Goal: Task Accomplishment & Management: Complete application form

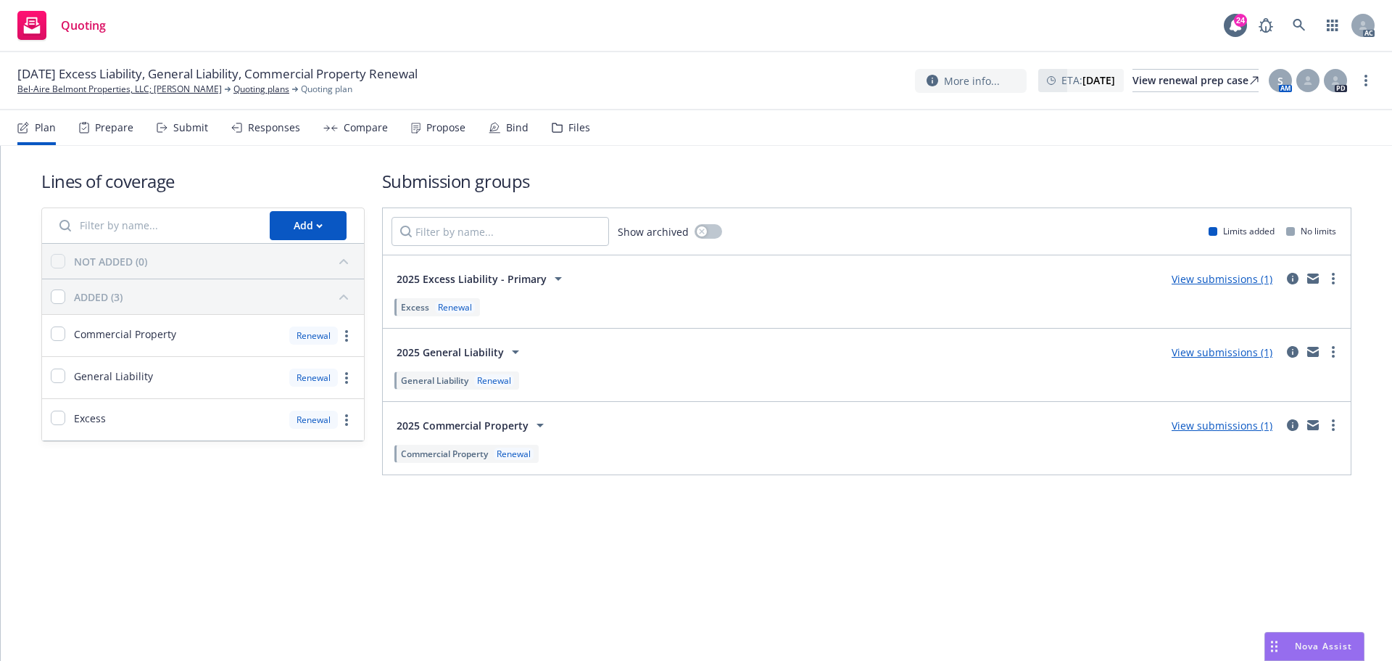
drag, startPoint x: 201, startPoint y: 123, endPoint x: 1328, endPoint y: 336, distance: 1147.6
click at [201, 123] on div "Submit" at bounding box center [190, 128] width 35 height 12
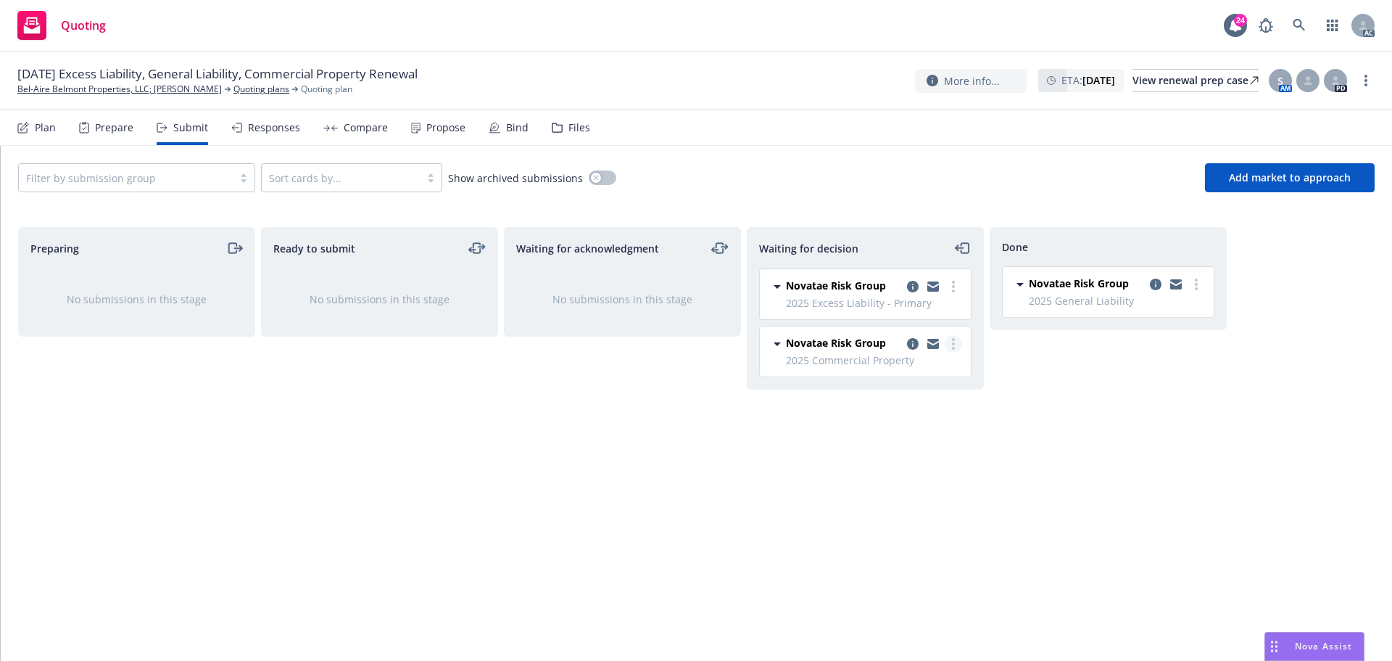
click at [958, 342] on link "more" at bounding box center [953, 343] width 17 height 17
click at [909, 432] on span "Add accepted decision" at bounding box center [889, 431] width 145 height 14
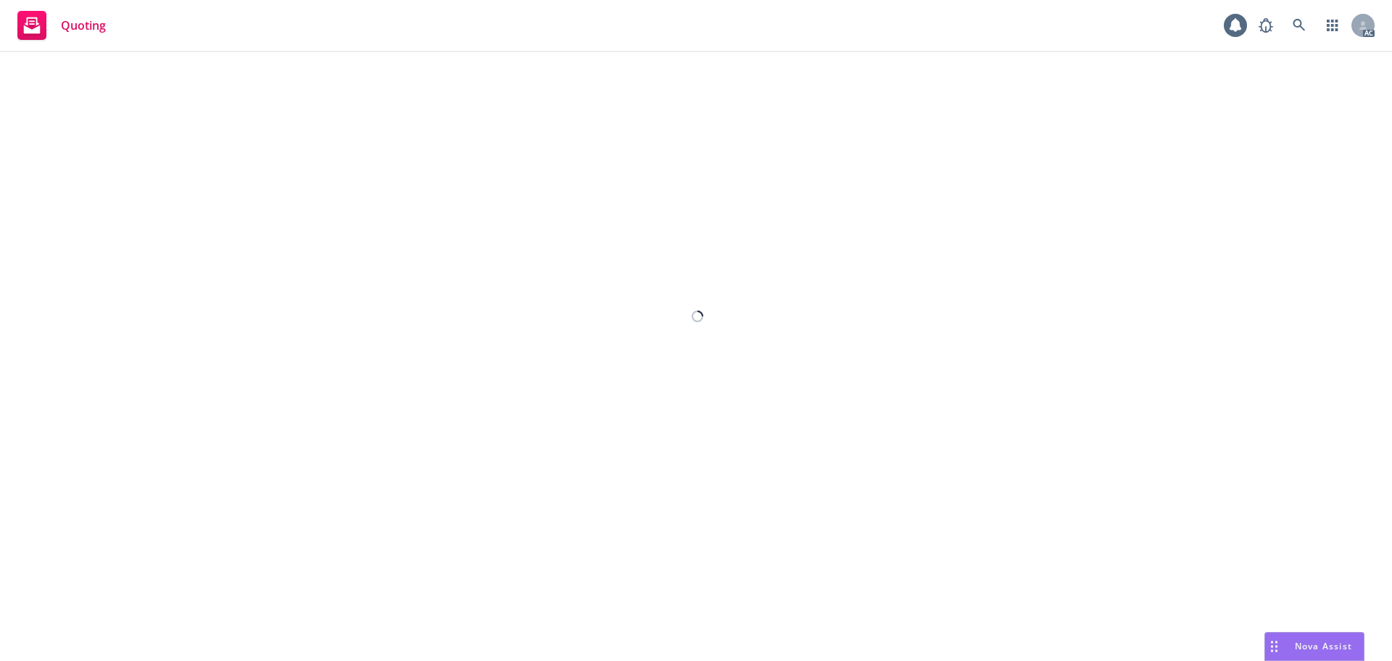
select select "12"
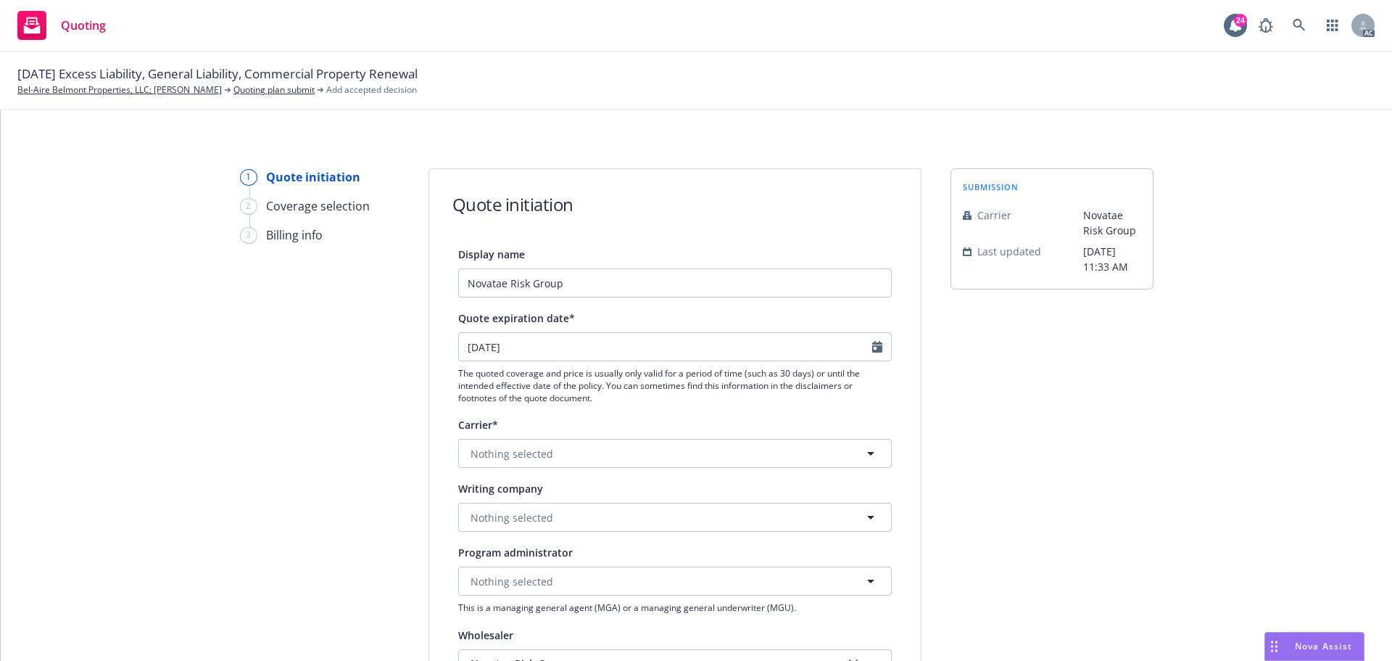
click at [1035, 598] on div "submission Carrier Novatae Risk Group Last updated [DATE] 11:33 AM" at bounding box center [1052, 654] width 203 height 972
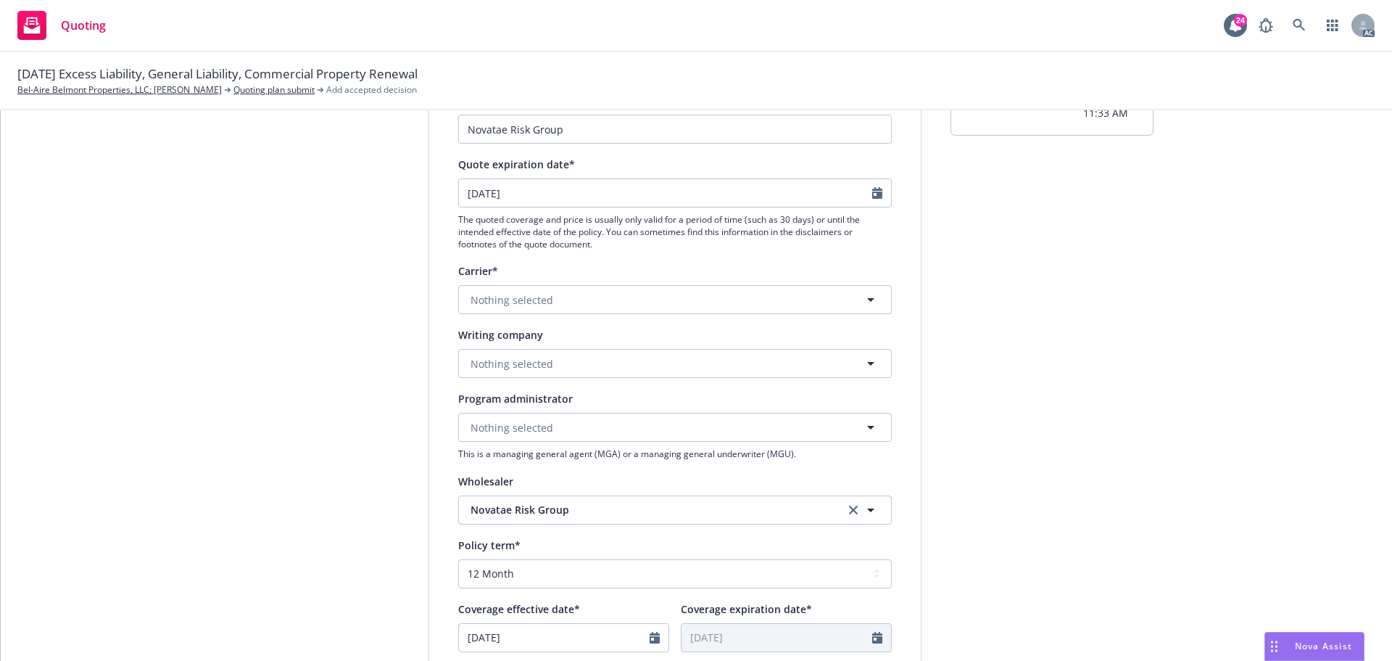
scroll to position [290, 0]
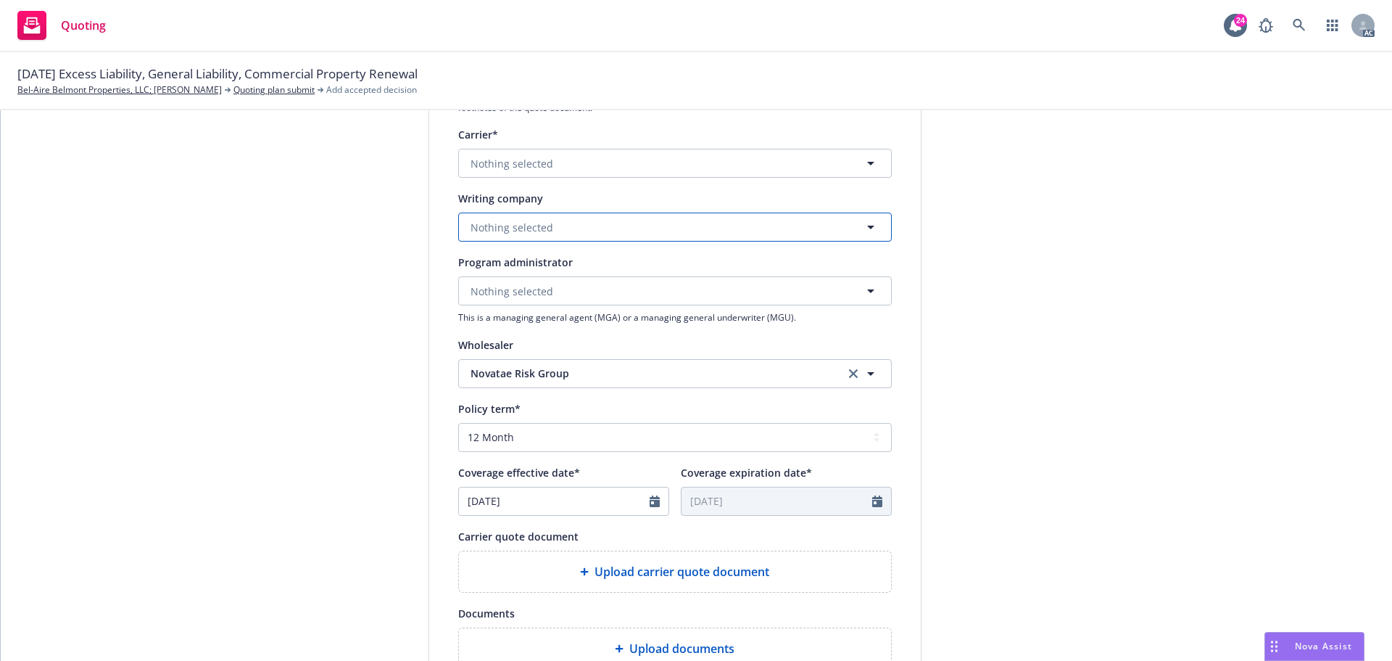
click at [507, 225] on span "Nothing selected" at bounding box center [512, 227] width 83 height 15
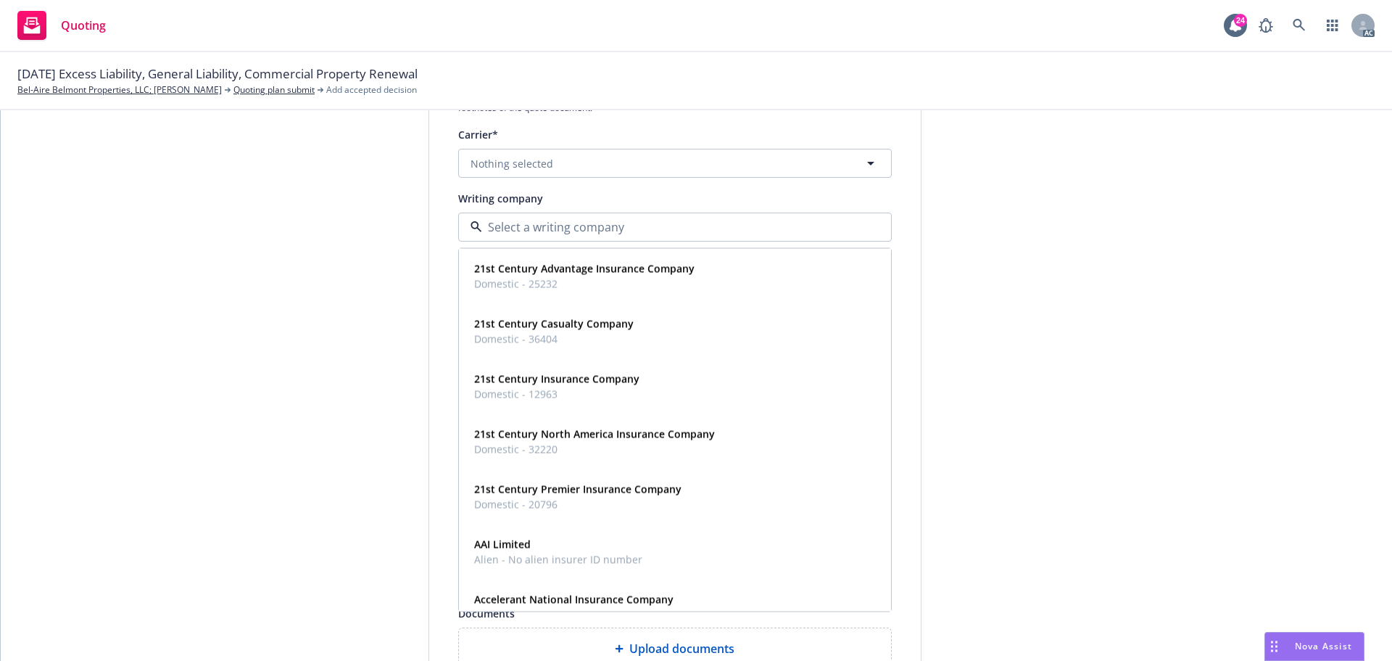
paste input "Century Surety Company"
type input "Century Surety Company"
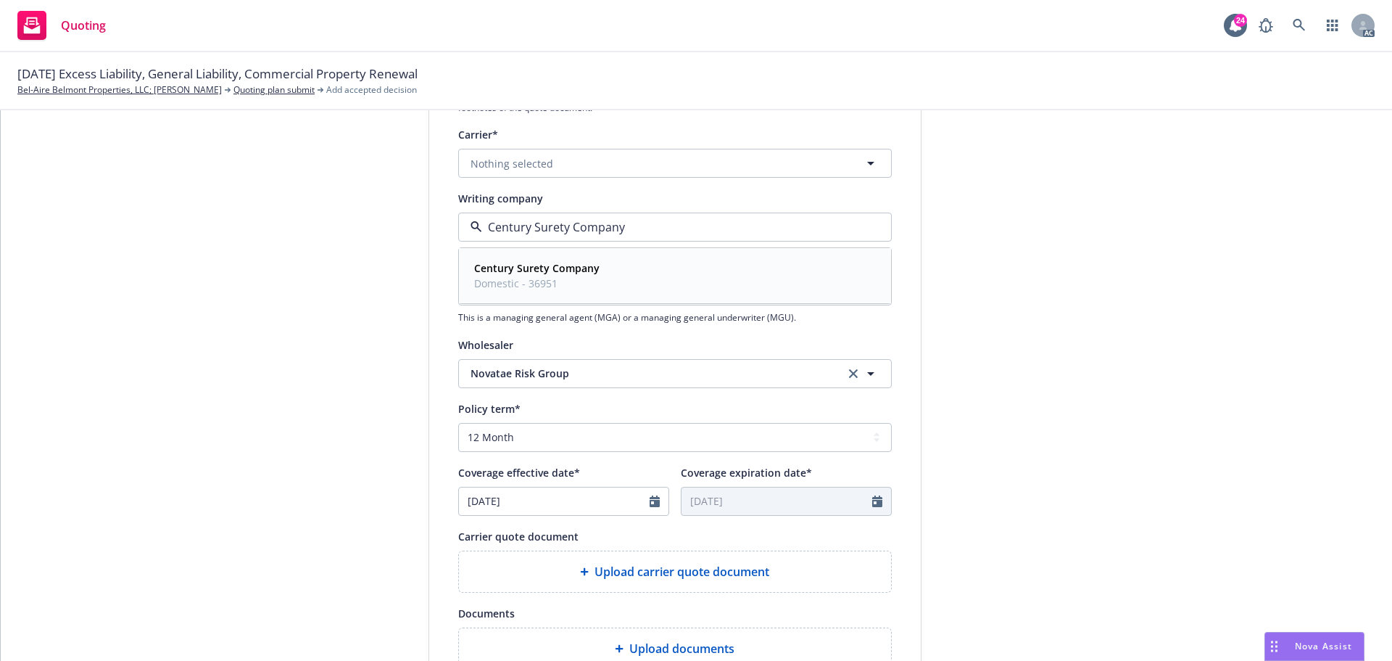
click at [526, 263] on strong "Century Surety Company" at bounding box center [536, 268] width 125 height 14
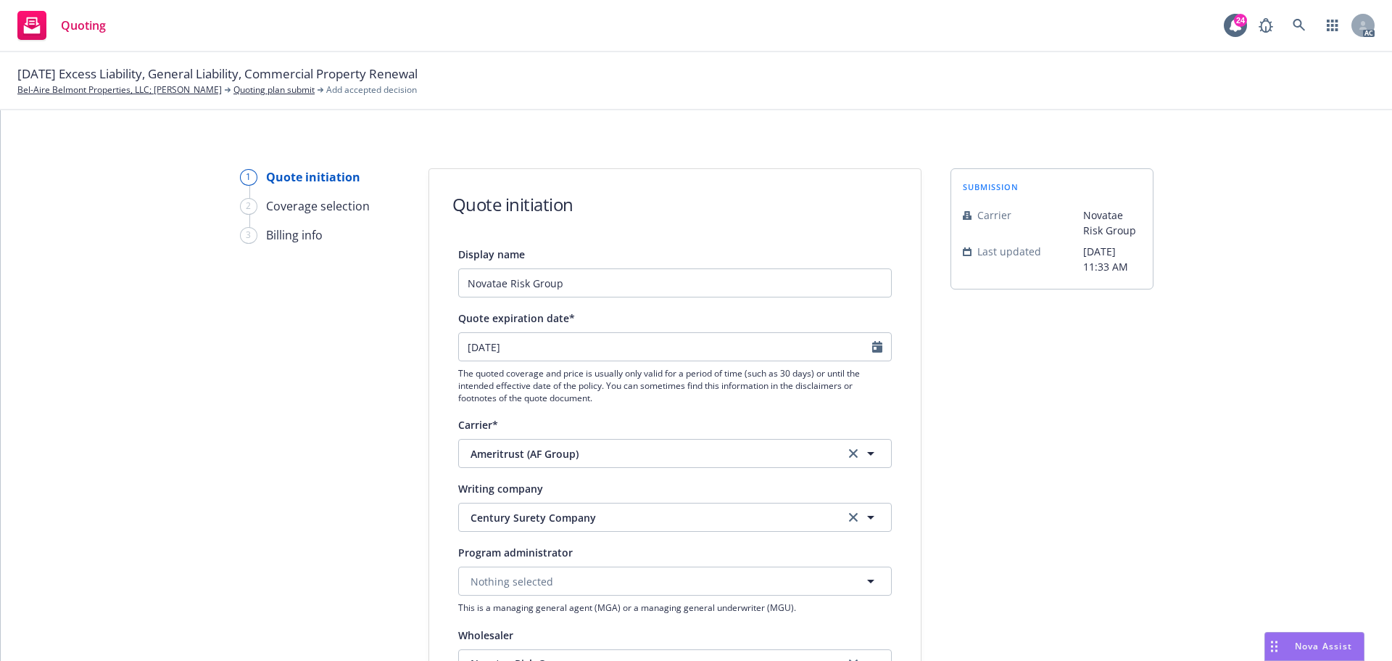
drag, startPoint x: 1260, startPoint y: 480, endPoint x: 1192, endPoint y: 479, distance: 67.4
click at [1260, 480] on div "1 Quote initiation 2 Coverage selection 3 Billing info Quote initiation Display…" at bounding box center [696, 654] width 1357 height 972
click at [872, 349] on icon "Calendar" at bounding box center [877, 347] width 10 height 12
select select "9"
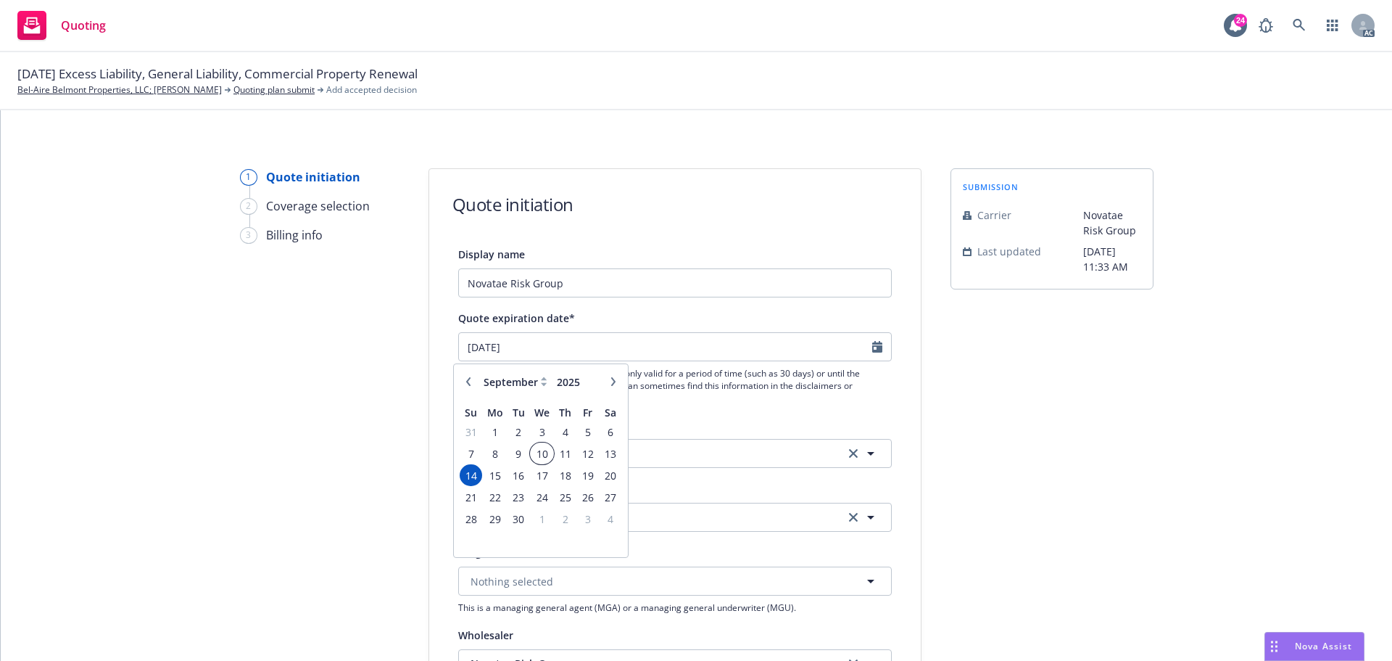
drag, startPoint x: 540, startPoint y: 452, endPoint x: 608, endPoint y: 451, distance: 67.4
click at [541, 451] on span "10" at bounding box center [542, 454] width 21 height 18
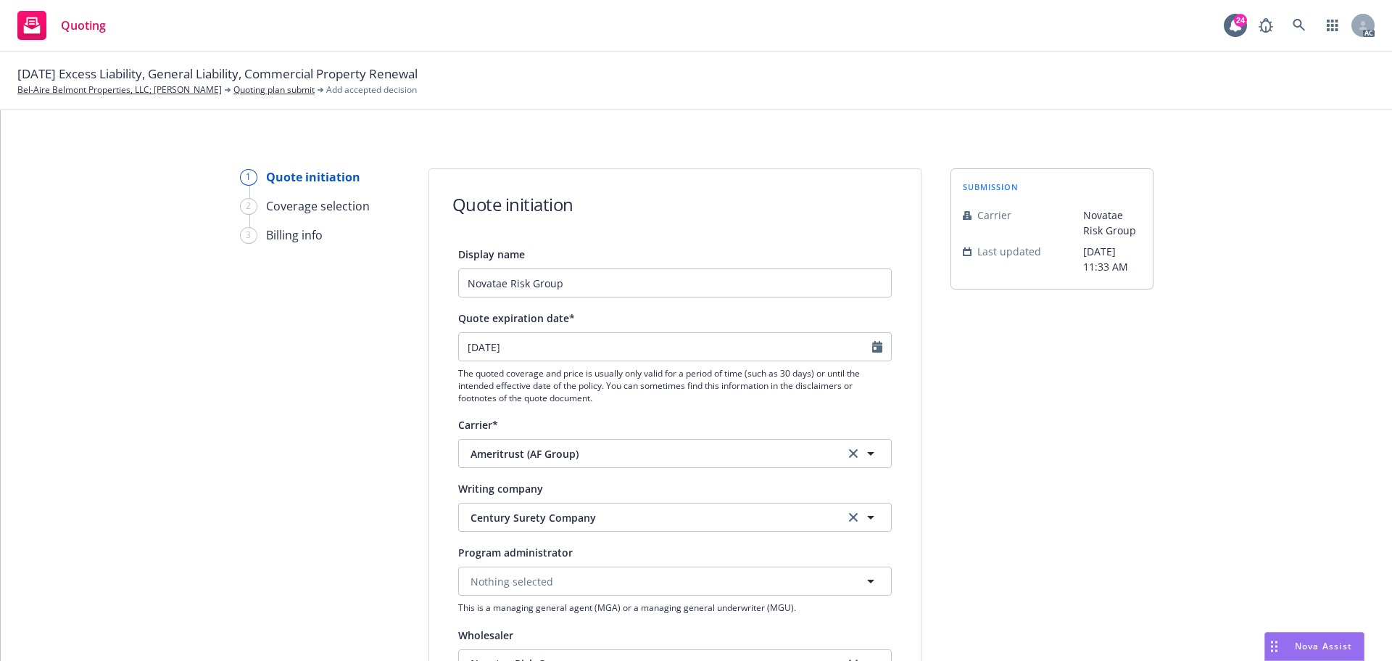
type input "[DATE]"
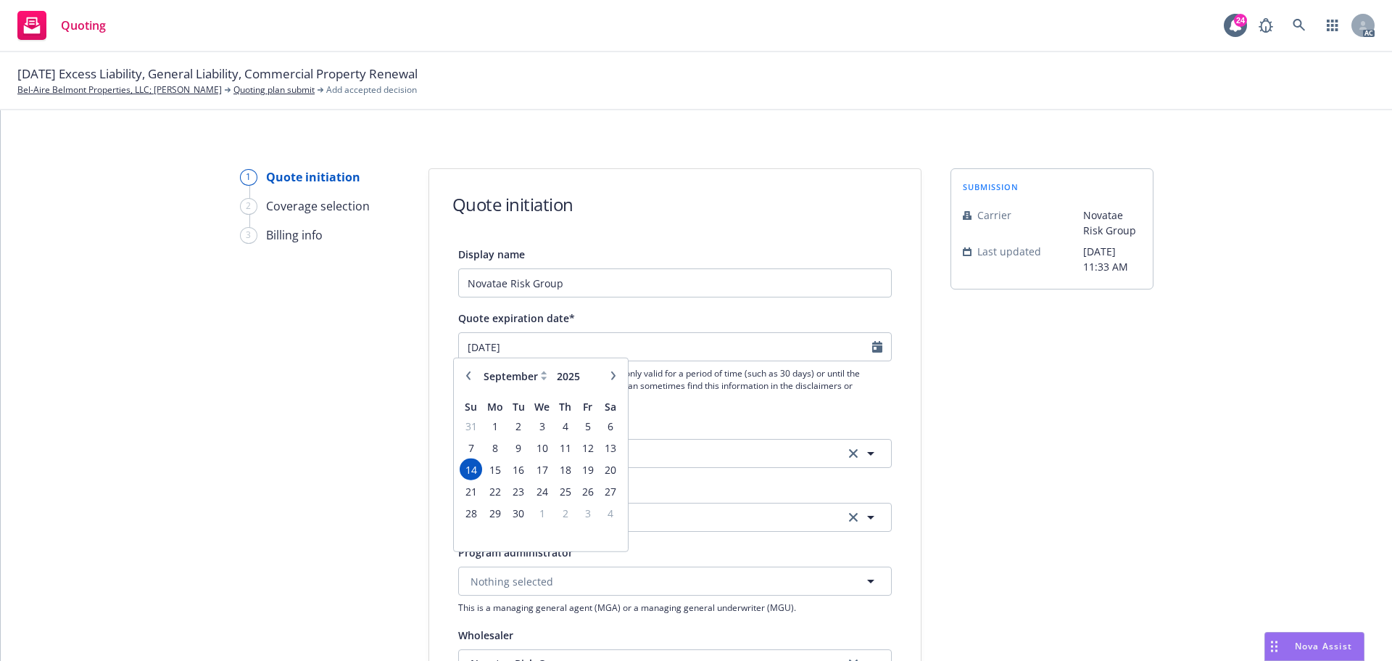
click at [1055, 476] on div "submission Carrier Novatae Risk Group Last updated [DATE] 11:33 AM" at bounding box center [1052, 654] width 203 height 972
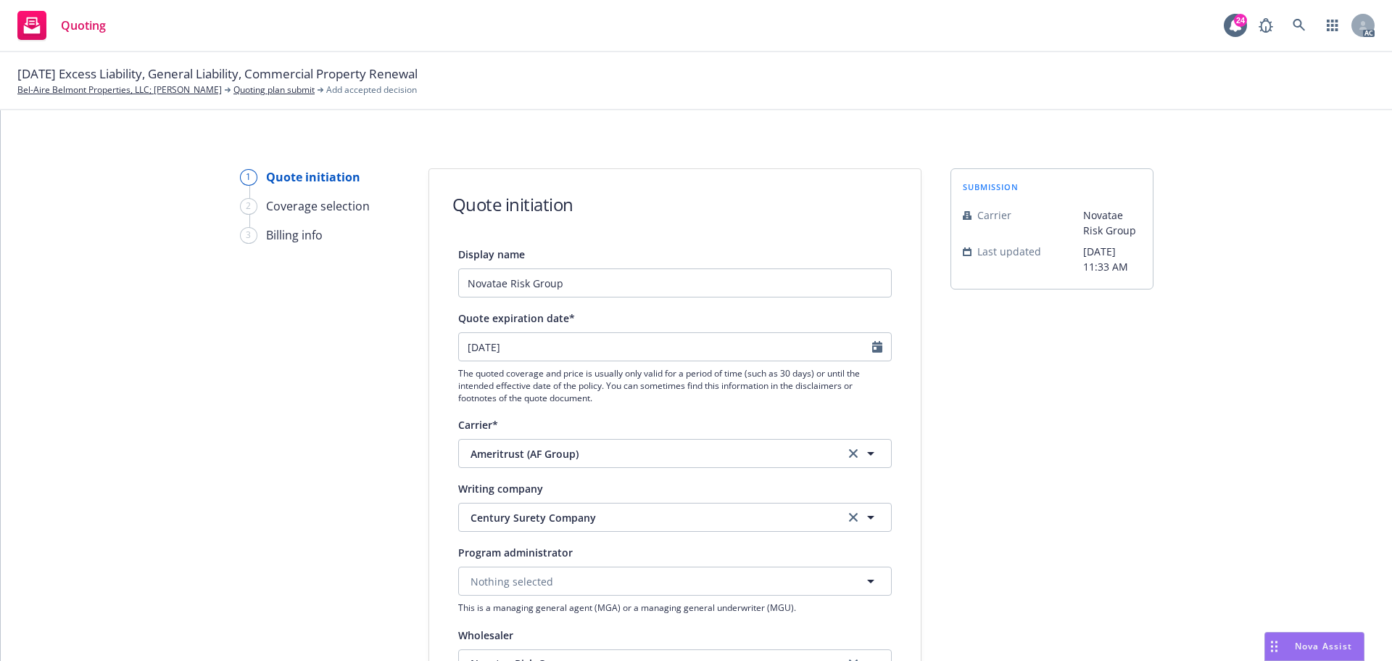
click at [1211, 463] on div "1 Quote initiation 2 Coverage selection 3 Billing info Quote initiation Display…" at bounding box center [696, 654] width 1357 height 972
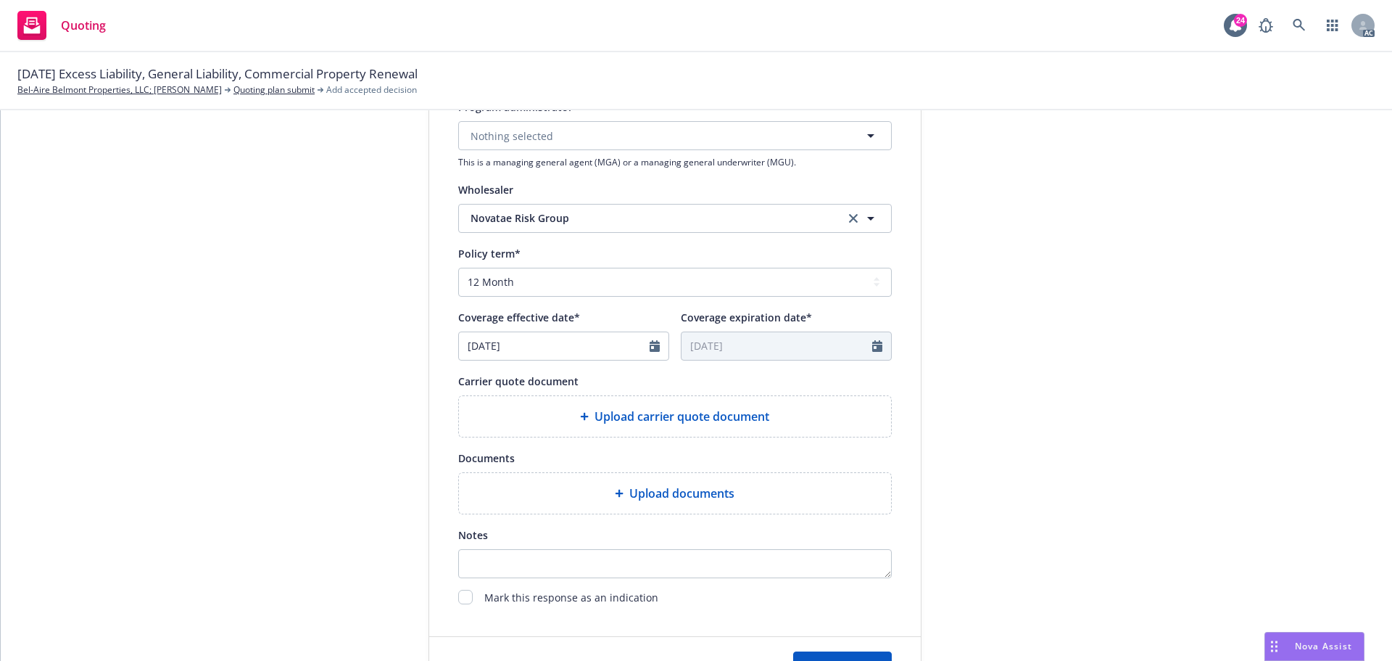
scroll to position [538, 0]
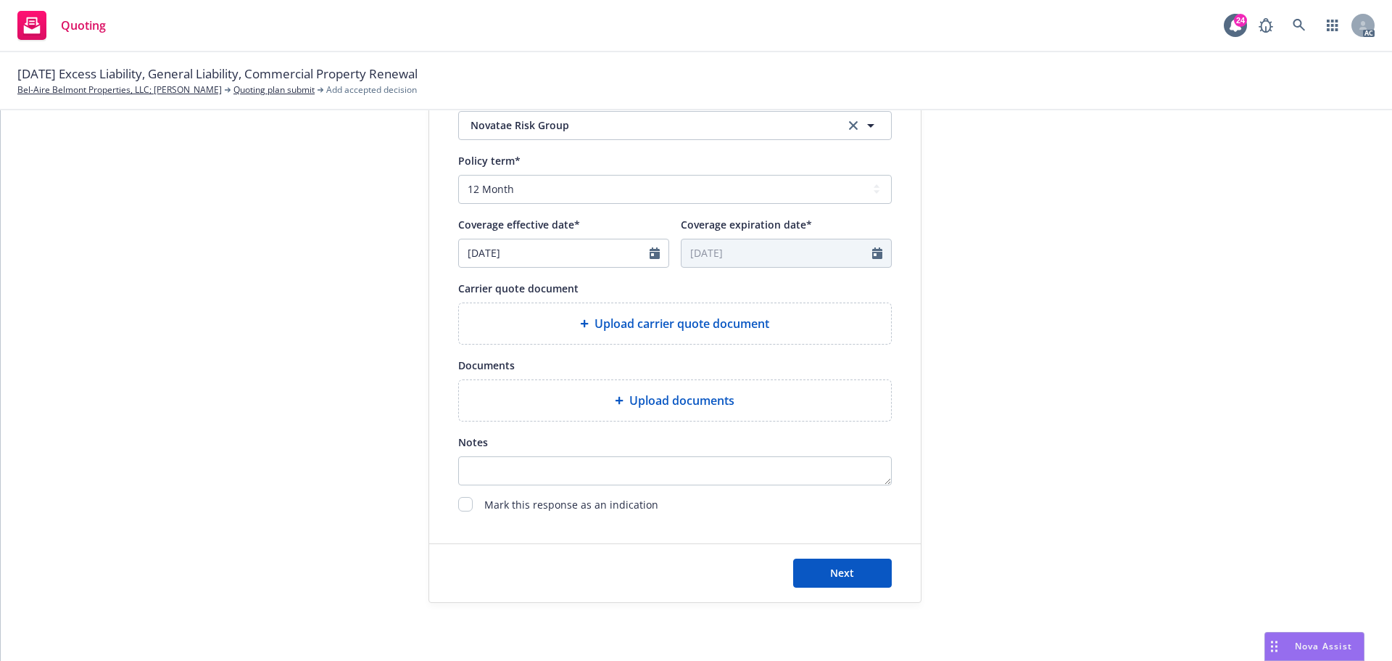
click at [719, 321] on span "Upload carrier quote document" at bounding box center [682, 323] width 175 height 17
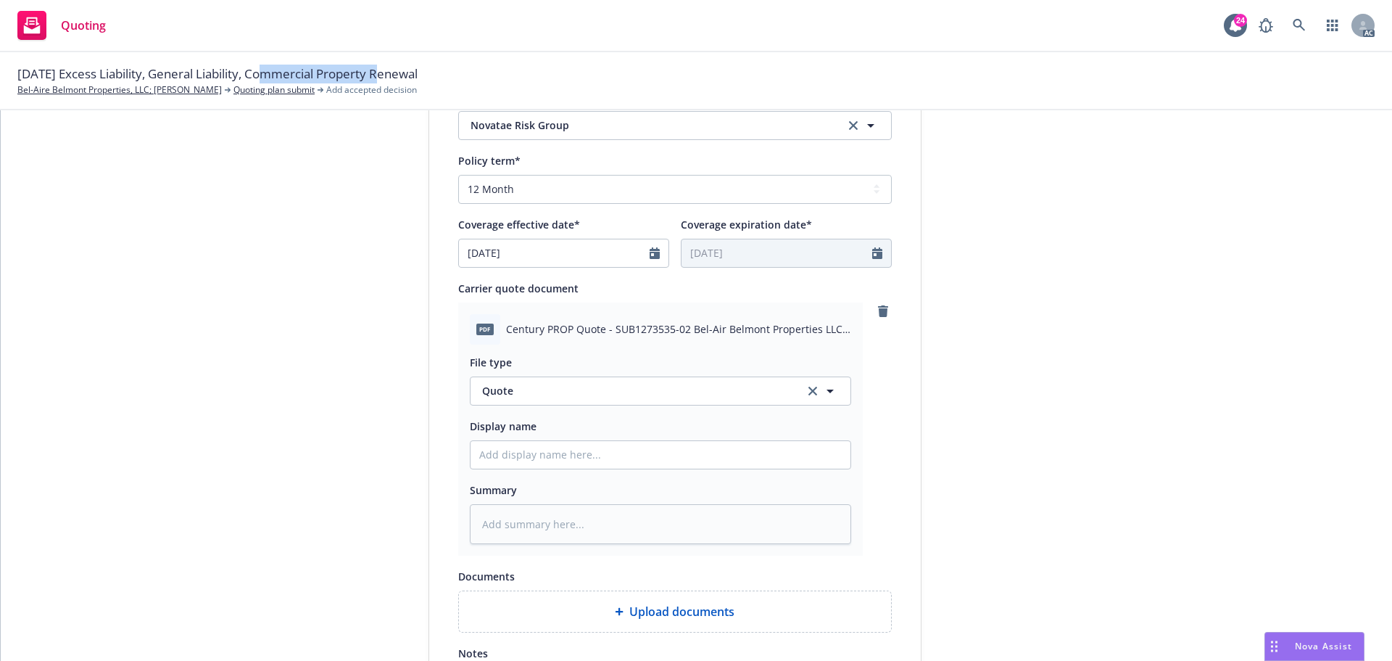
drag, startPoint x: 279, startPoint y: 78, endPoint x: 381, endPoint y: 75, distance: 102.3
click at [381, 75] on span "[DATE] Excess Liability, General Liability, Commercial Property Renewal" at bounding box center [217, 74] width 400 height 19
copy span "Commercial Property"
drag, startPoint x: 638, startPoint y: 458, endPoint x: 624, endPoint y: 463, distance: 14.9
click at [638, 458] on input "Display name" at bounding box center [661, 455] width 380 height 28
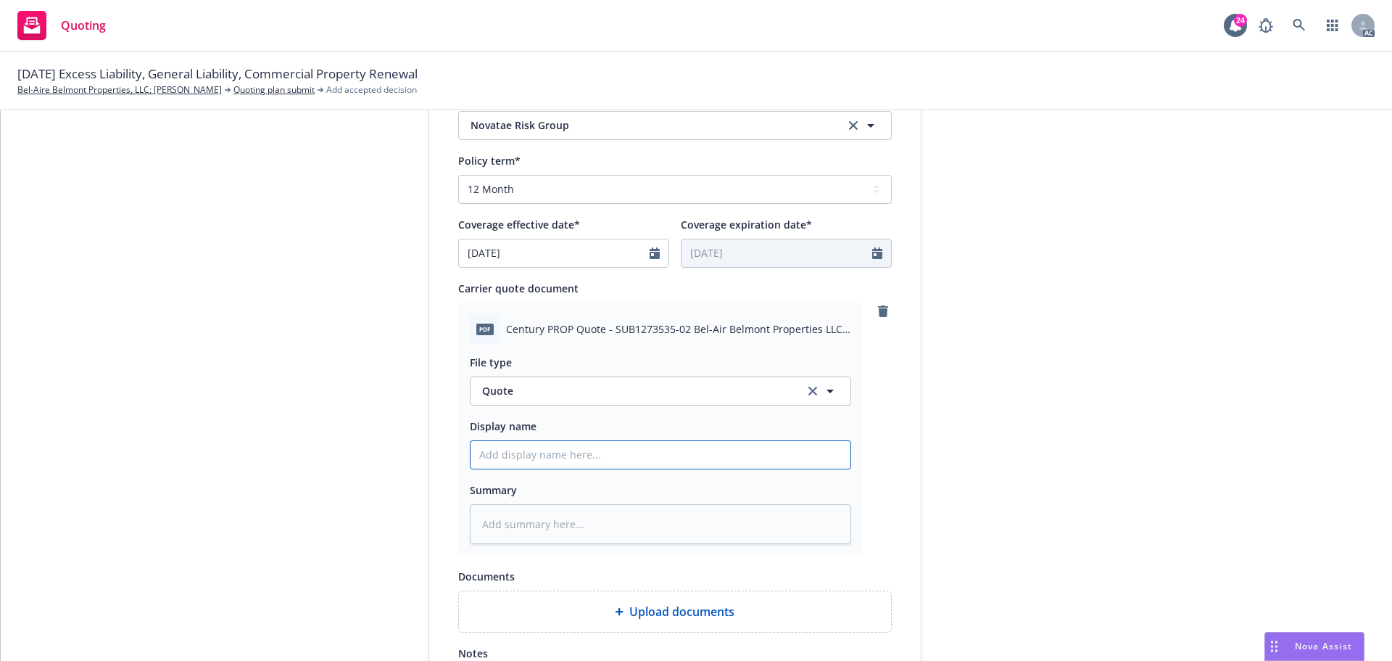
type input "25-26 D&O Quote"
click at [525, 453] on input "25-26 D&O Quote" at bounding box center [661, 455] width 380 height 28
paste input "Commercial Property"
type textarea "x"
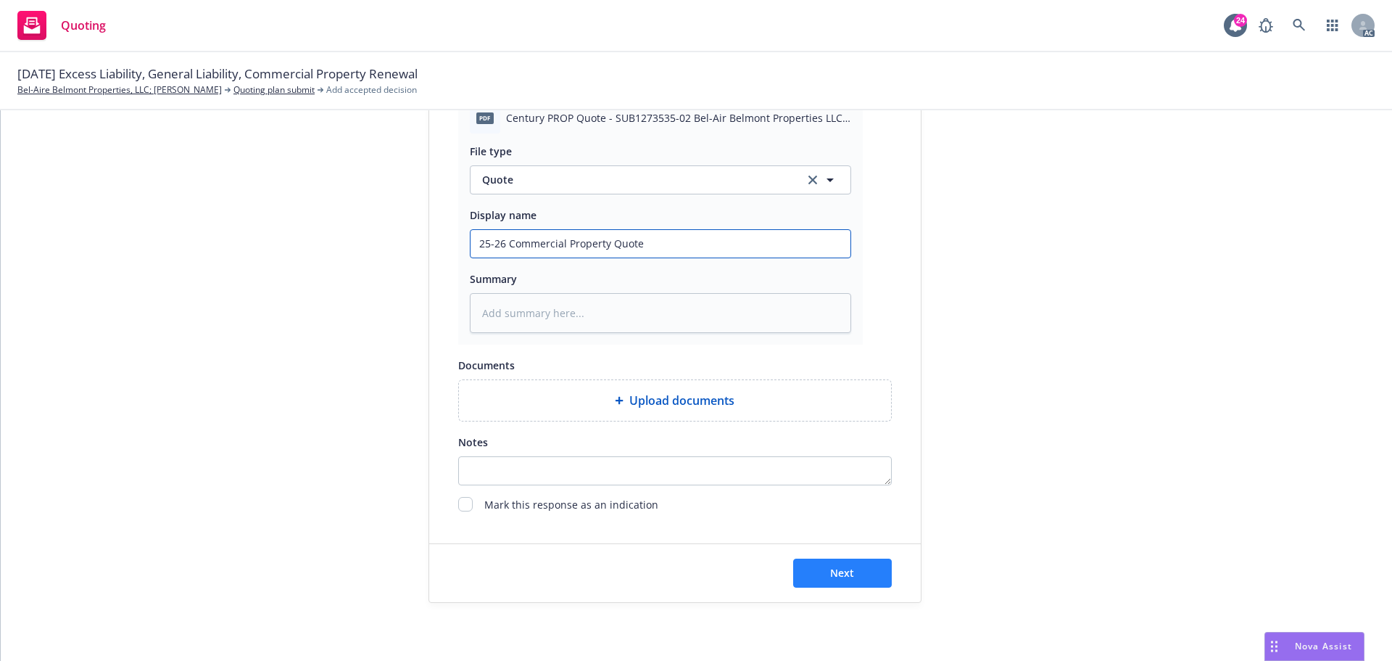
type input "25-26 Commercial Property Quote"
click at [840, 568] on span "Next" at bounding box center [842, 573] width 24 height 14
type textarea "x"
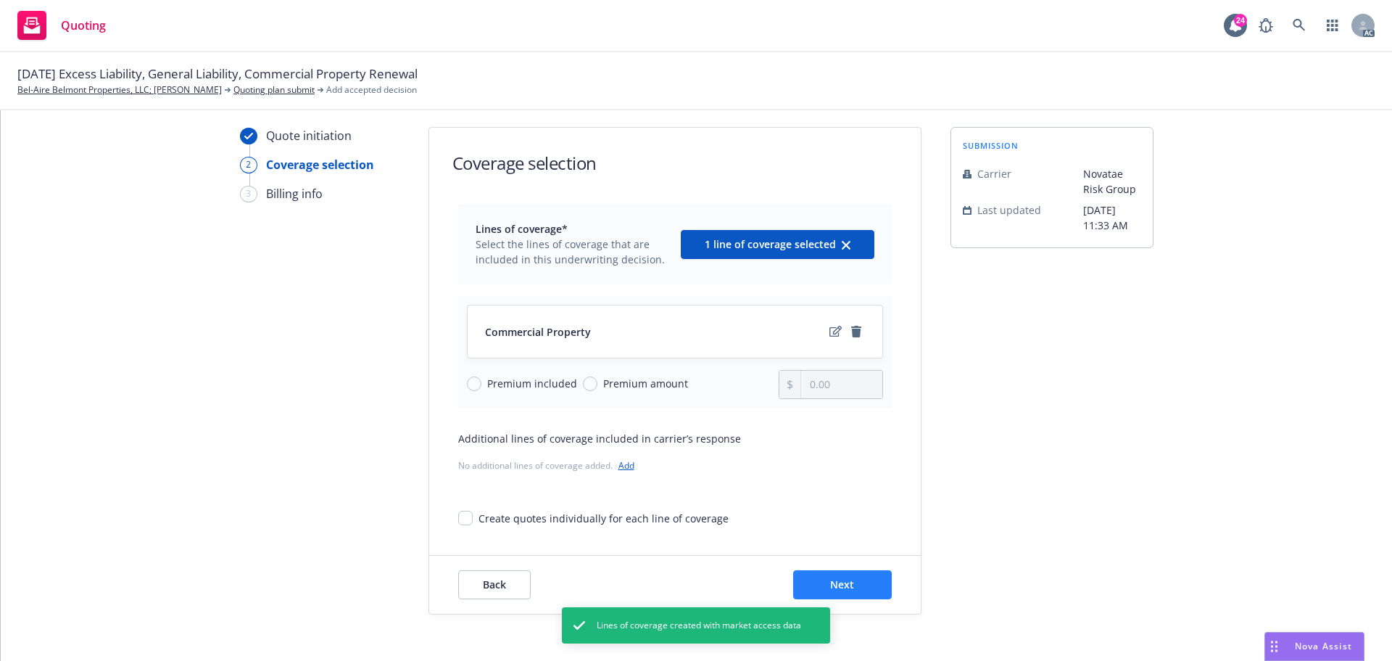
scroll to position [53, 0]
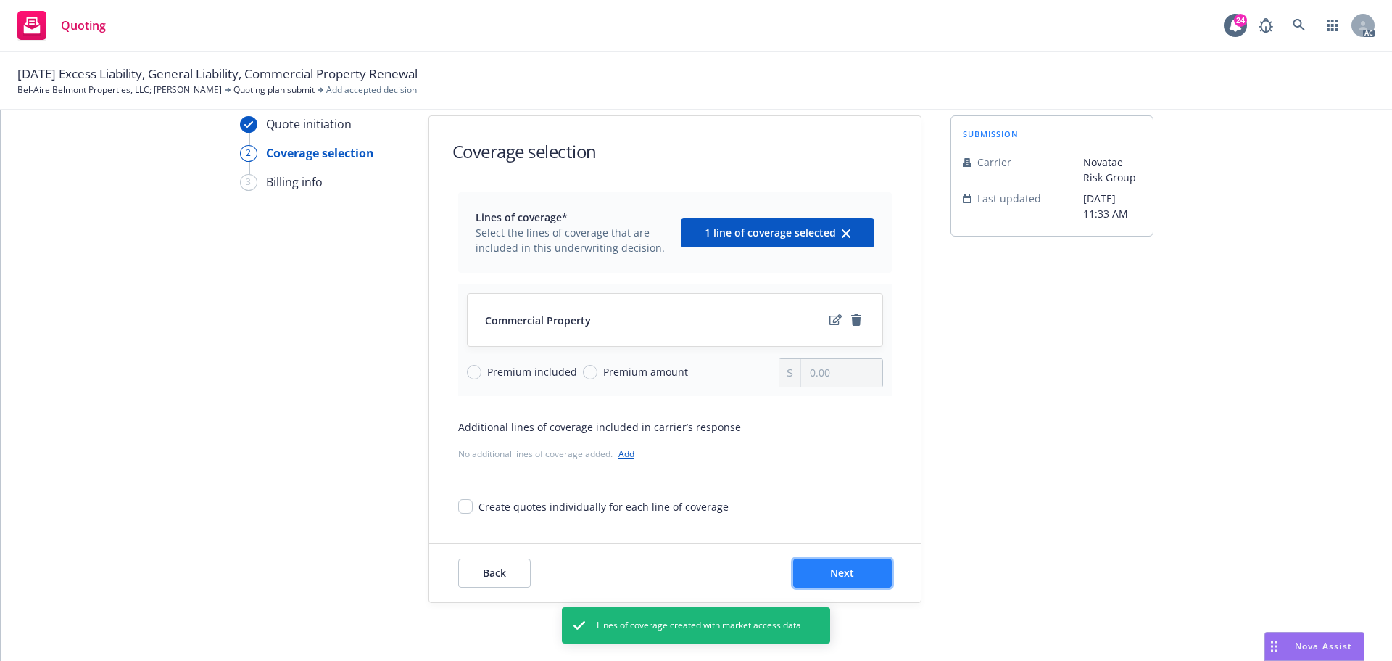
click at [857, 576] on button "Next" at bounding box center [842, 572] width 99 height 29
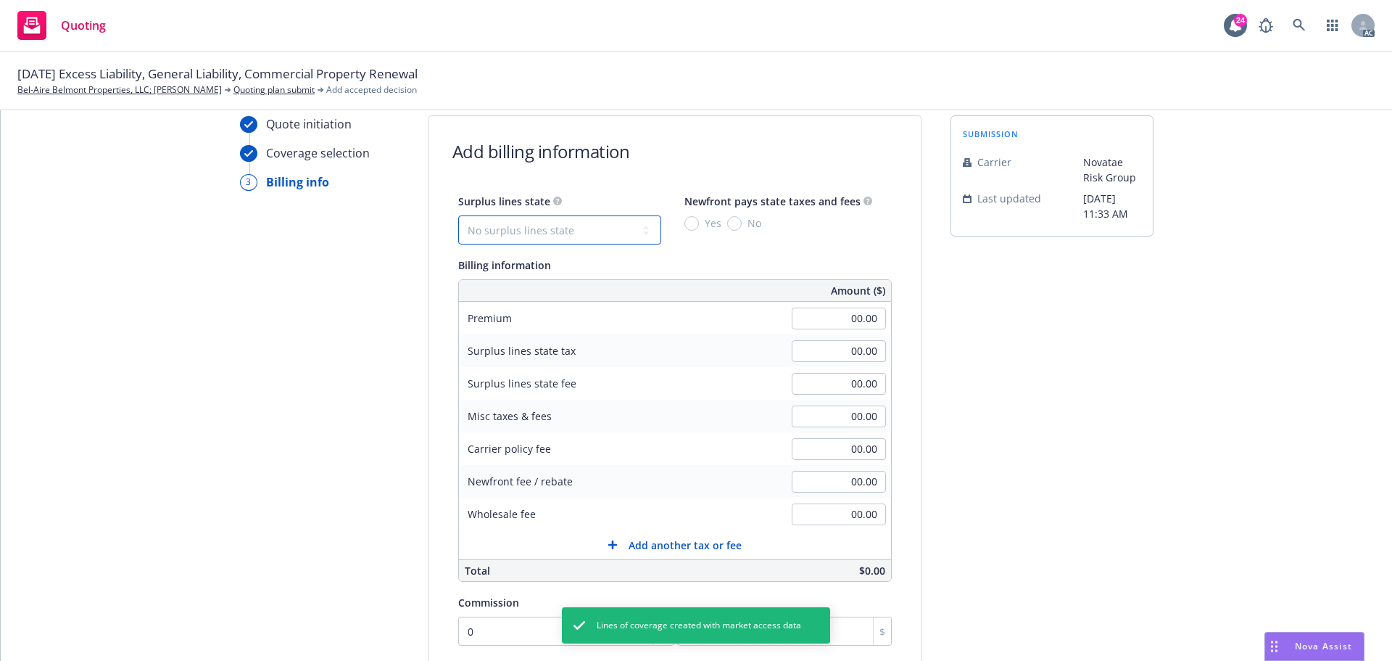
click at [577, 226] on select "No surplus lines state [US_STATE] [US_STATE] [US_STATE] [US_STATE] [US_STATE] […" at bounding box center [559, 229] width 203 height 29
select select "CA"
click at [458, 215] on select "No surplus lines state [US_STATE] [US_STATE] [US_STATE] [US_STATE] [US_STATE] […" at bounding box center [559, 229] width 203 height 29
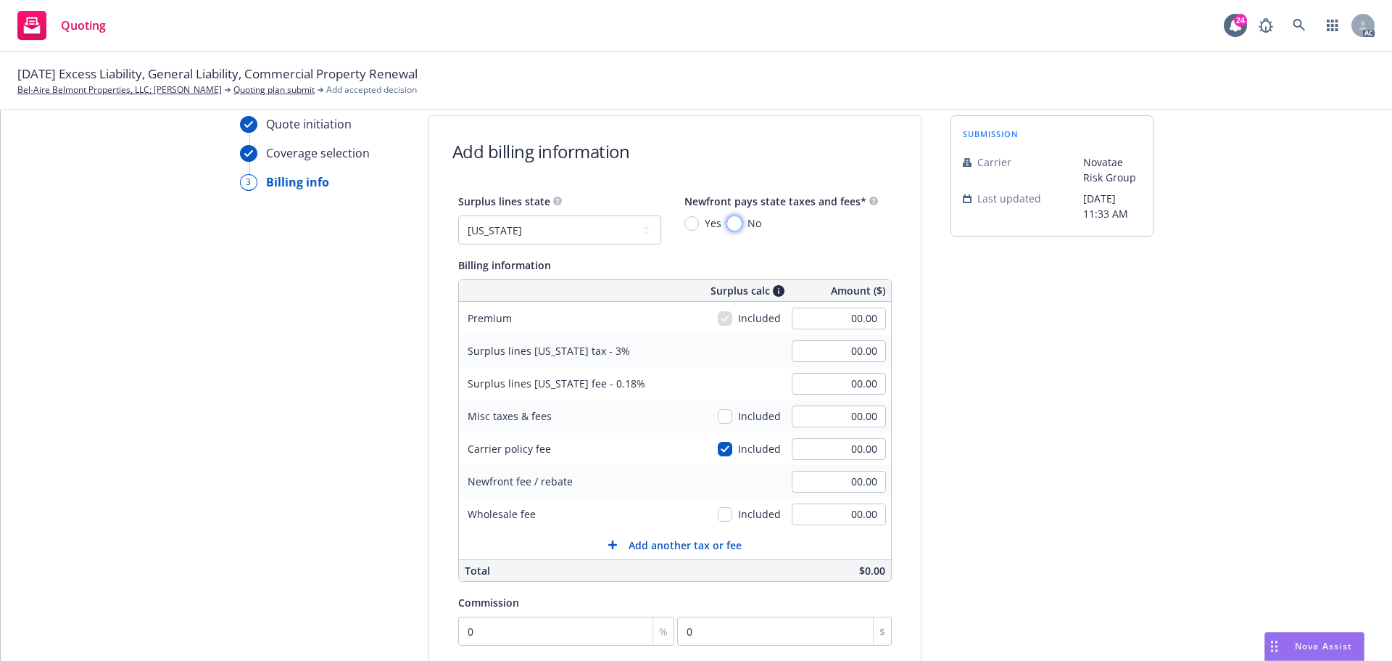
click at [727, 225] on input "No" at bounding box center [734, 223] width 15 height 15
radio input "true"
click at [825, 325] on input "00.00" at bounding box center [839, 318] width 94 height 22
type input "34,560.00"
type input "1,036.80"
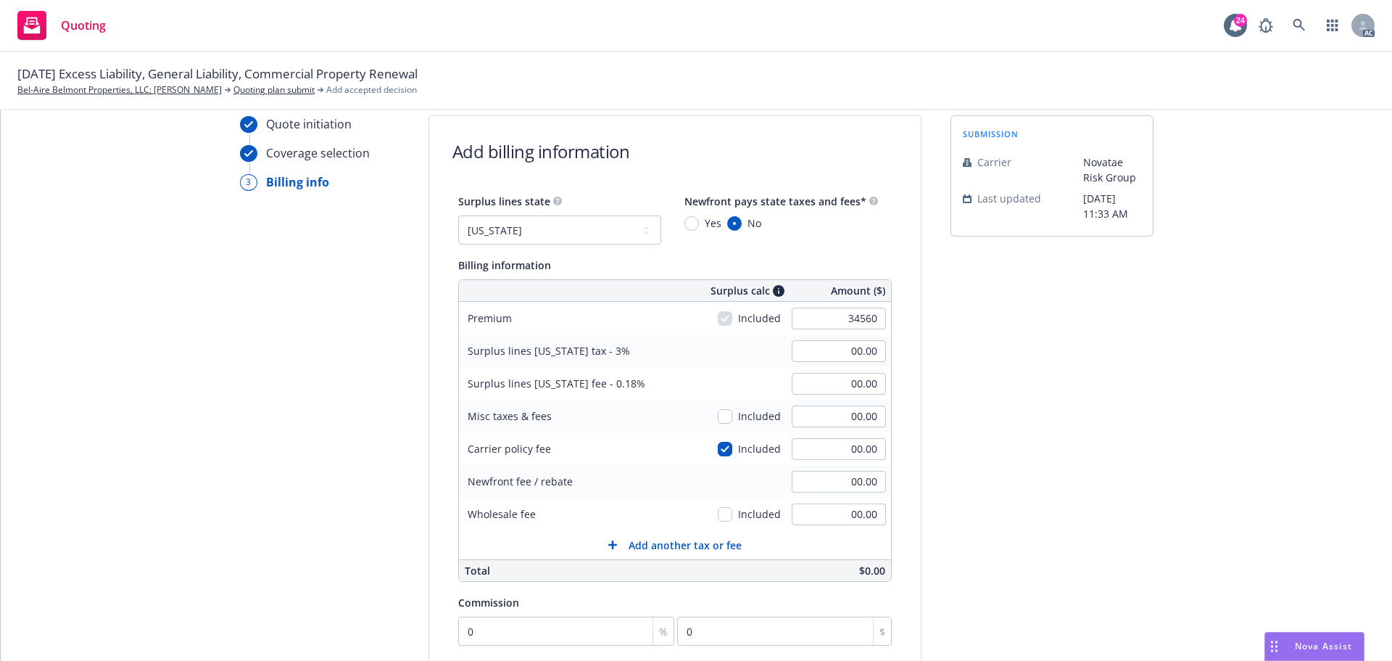
type input "62.21"
click at [831, 450] on input "00.00" at bounding box center [839, 449] width 94 height 22
type input "500"
type input "1,051.80"
type input "63.11"
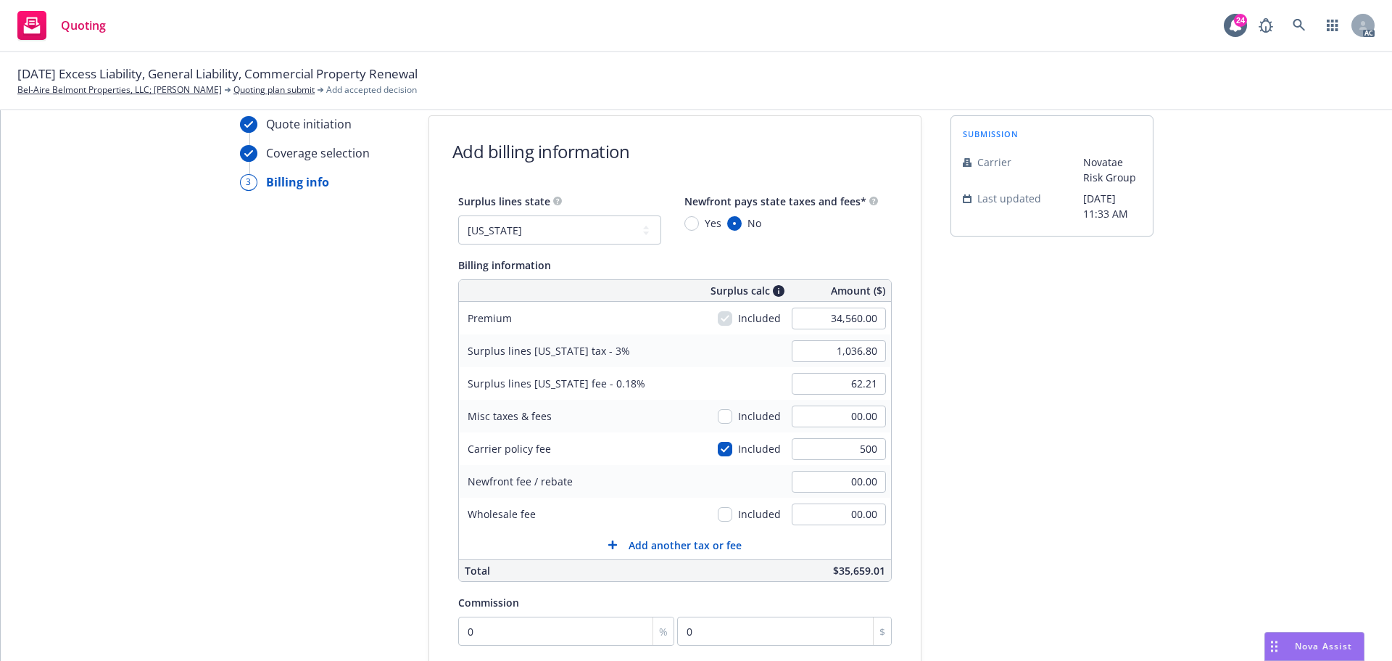
type input "500.00"
click at [1083, 444] on div "submission Carrier Novatae Risk Group Last updated [DATE] 11:33 AM" at bounding box center [1052, 486] width 203 height 742
click at [498, 634] on input "0" at bounding box center [566, 630] width 217 height 29
type input "1"
type input "345.6"
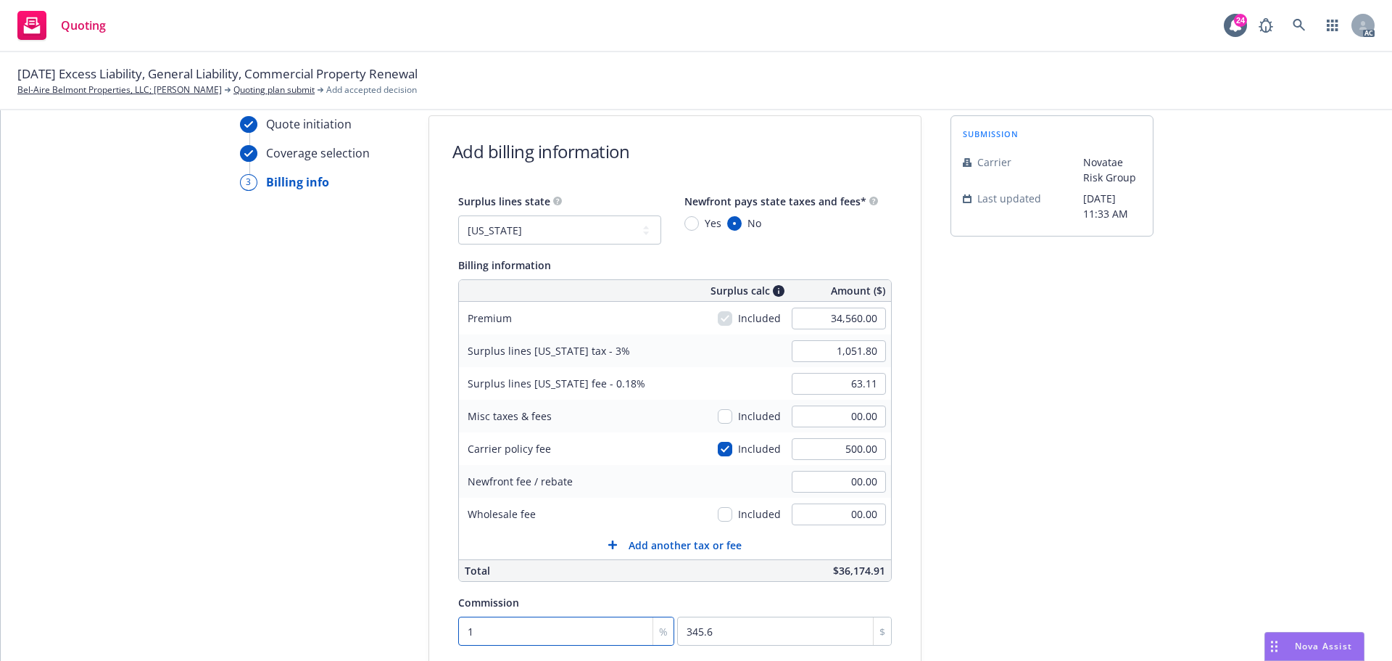
type input "10"
type input "3456"
type input "10"
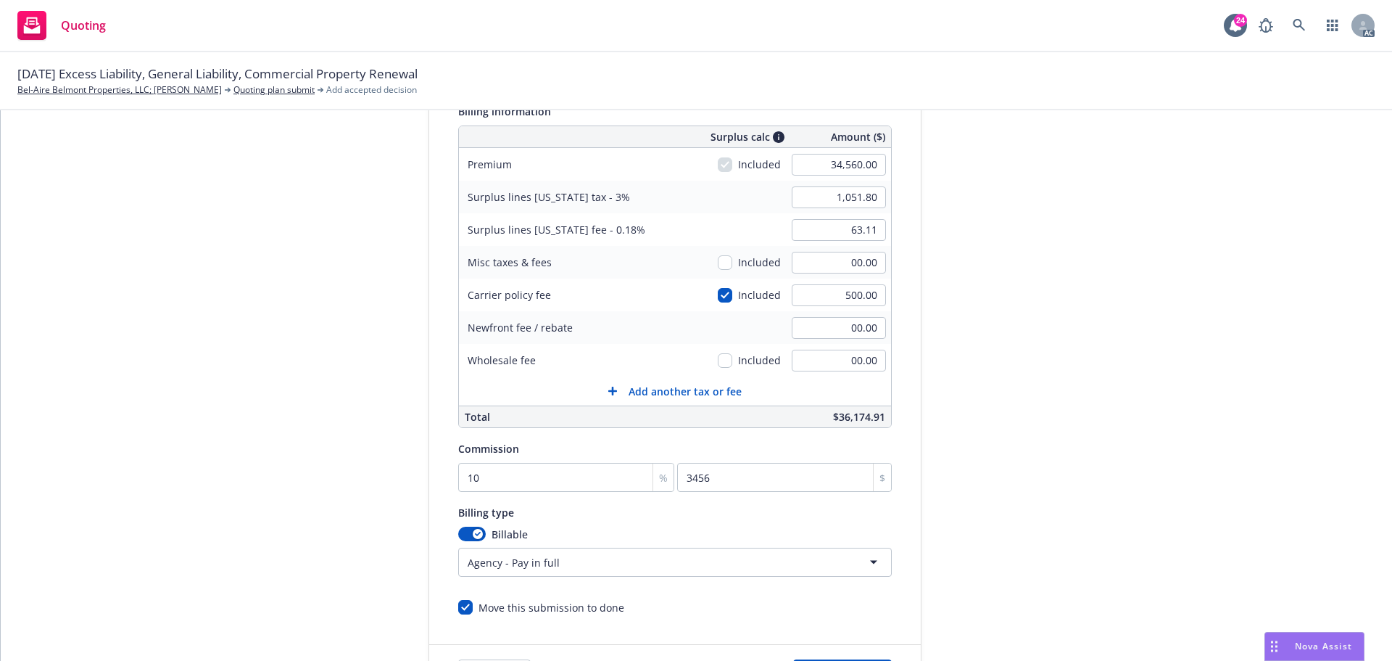
scroll to position [307, 0]
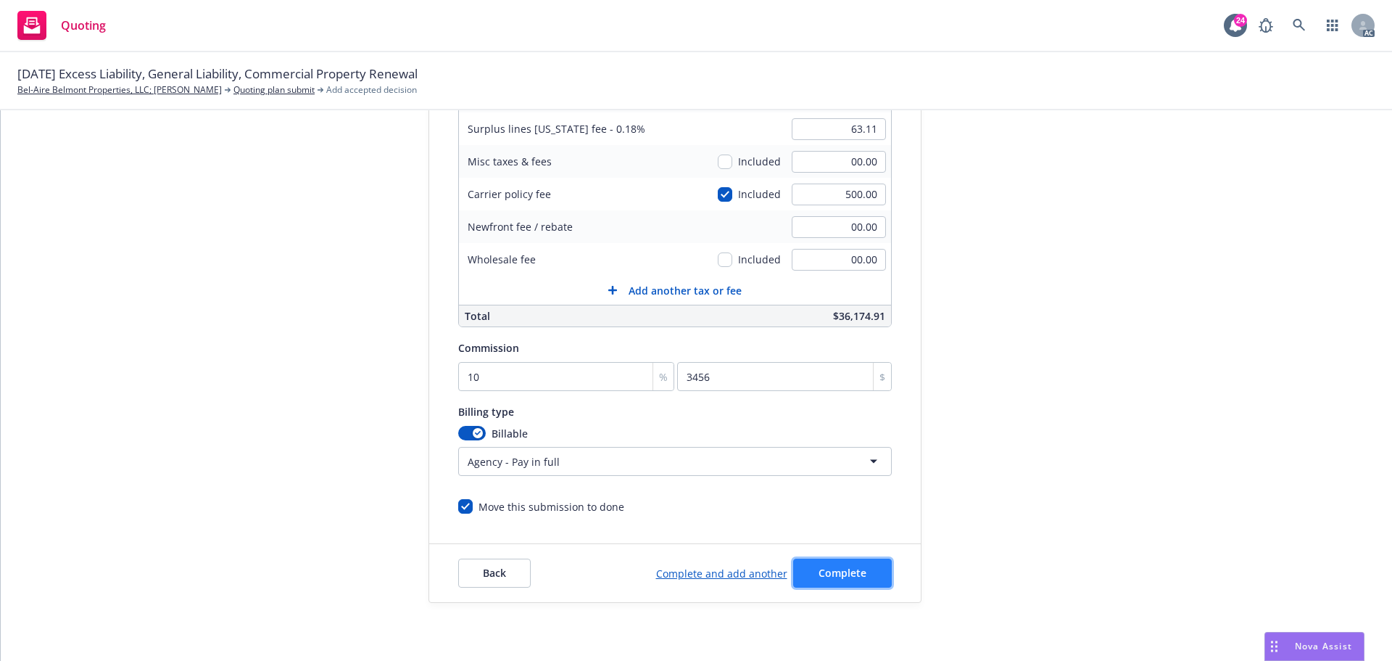
click at [858, 565] on button "Complete" at bounding box center [842, 572] width 99 height 29
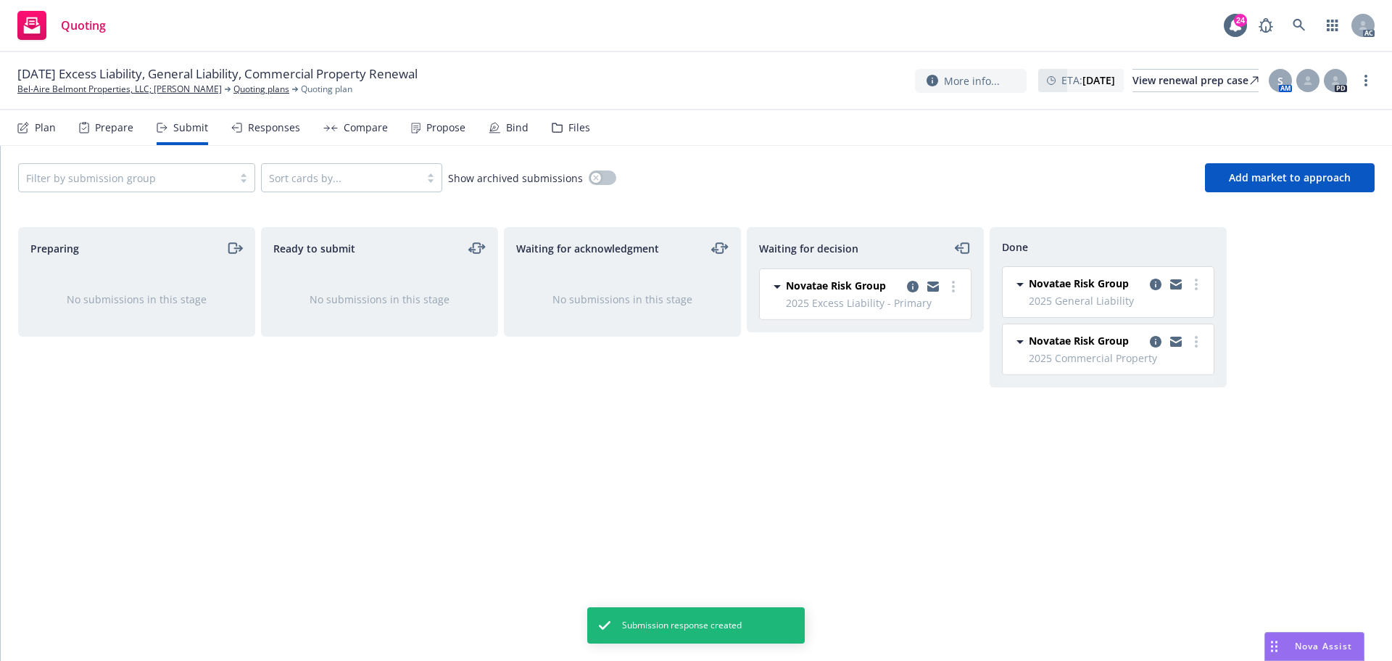
click at [442, 123] on div "Propose" at bounding box center [445, 128] width 39 height 12
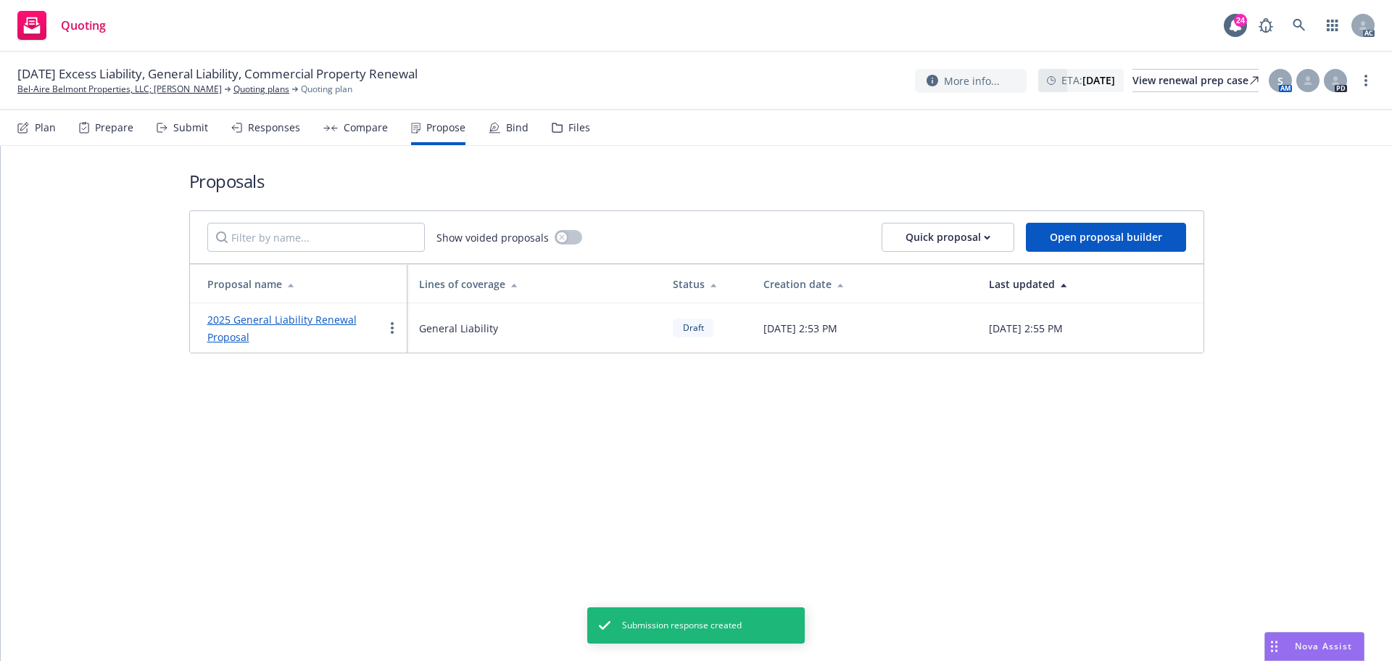
click at [309, 321] on link "2025 General Liability Renewal Proposal" at bounding box center [281, 328] width 149 height 31
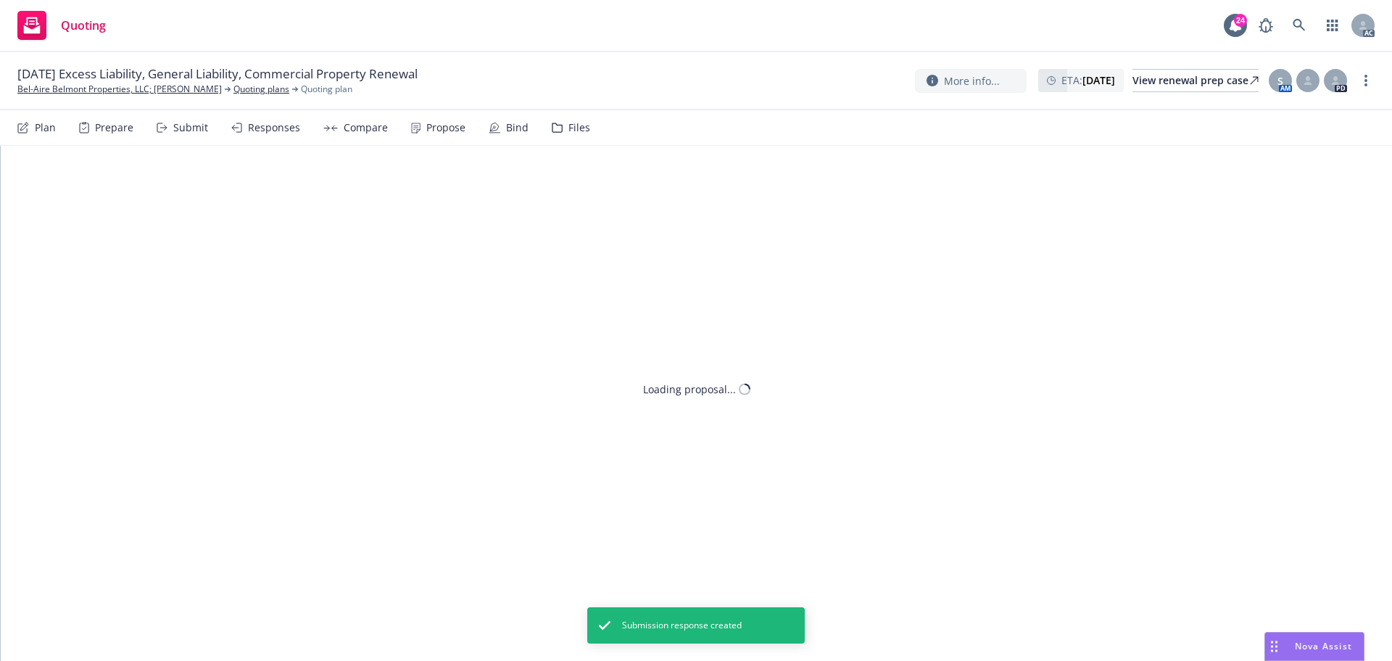
type textarea "x"
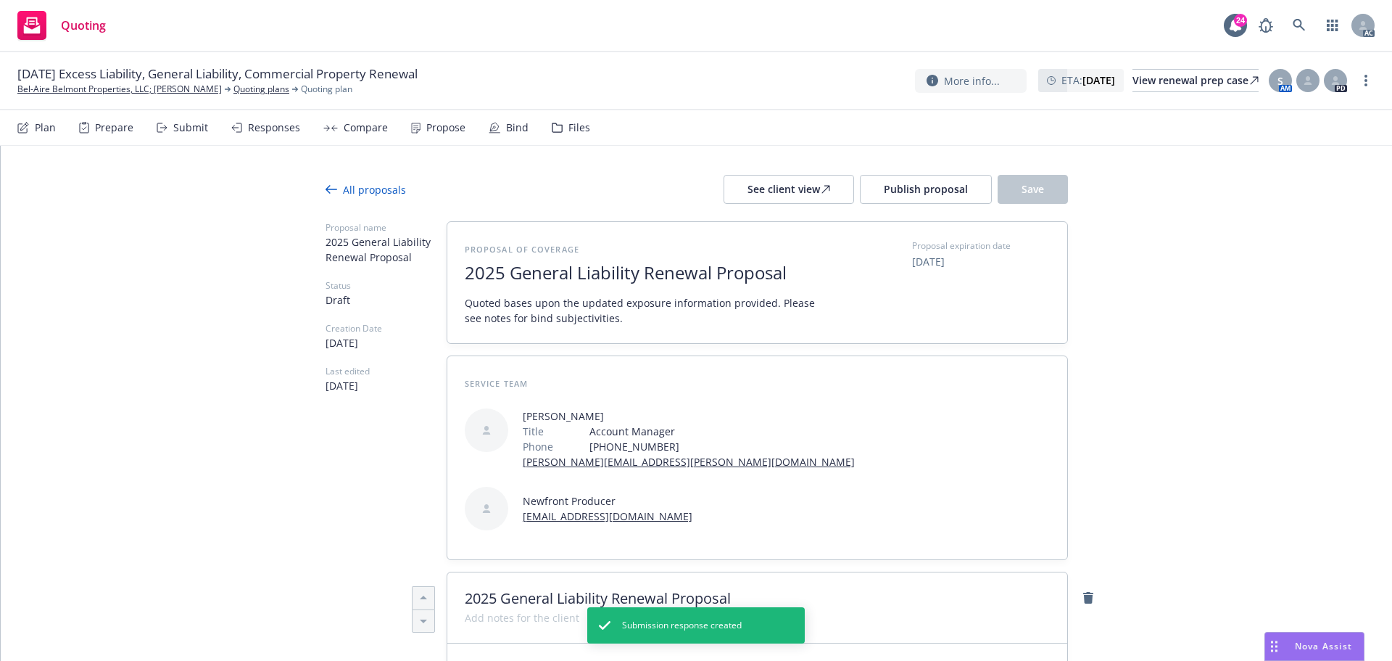
click at [634, 273] on span "2025 General Liability Renewal Proposal" at bounding box center [642, 272] width 355 height 21
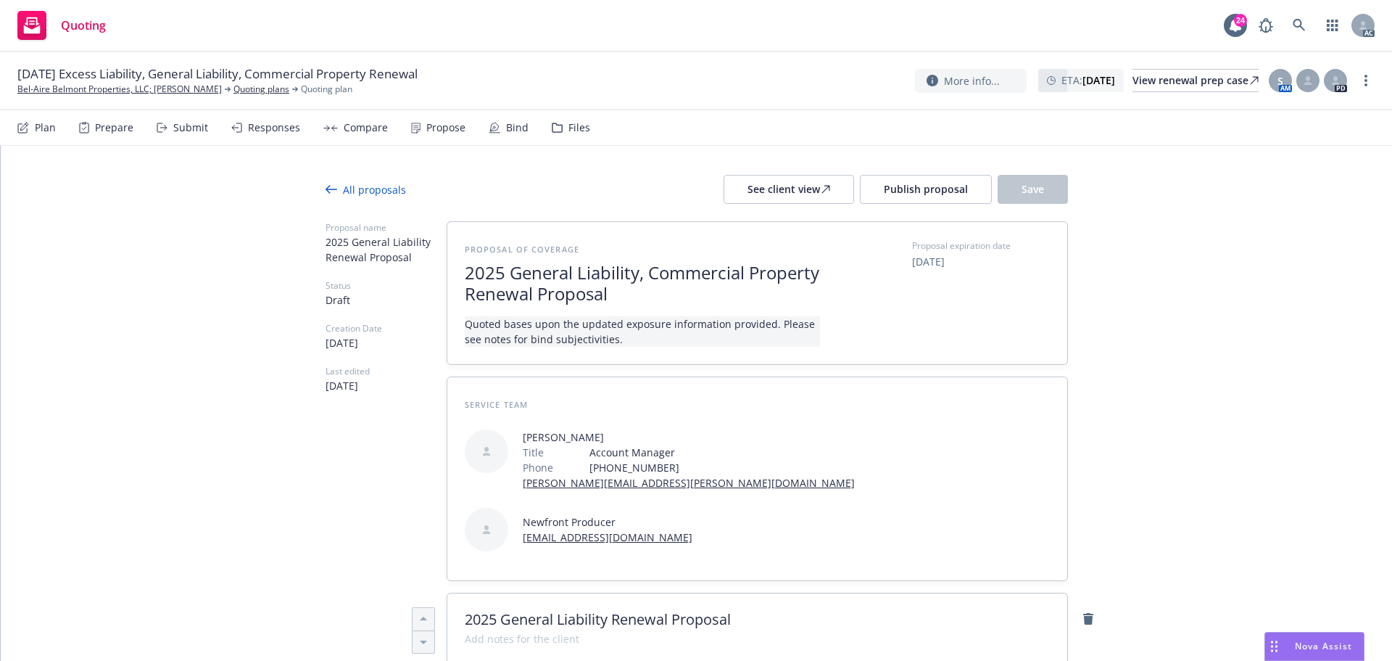
scroll to position [1, 0]
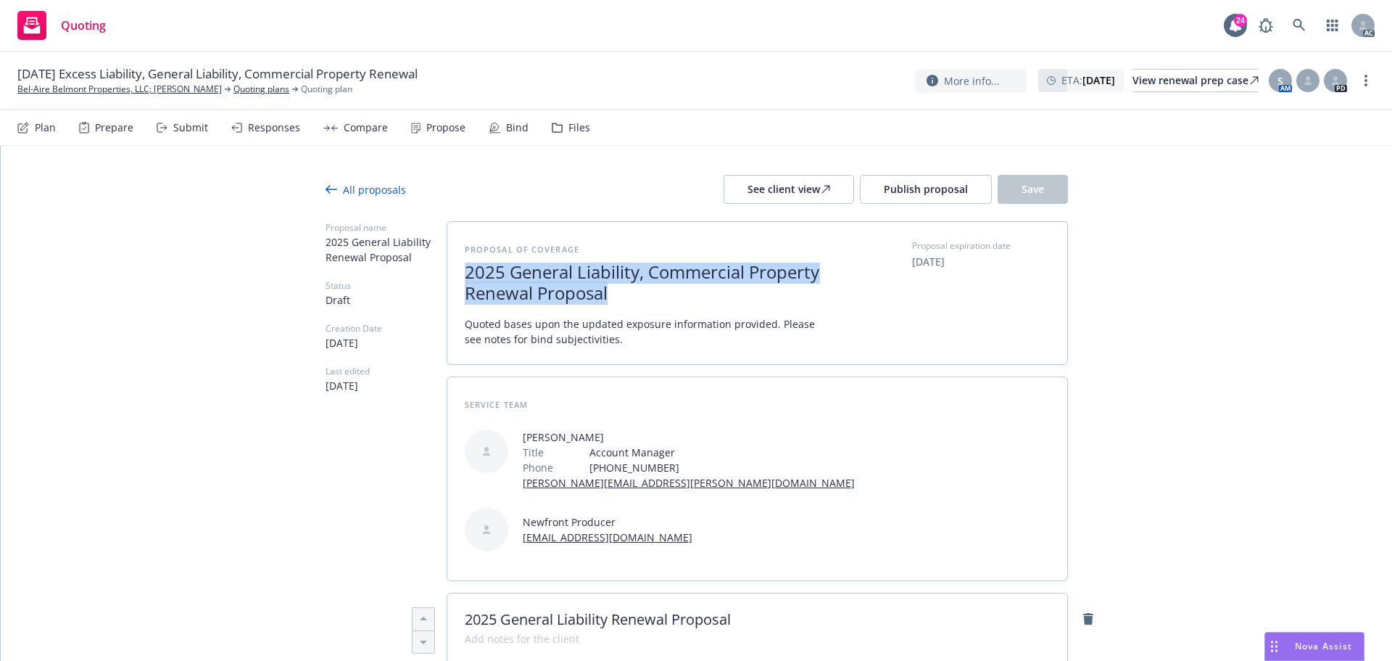
drag, startPoint x: 712, startPoint y: 298, endPoint x: 452, endPoint y: 270, distance: 261.9
click at [452, 270] on div "Proposal of coverage 2025 General Liability, Commercial Property Renewal Propos…" at bounding box center [757, 293] width 620 height 142
copy span "2025 General Liability, Commercial Property Renewal Proposal"
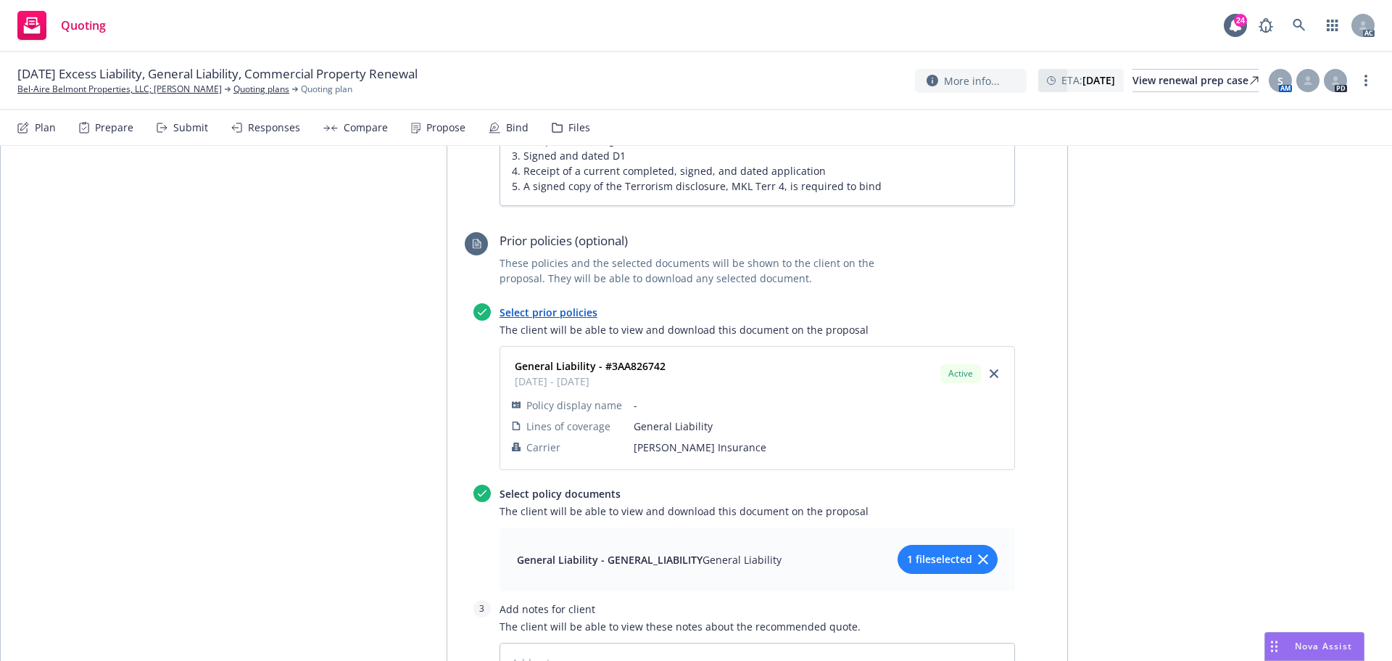
scroll to position [1092, 0]
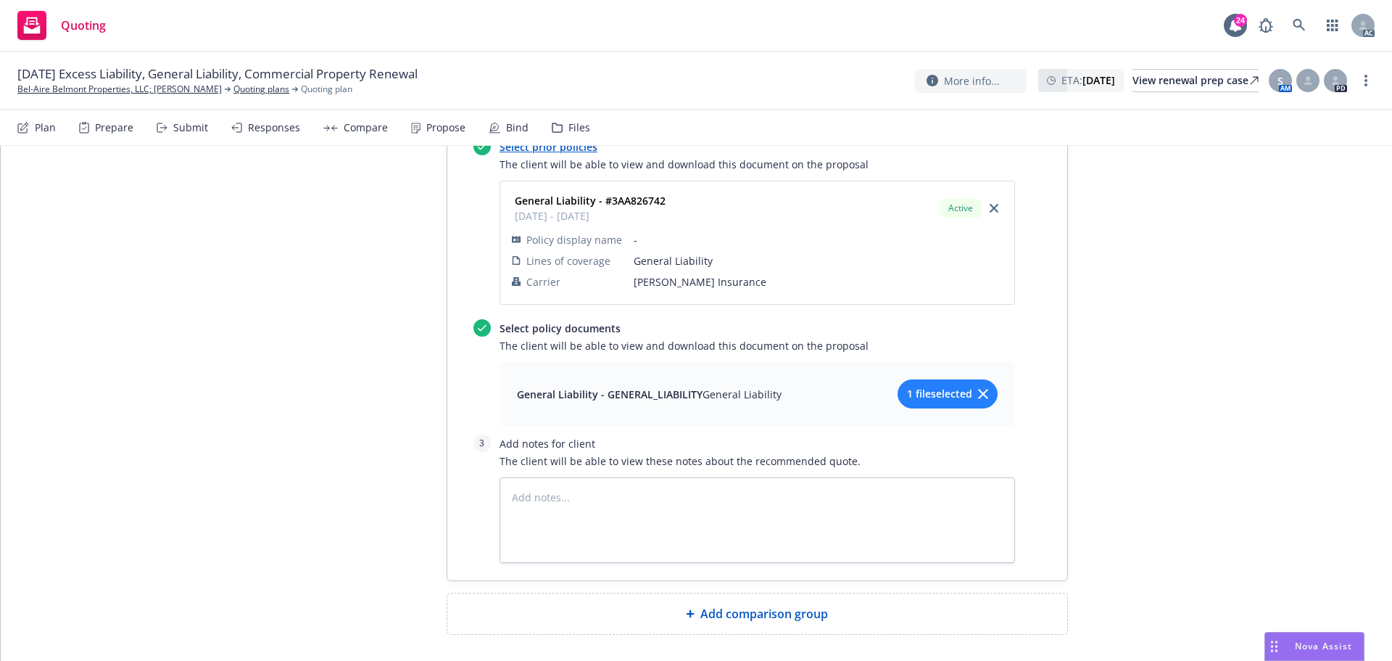
click at [716, 605] on span "Add comparison group" at bounding box center [764, 613] width 128 height 17
type textarea "x"
click at [649, 611] on span at bounding box center [757, 619] width 585 height 17
paste span
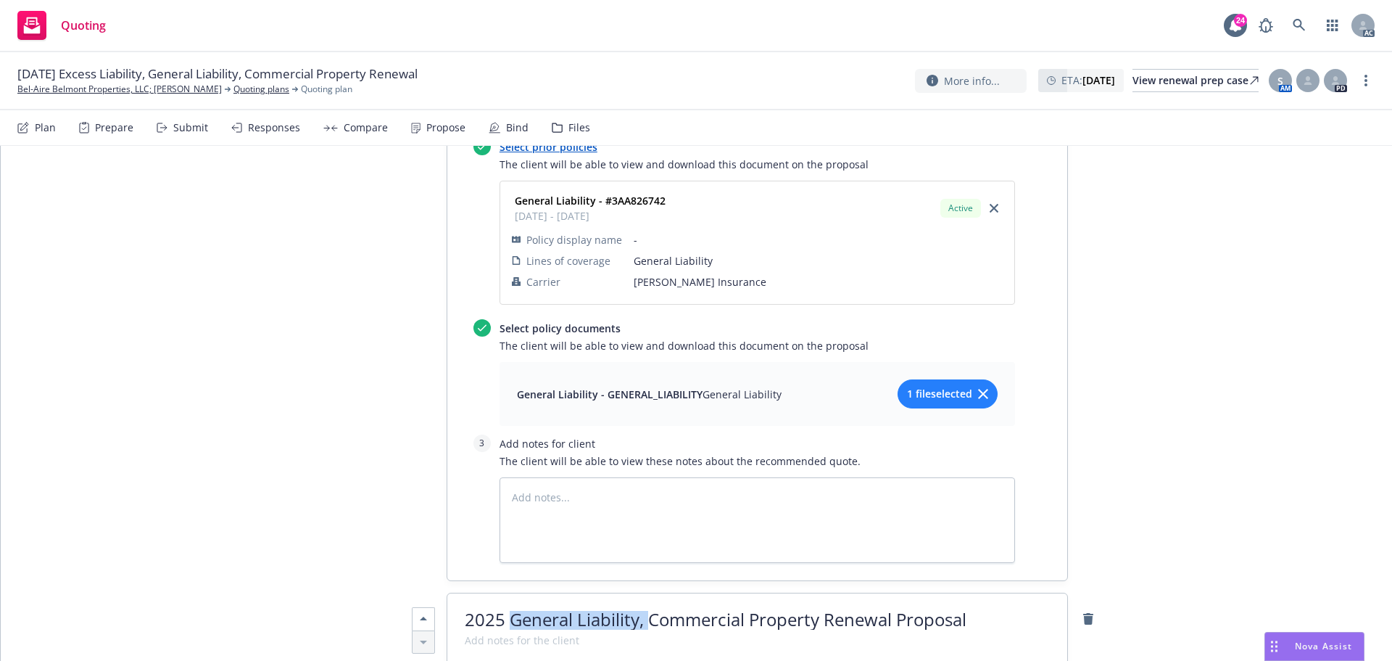
drag, startPoint x: 508, startPoint y: 562, endPoint x: 642, endPoint y: 568, distance: 134.3
click at [642, 607] on span "2025 General Liability, Commercial Property Renewal Proposal" at bounding box center [716, 619] width 502 height 24
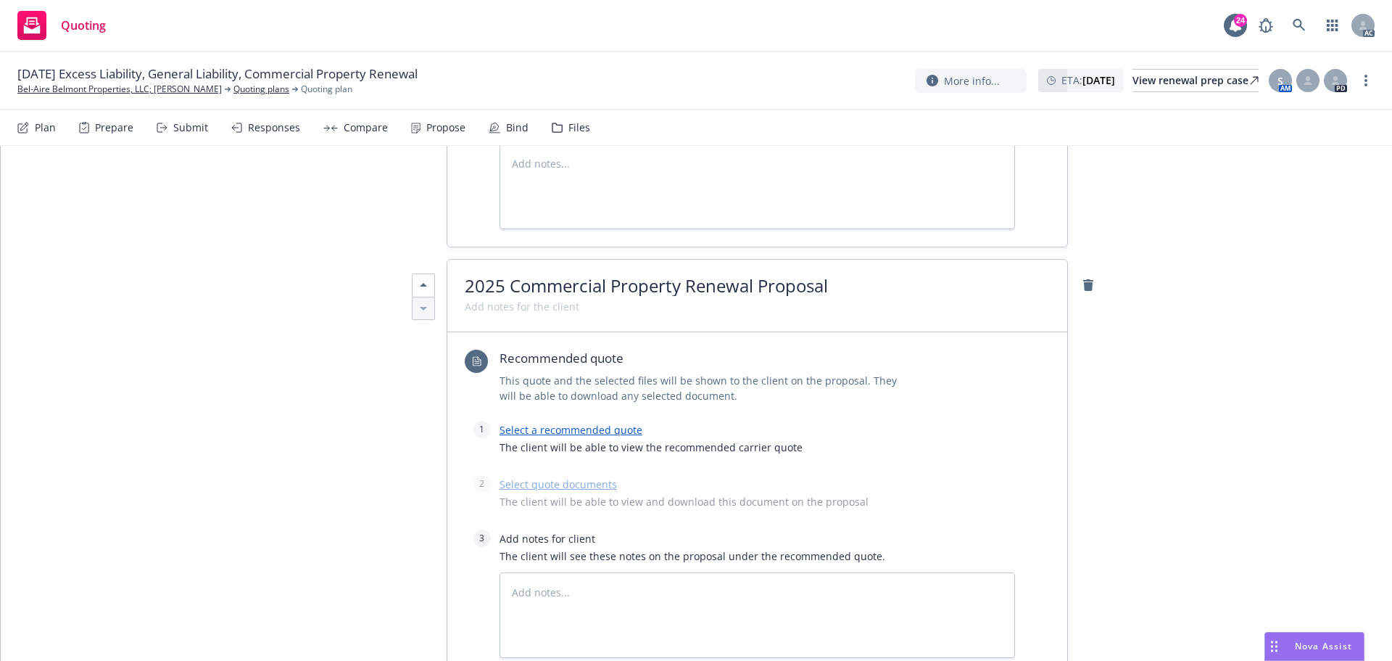
scroll to position [1455, 0]
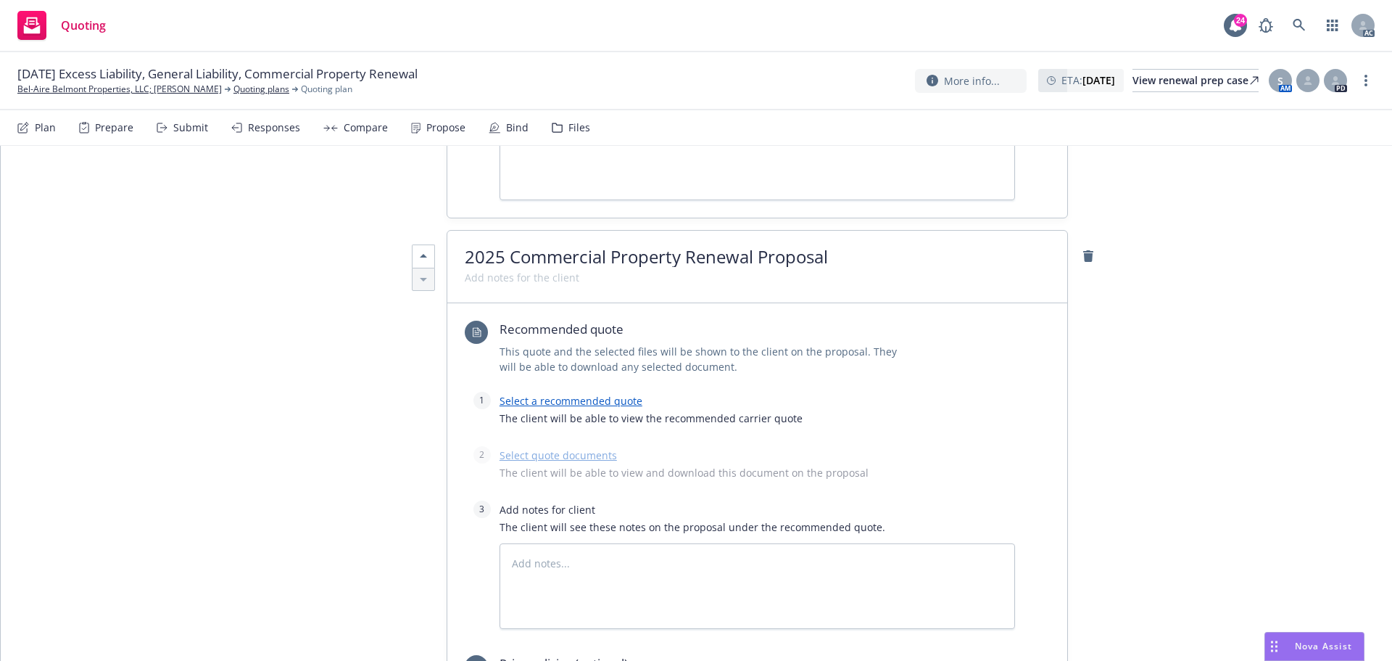
click at [566, 394] on link "Select a recommended quote" at bounding box center [571, 401] width 143 height 14
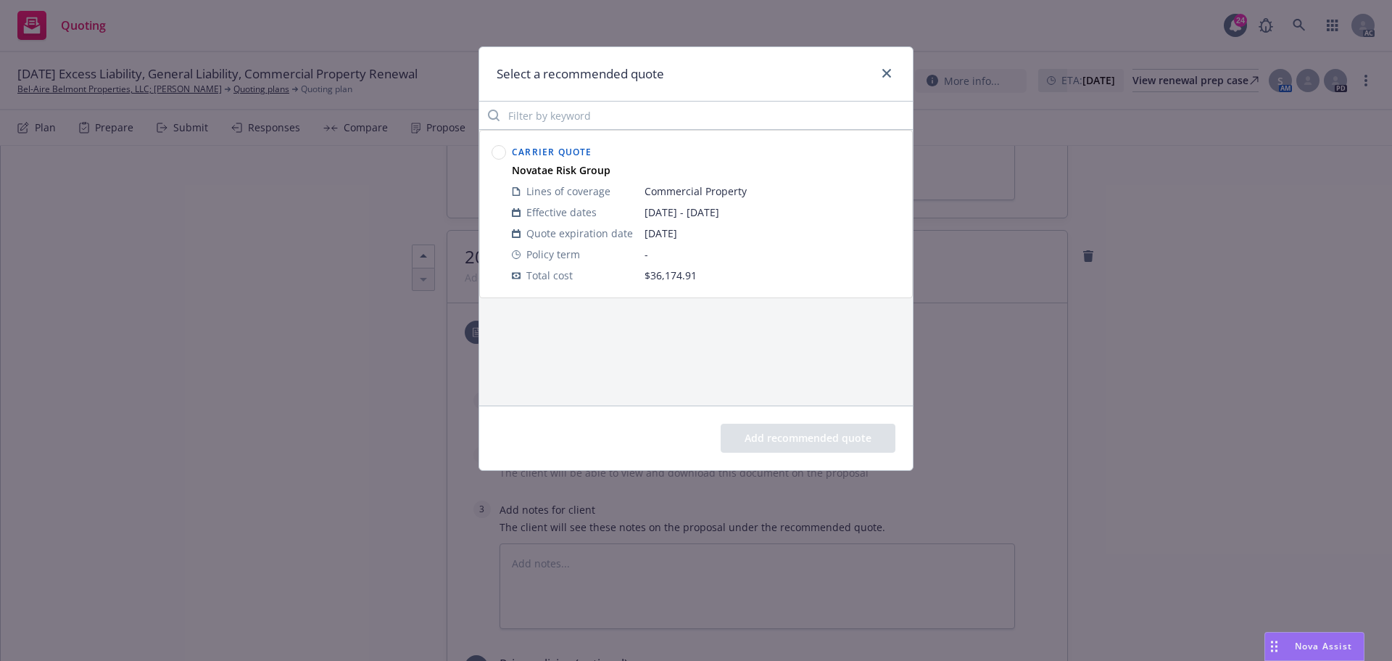
click at [497, 152] on circle at bounding box center [499, 153] width 14 height 14
click at [789, 439] on button "Add recommended quote" at bounding box center [808, 437] width 175 height 29
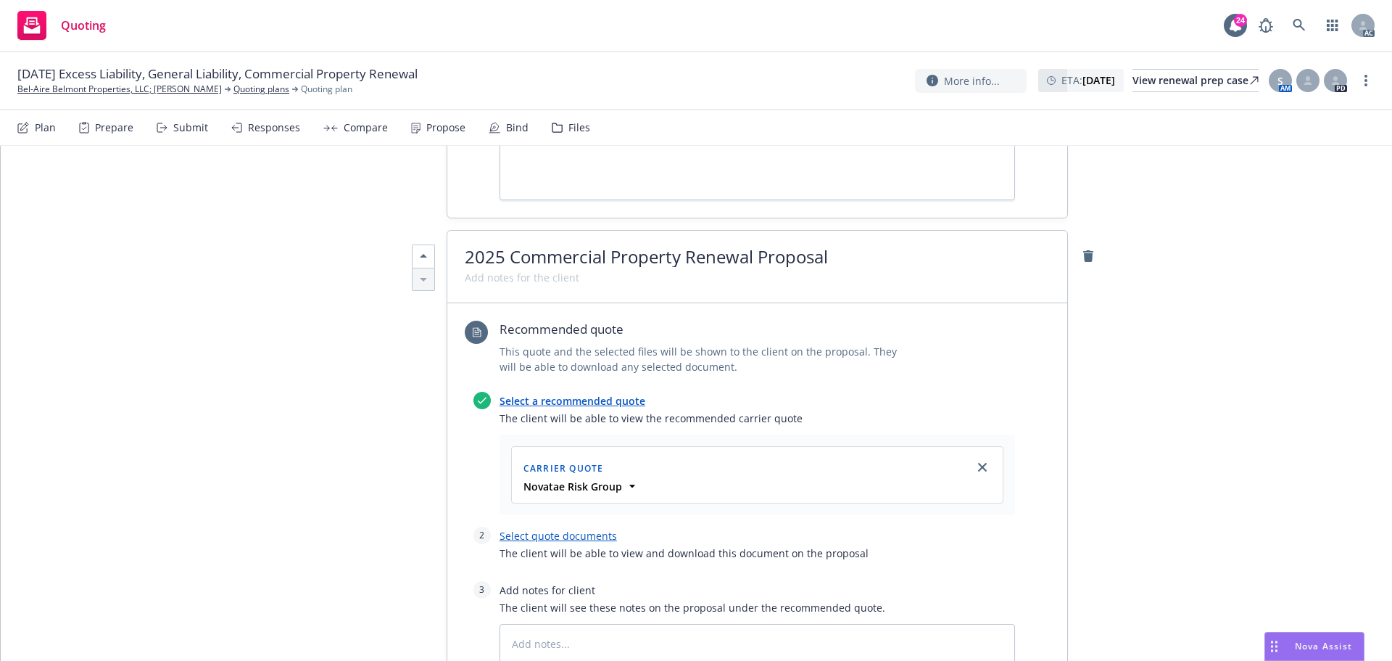
click at [578, 529] on link "Select quote documents" at bounding box center [558, 536] width 117 height 14
type textarea "x"
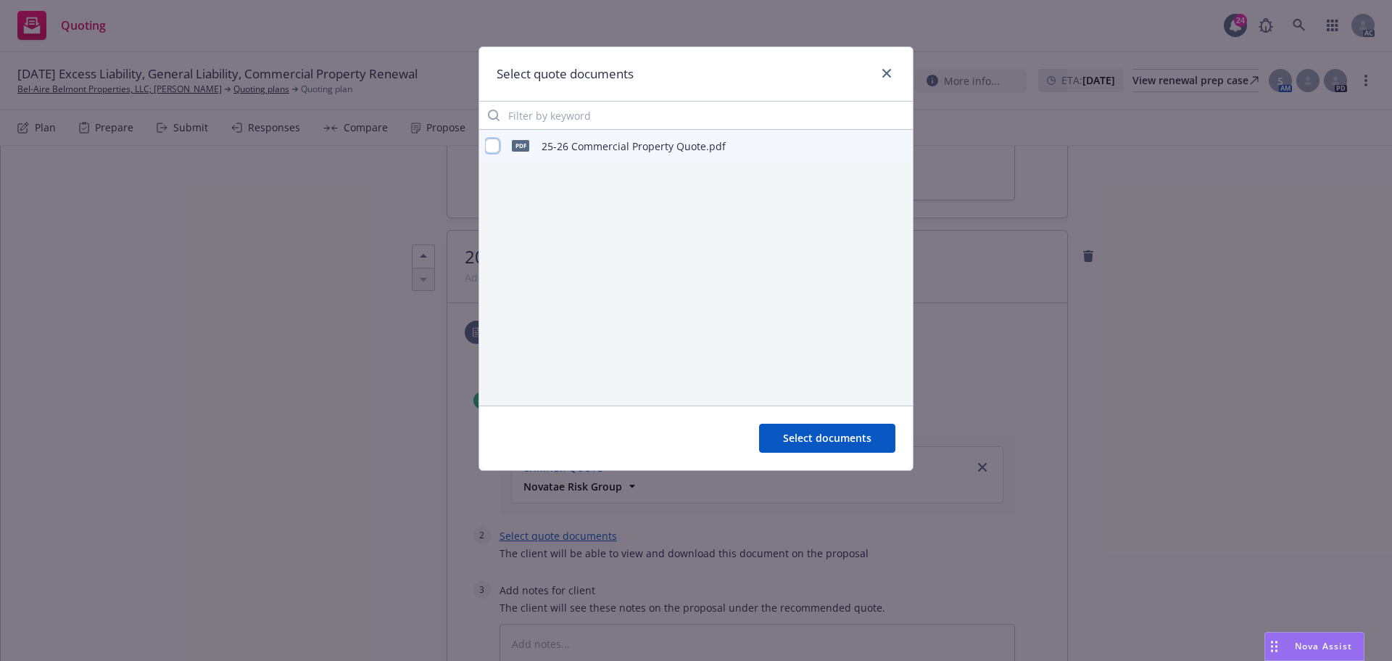
click at [490, 147] on input "checkbox" at bounding box center [492, 146] width 15 height 15
checkbox input "true"
click at [789, 439] on span "Select documents" at bounding box center [827, 438] width 88 height 14
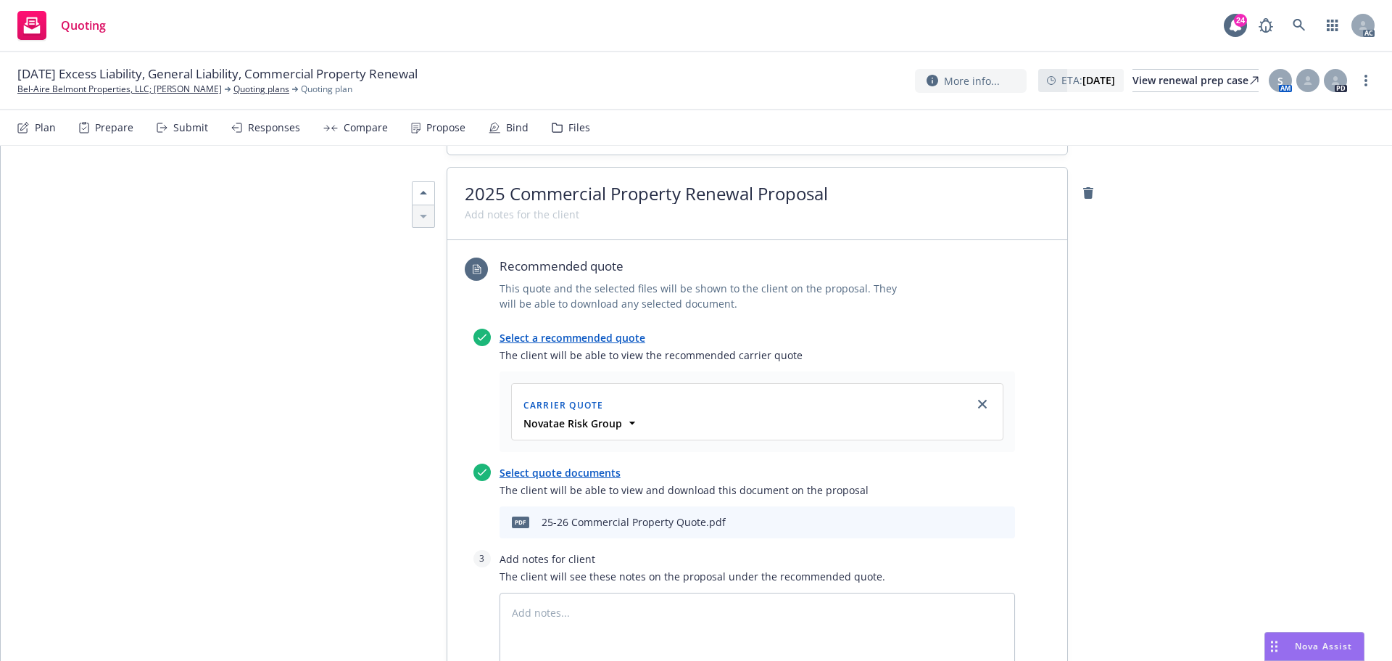
scroll to position [1600, 0]
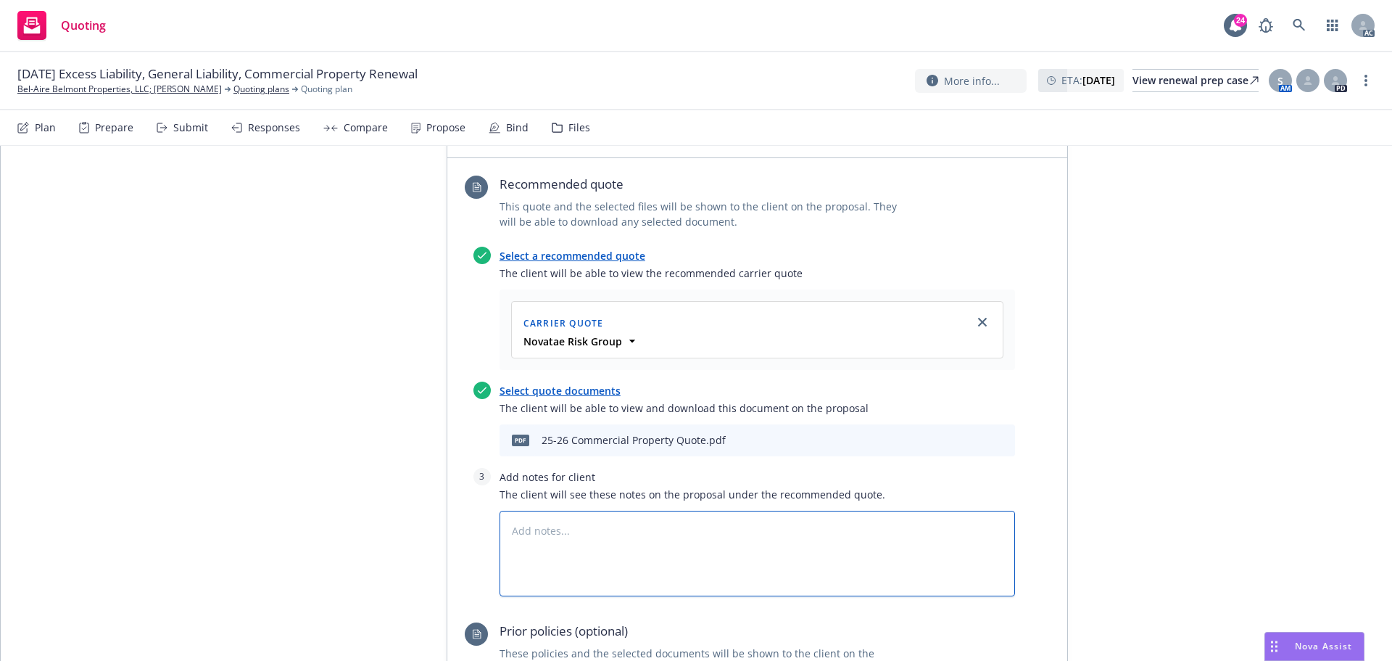
click at [547, 510] on textarea at bounding box center [758, 553] width 516 height 86
type textarea "x"
type textarea "B"
type textarea "x"
type textarea "Bin"
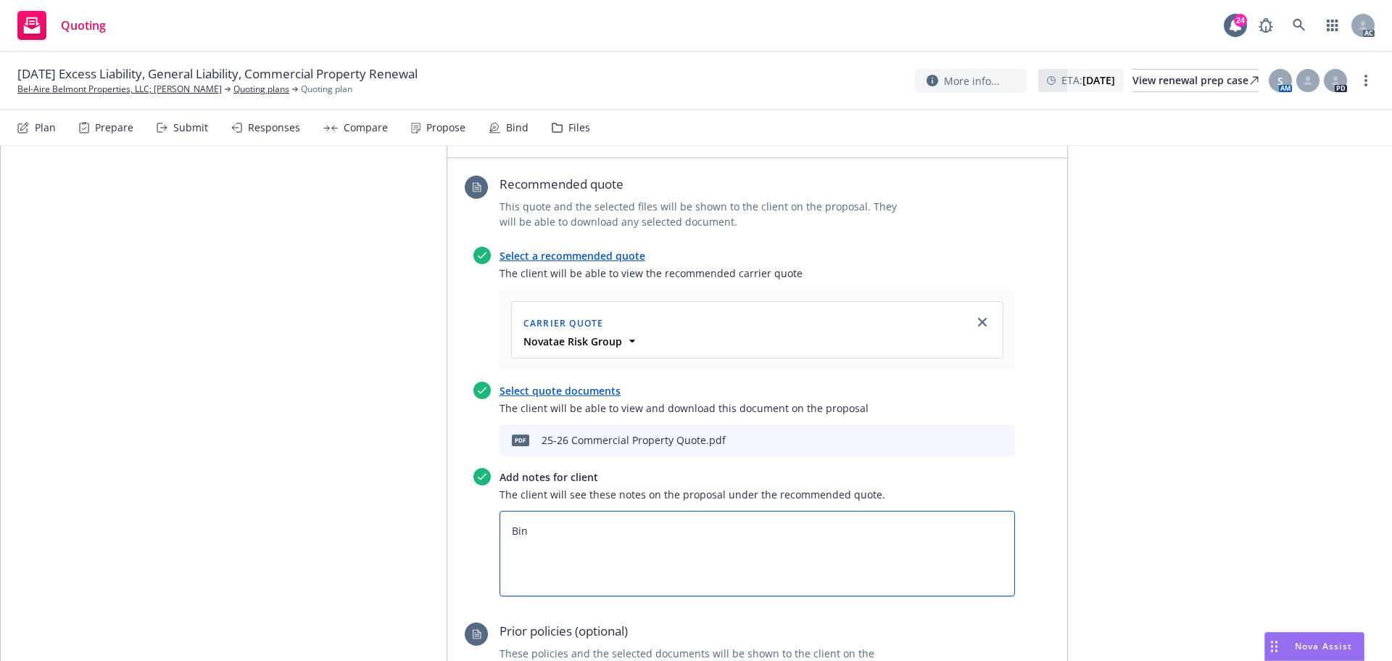
type textarea "x"
type textarea "Bind"
type textarea "x"
type textarea "Bind"
type textarea "x"
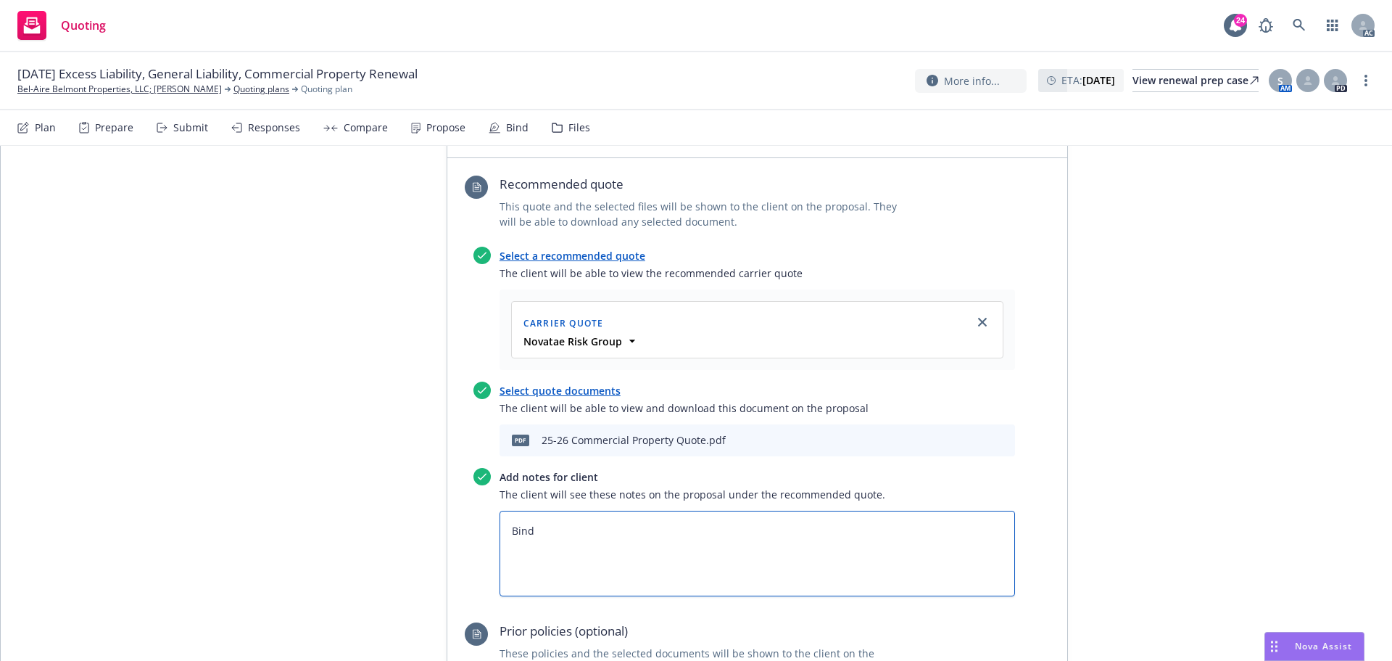
type textarea "Bind S"
type textarea "x"
type textarea "Bind Su"
type textarea "x"
type textarea "Bind Sub"
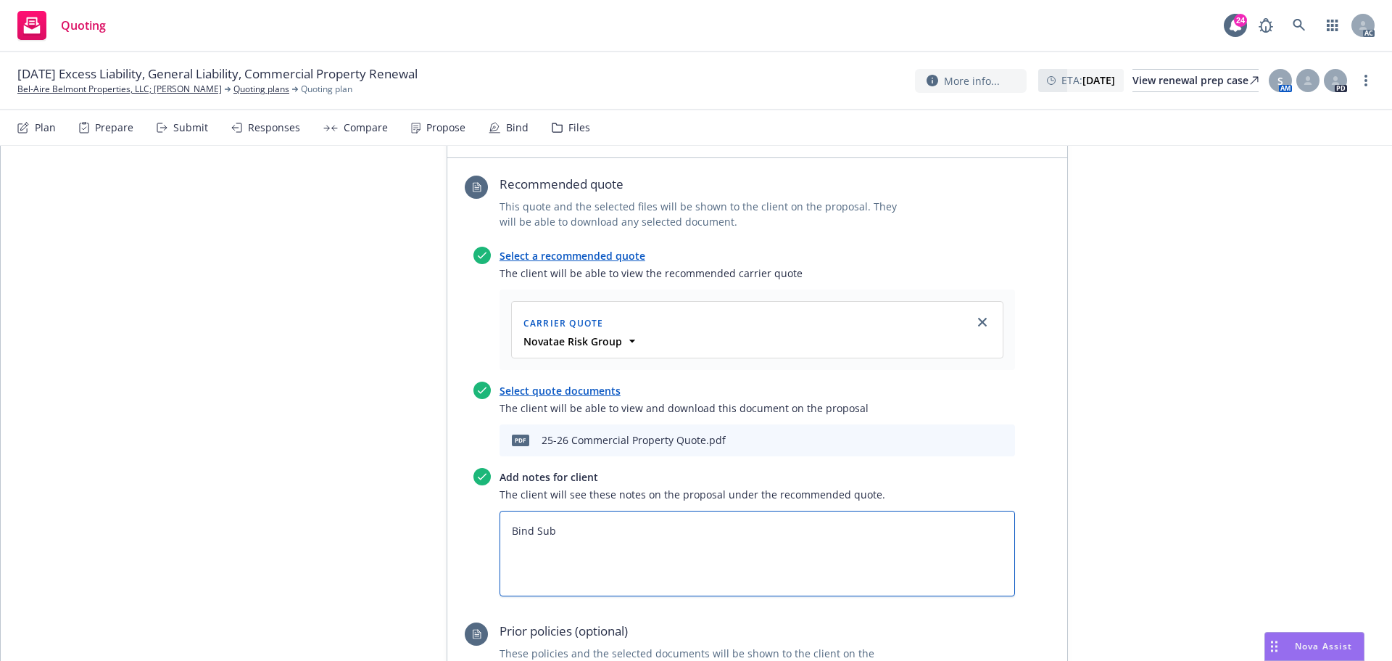
type textarea "x"
type textarea "Bind Subj"
type textarea "x"
type textarea "Bind Subje"
type textarea "x"
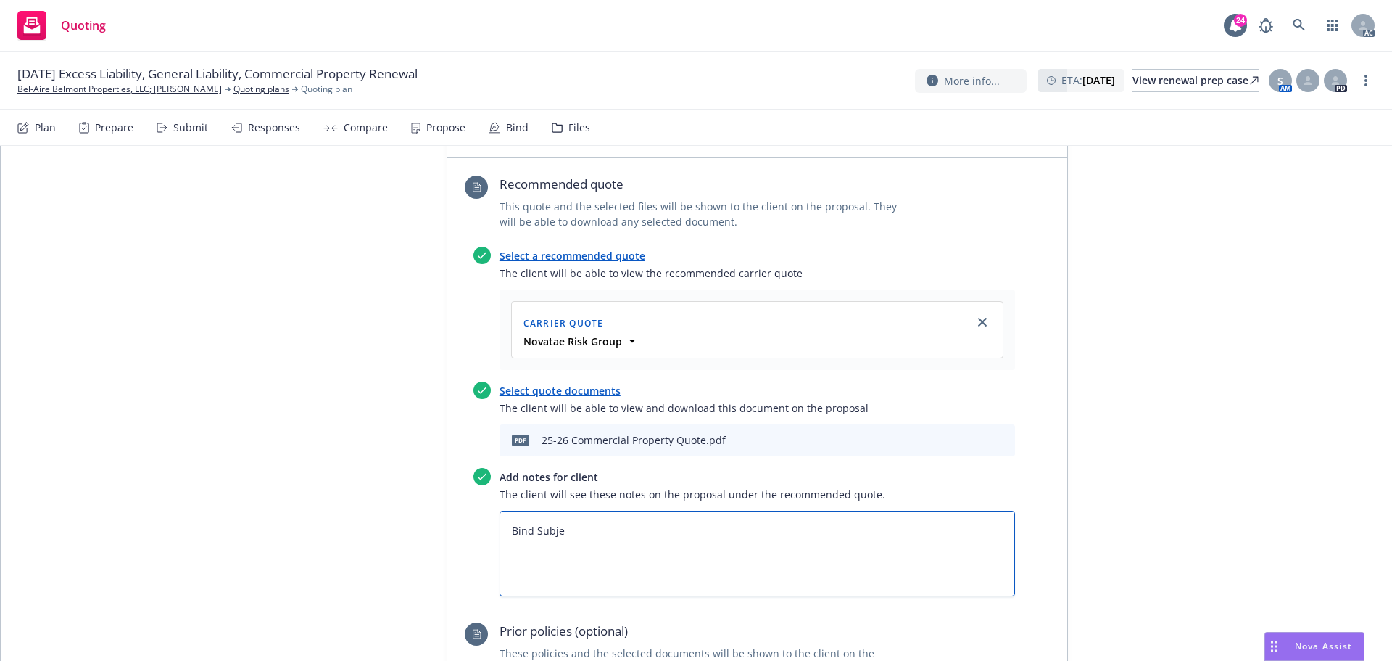
type textarea "Bind Subjec"
type textarea "x"
type textarea "Bind Subject"
type textarea "x"
type textarea "Bind Subjecti"
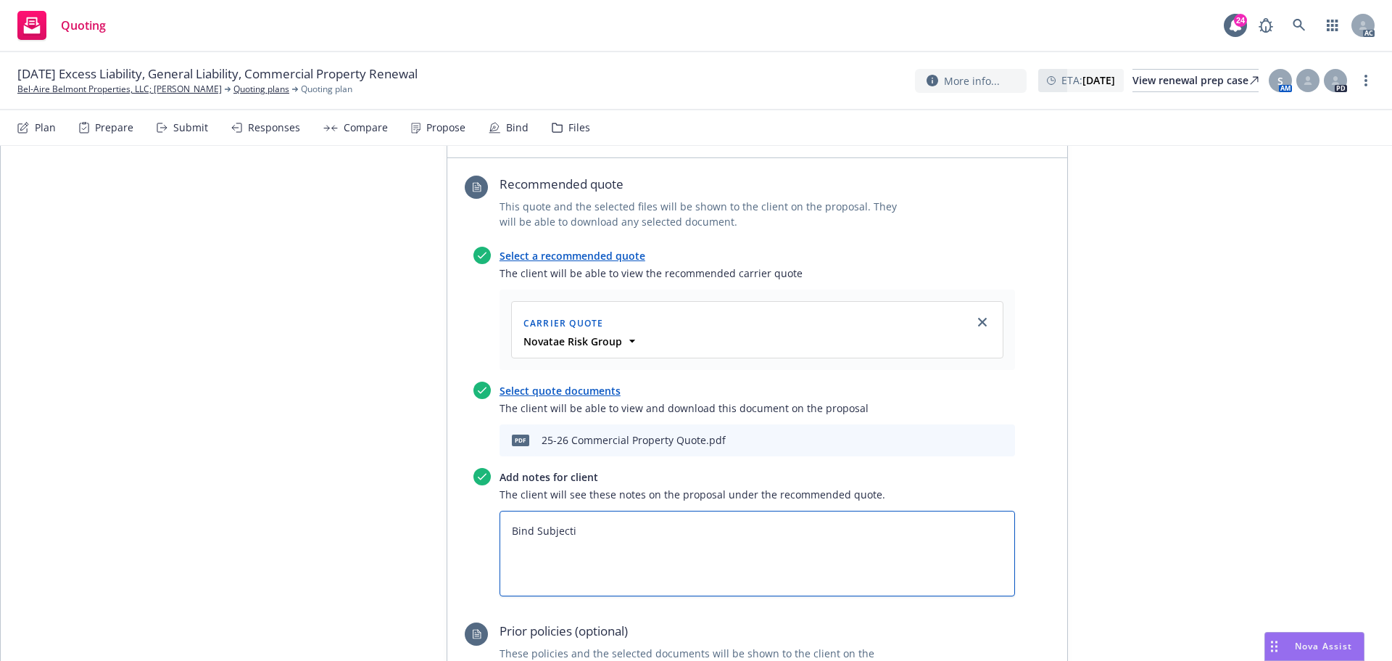
type textarea "x"
type textarea "Bind Subjectiv"
type textarea "x"
type textarea "Bind Subjectivi"
type textarea "x"
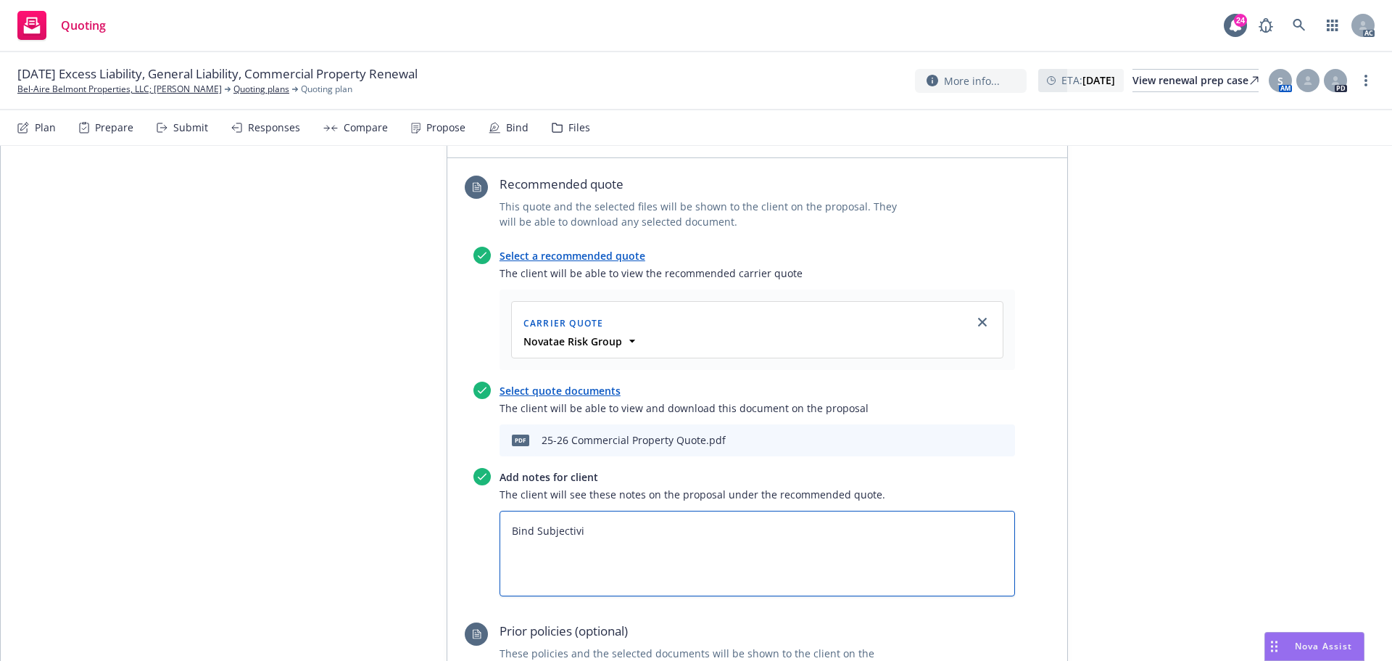
type textarea "Bind Subjectivit"
type textarea "x"
type textarea "Bind Subjectiviti"
type textarea "x"
type textarea "Bind Subjectivitie"
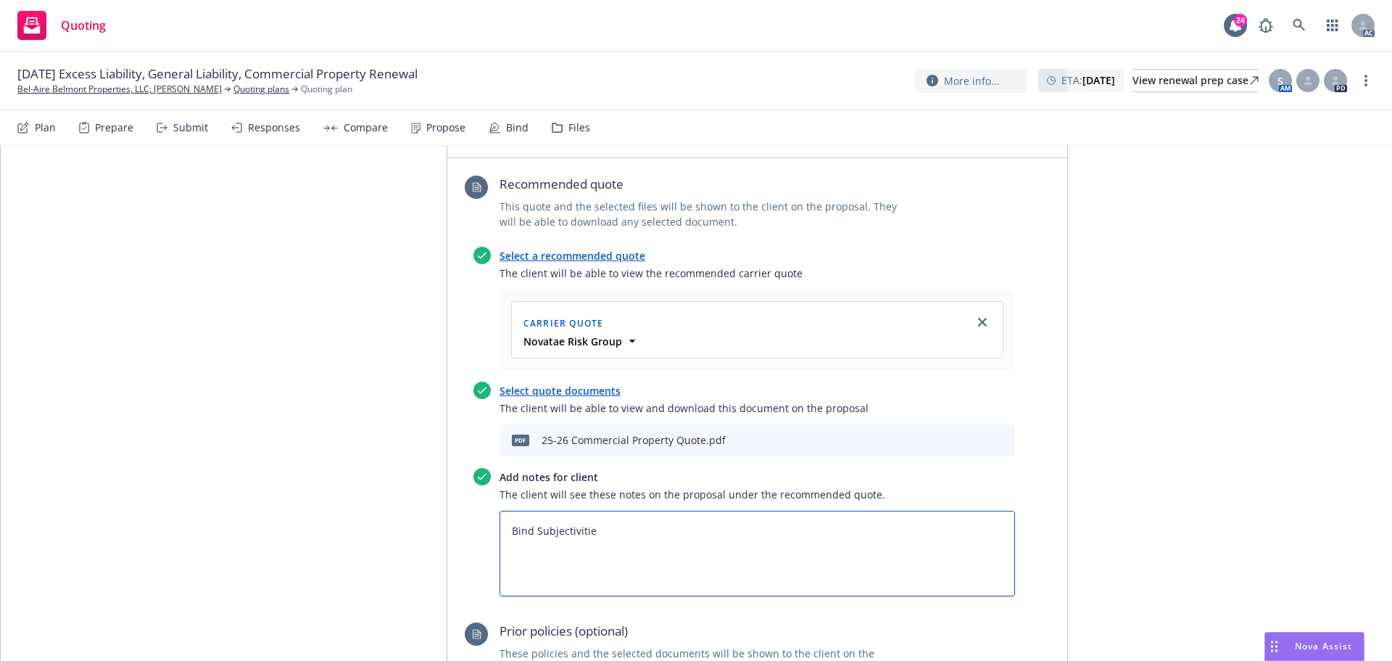
type textarea "x"
type textarea "Bind Subjectivities"
type textarea "x"
type textarea "Bind Subjectivities:"
type textarea "x"
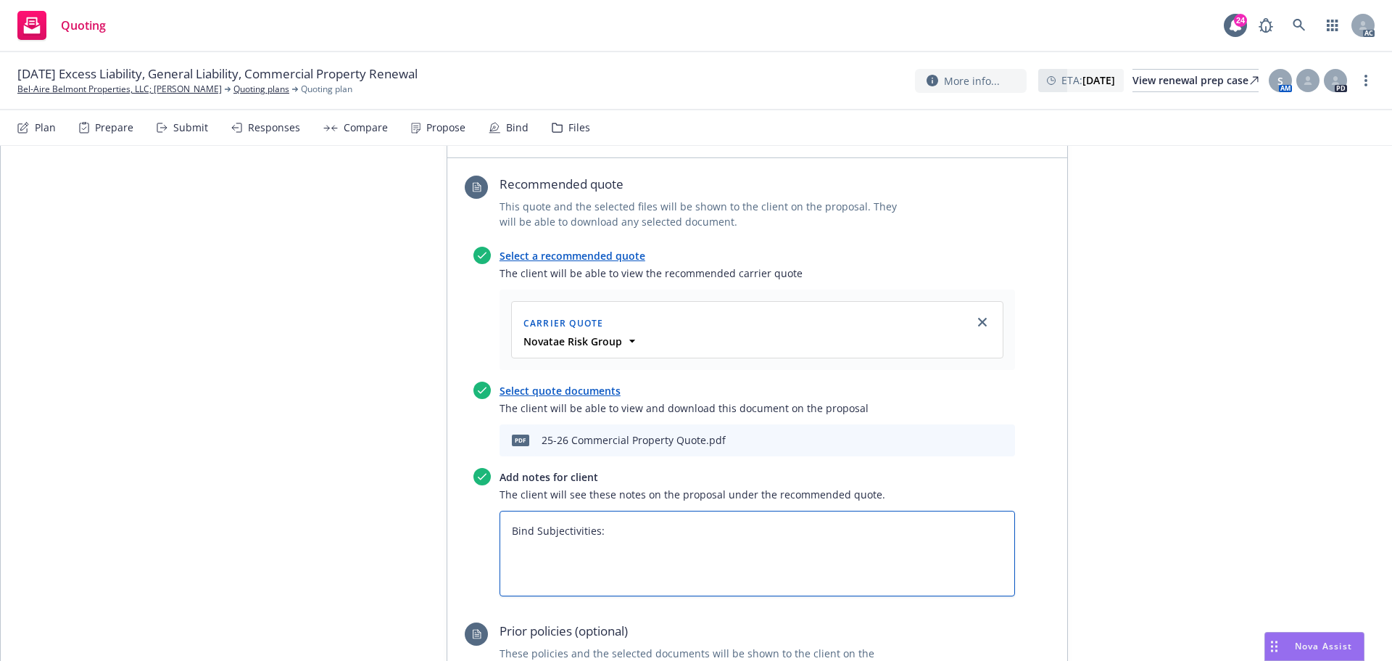
type textarea "Bind Subjectivities:"
click at [598, 502] on div at bounding box center [758, 506] width 516 height 9
click at [536, 510] on textarea "Bind Subjectivities:" at bounding box center [758, 553] width 516 height 86
paste textarea "Written request to bind:- Signed and dated D-1- Signed and completed SL-2"
type textarea "x"
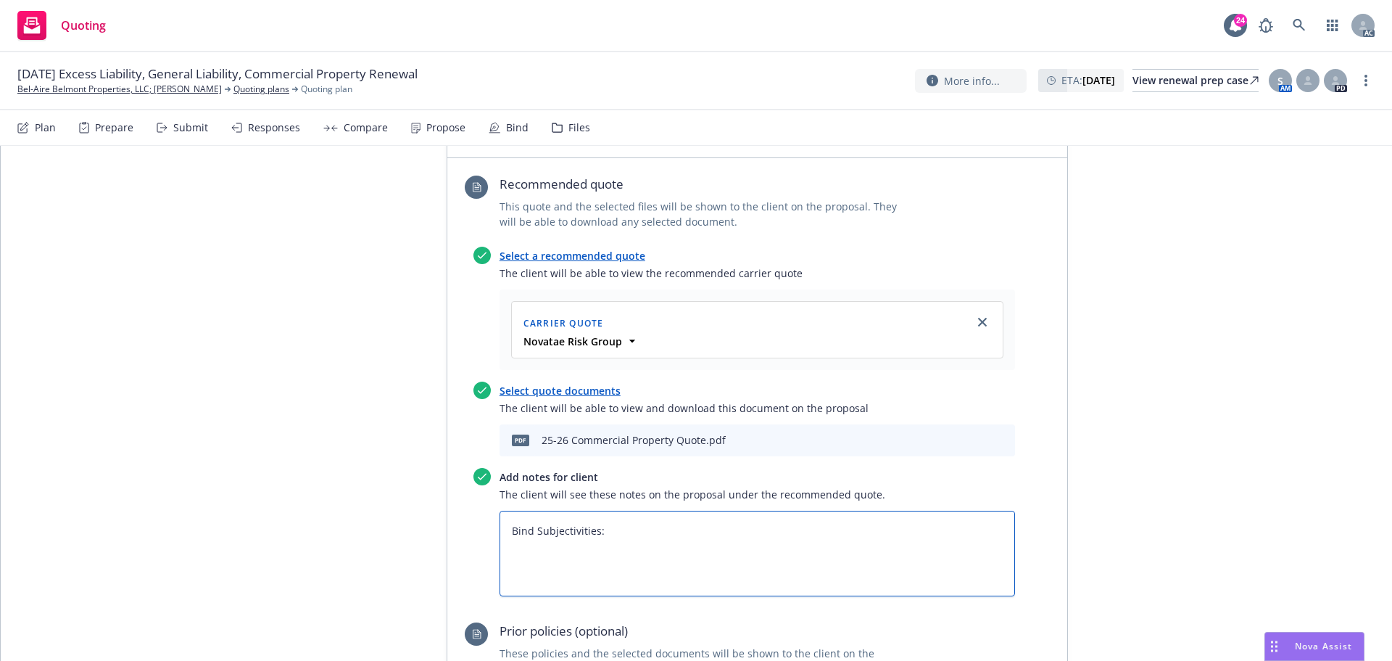
type textarea "Bind Subjectivities: Written request to bind:- Signed and dated D-1- Signed and…"
click at [503, 510] on textarea "Bind Subjectivities: Written request to bind:- Signed and dated D-1- Signed and…" at bounding box center [758, 553] width 516 height 86
click at [624, 510] on textarea "Bind Subjectivities: Written request to bind:- Signed and dated D-1- Signed and…" at bounding box center [758, 553] width 516 height 86
type textarea "x"
type textarea "Bind Subjectivities: Written request to bind: Signed and dated D-1- Signed and …"
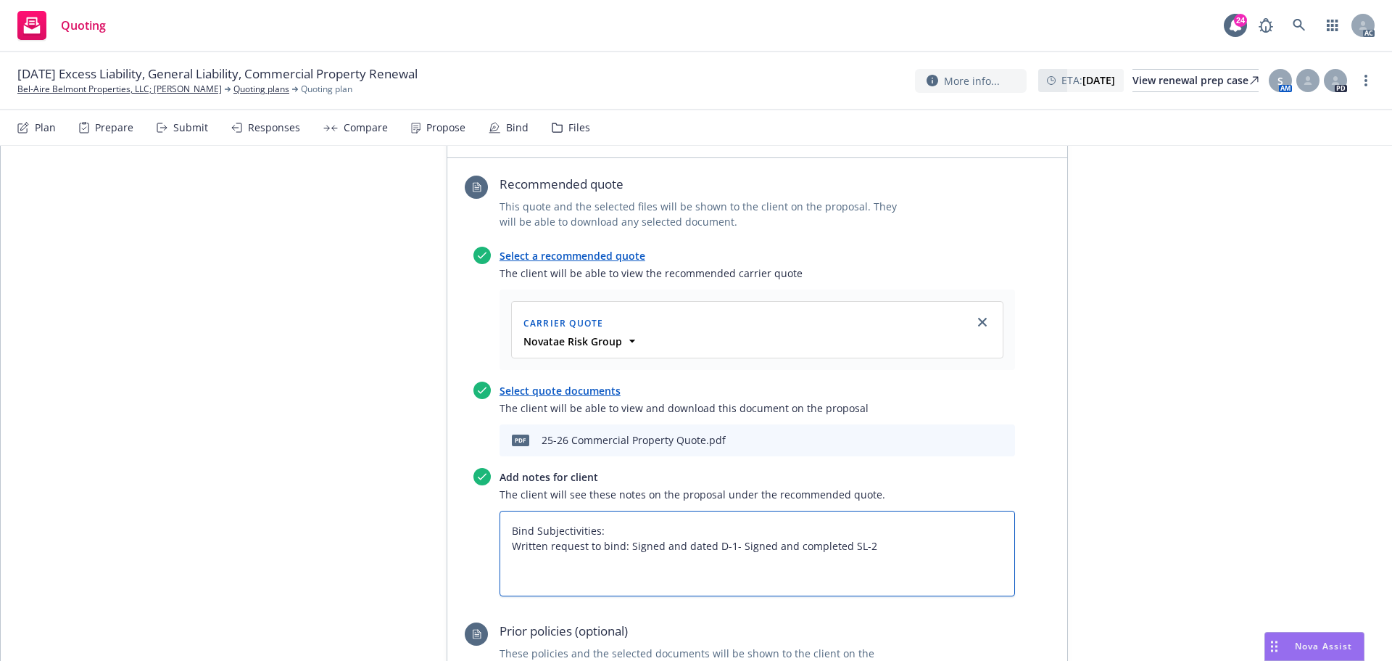
type textarea "x"
type textarea "Bind Subjectivities: Written request to bind: Signed and dated D-1- Signed and …"
type textarea "x"
type textarea "Bind Subjectivities: Written request to bind: 1 Signed and dated D-1- Signed an…"
type textarea "x"
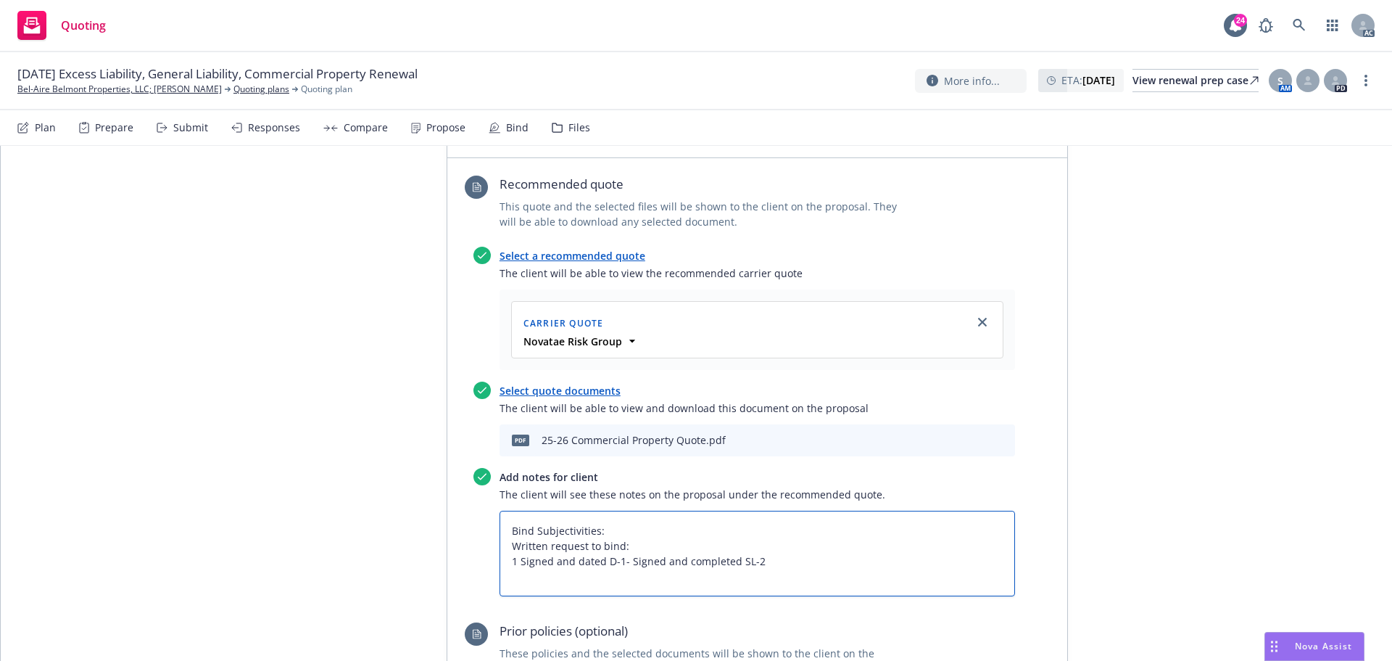
type textarea "Bind Subjectivities: Written request to bind: 1. Signed and dated D-1- Signed a…"
type textarea "x"
type textarea "Bind Subjectivities: Written request to bind: 1. Signed and dated D-1- Signed a…"
click at [626, 510] on textarea "Bind Subjectivities: Written request to bind: 1. Signed and dated D-1- Signed a…" at bounding box center [758, 553] width 516 height 86
type textarea "x"
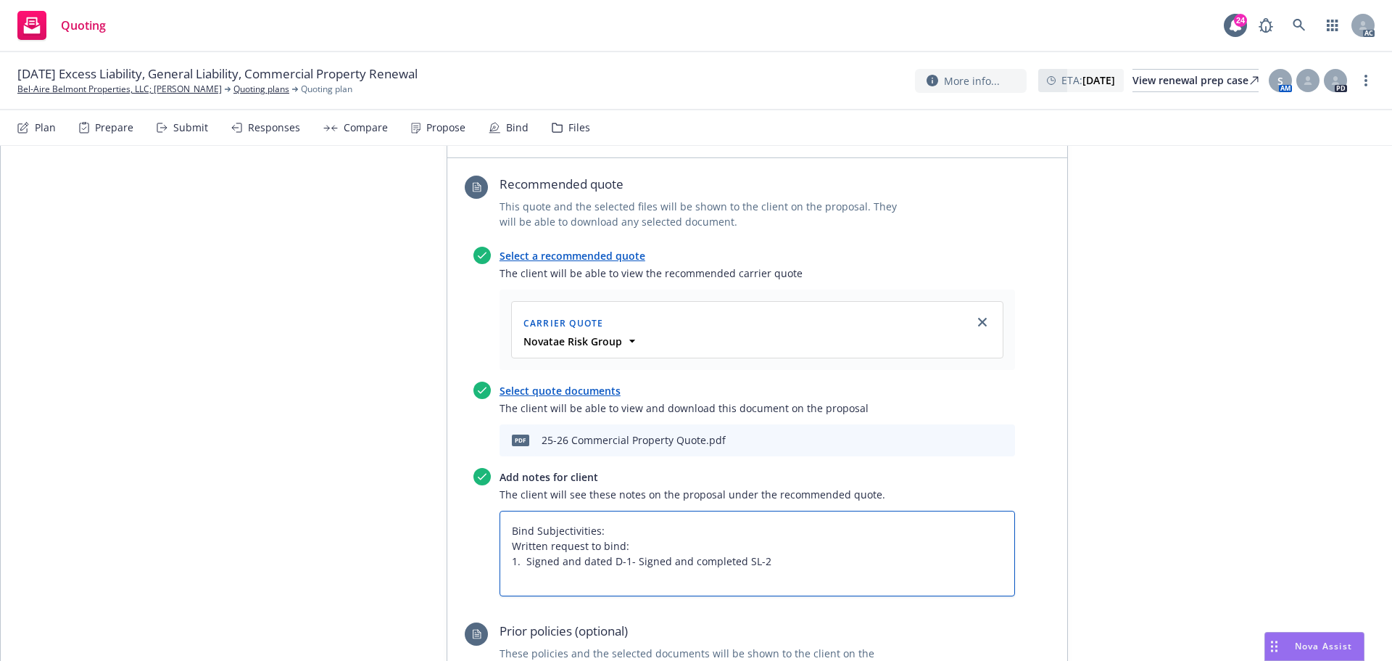
type textarea "Bind Subjectivities: Written request to bind: 1. Signed and dated D-1- Signed a…"
type textarea "x"
type textarea "Bind Subjectivities: Written request to bind: 1. Signed and dated D-1- 2. Signe…"
type textarea "x"
type textarea "Bind Subjectivities: Written request to bind: 1. Signed and dated D-1- 2. Signe…"
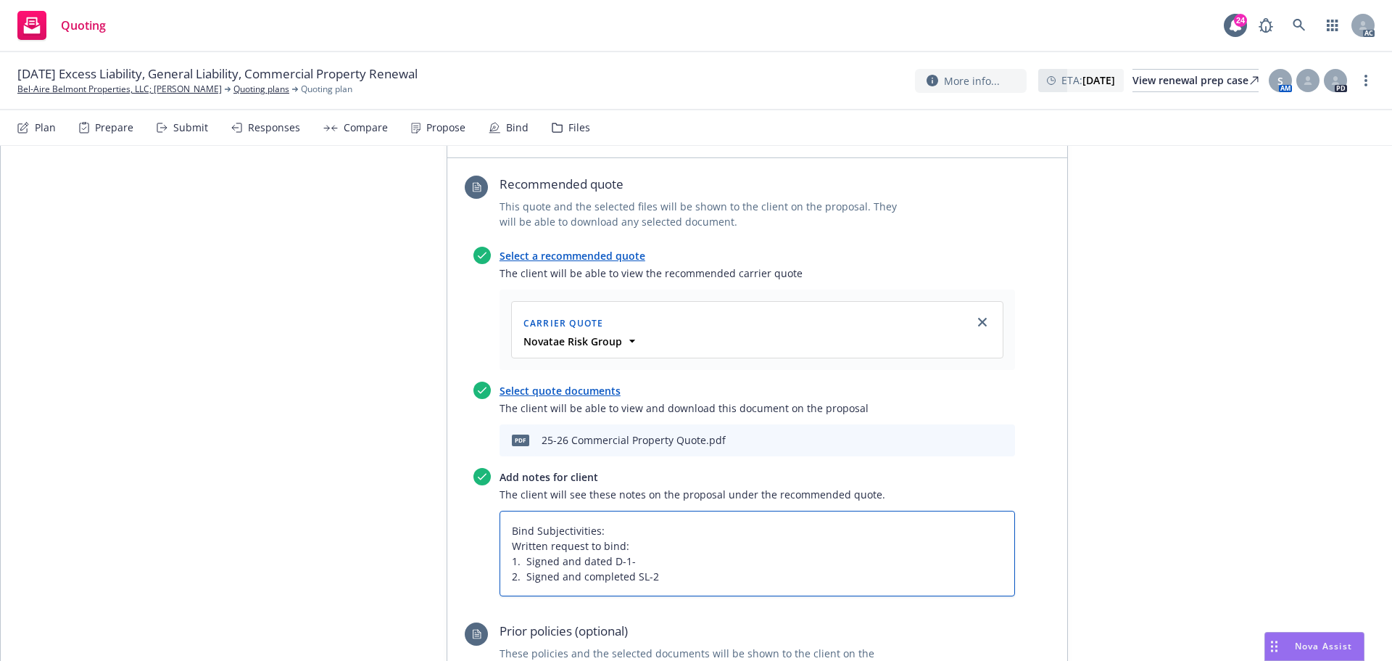
type textarea "x"
type textarea "Bind Subjectivities: Written request to bind: 1. Signed and dated D-1- 2. Signe…"
click at [640, 510] on textarea "Bind Subjectivities: Written request to bind: 1. Signed and dated D-1- 2. Signe…" at bounding box center [758, 553] width 516 height 86
type textarea "x"
type textarea "Bind Subjectivities: Written request to bind: 1. Signed and dated D-1 2. Signed…"
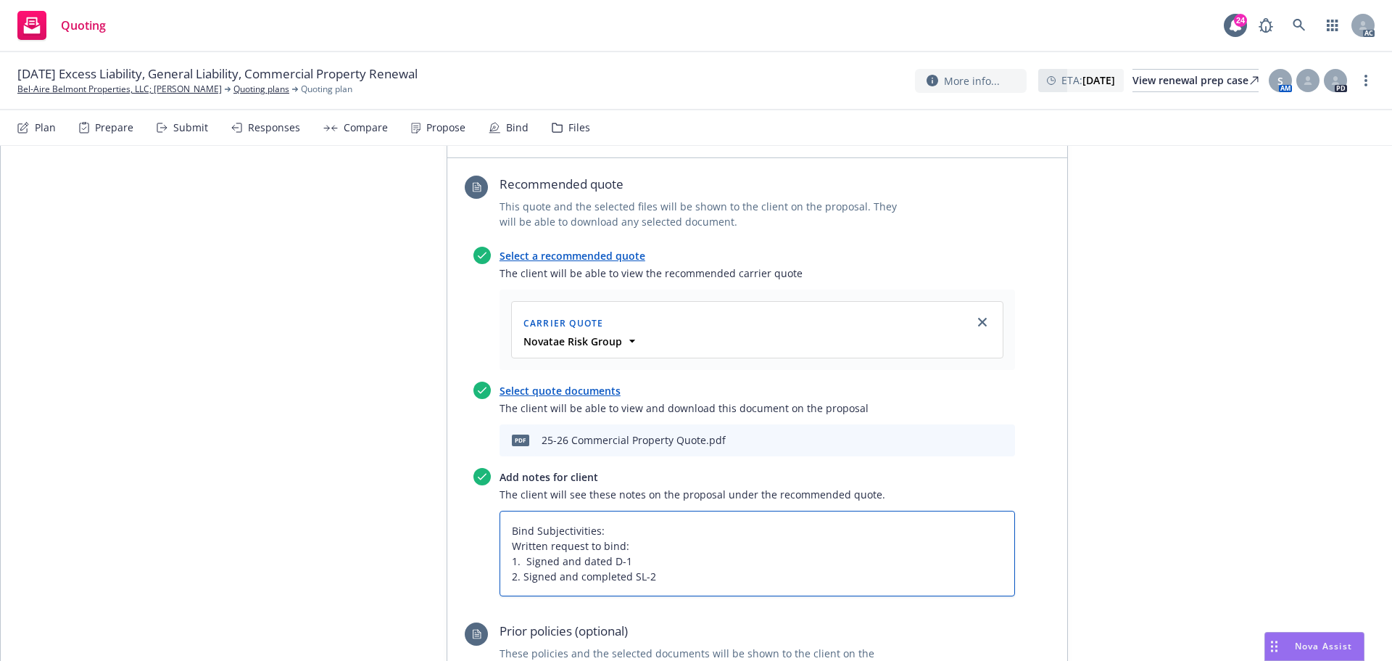
click at [519, 510] on textarea "Bind Subjectivities: Written request to bind: 1. Signed and dated D-1 2. Signed…" at bounding box center [758, 553] width 516 height 86
type textarea "x"
type textarea "Bind Subjectivities: Written request to bind: 1. Signed and dated D-1 2. Signed…"
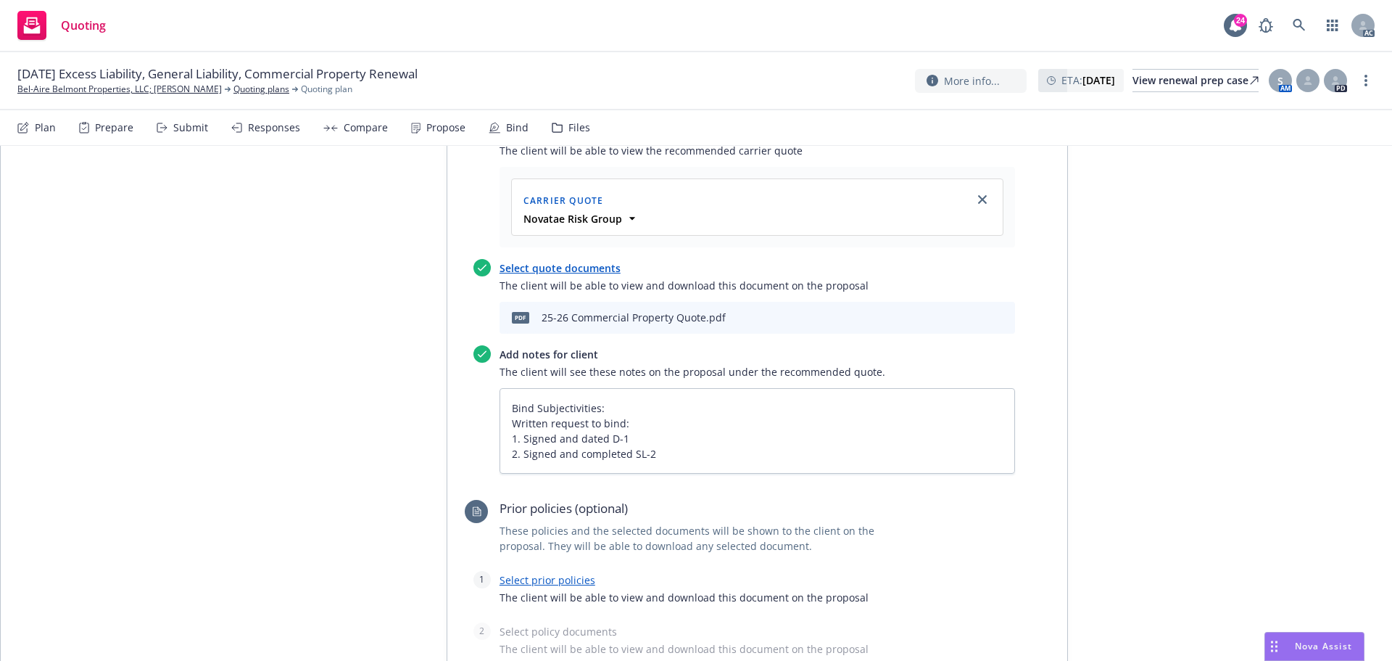
scroll to position [1962, 0]
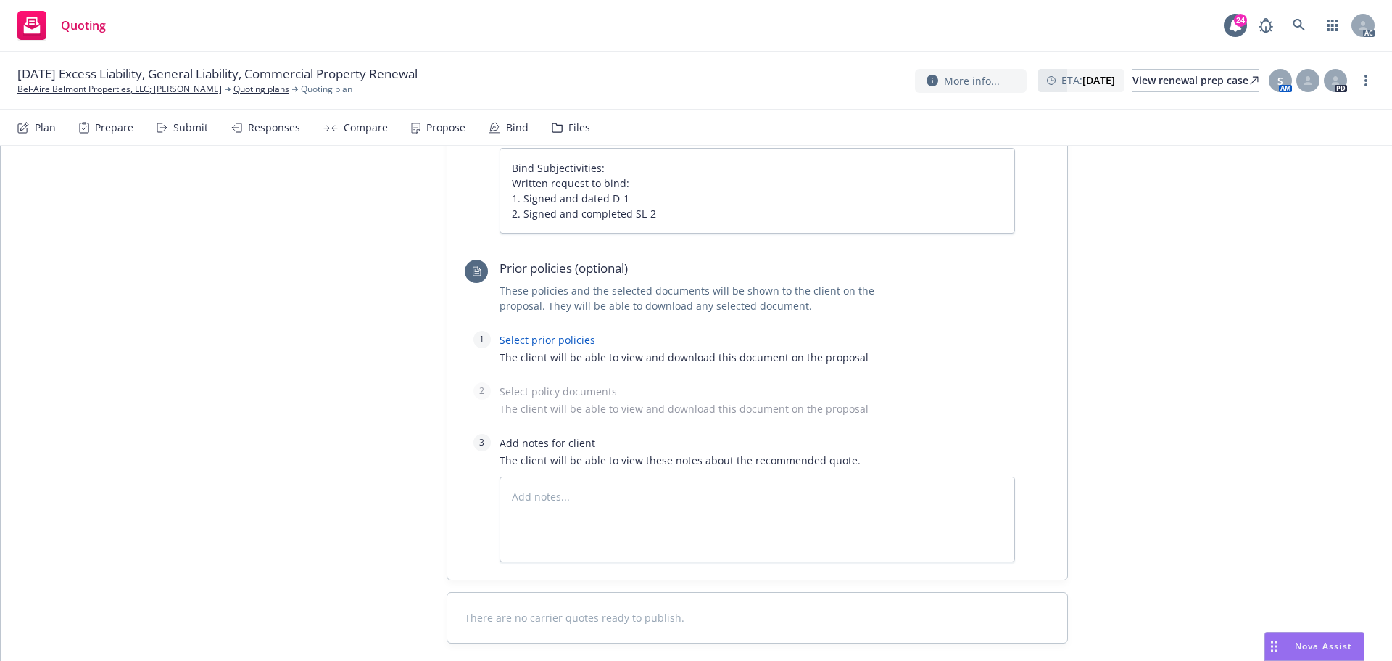
click at [552, 333] on link "Select prior policies" at bounding box center [548, 340] width 96 height 14
type textarea "x"
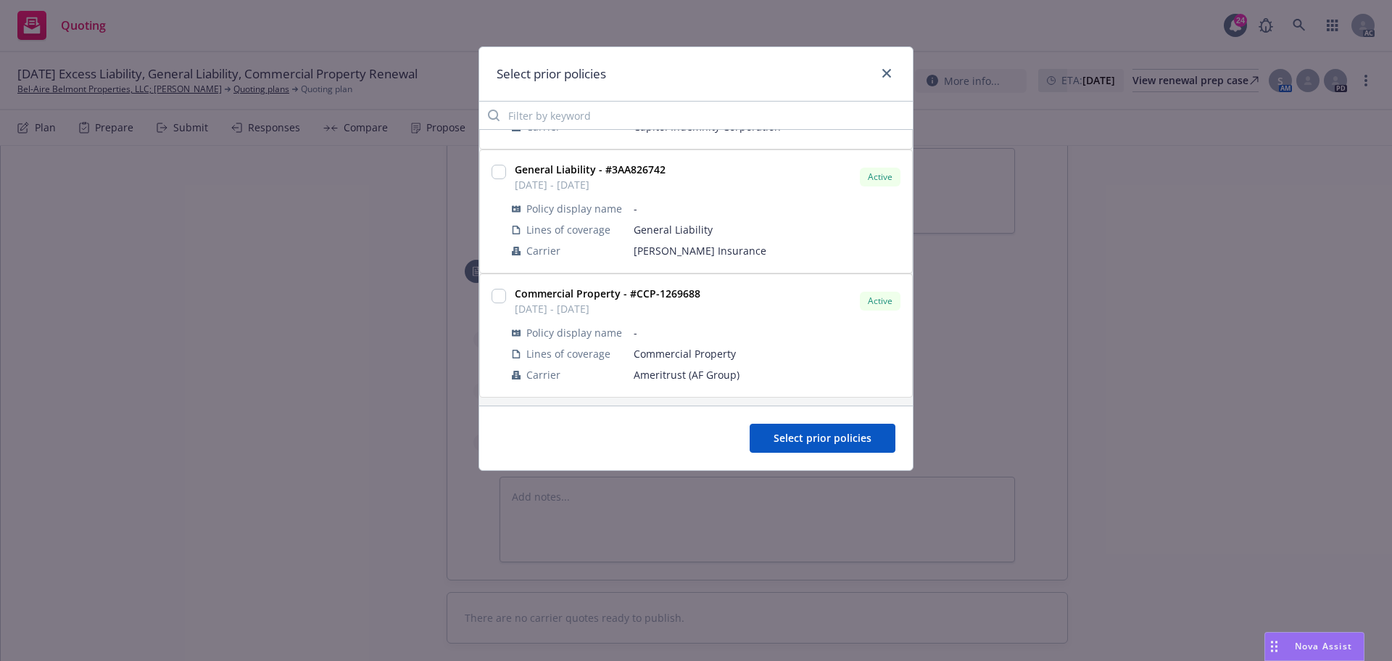
scroll to position [108, 0]
click at [501, 292] on input "checkbox" at bounding box center [499, 292] width 15 height 15
checkbox input "true"
click at [817, 445] on button "Select prior policies" at bounding box center [823, 437] width 146 height 29
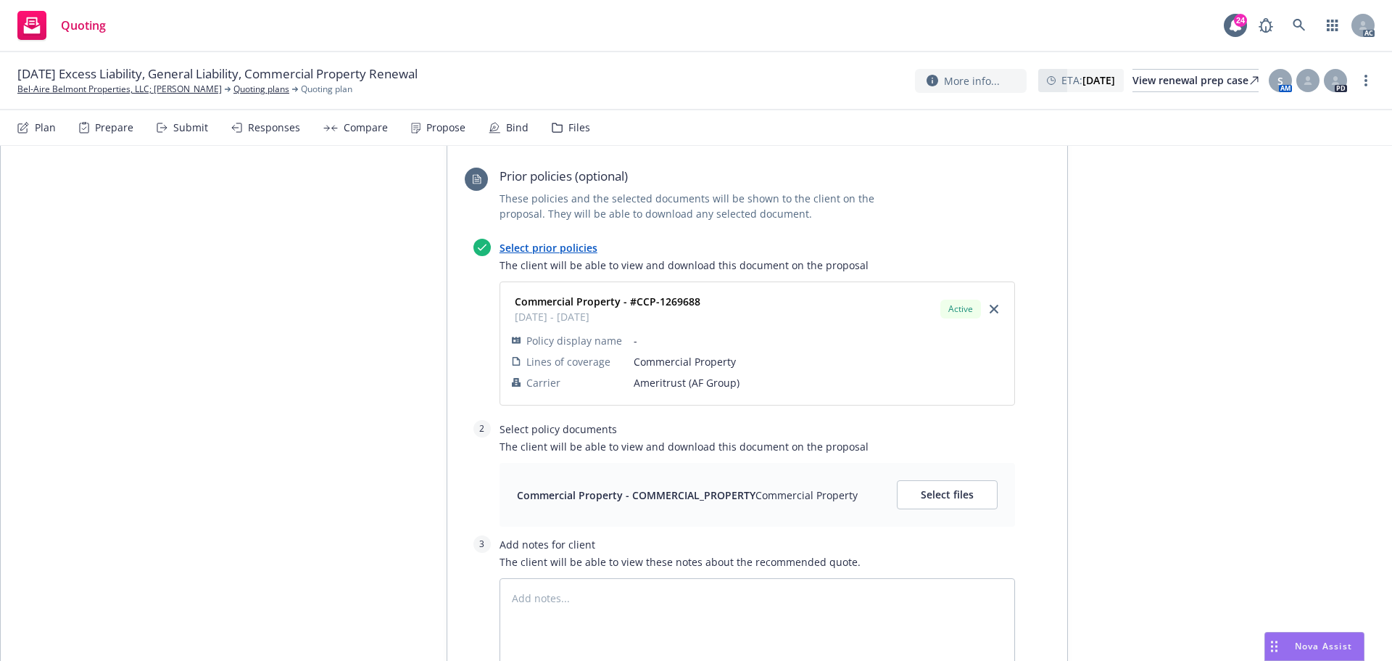
scroll to position [2165, 0]
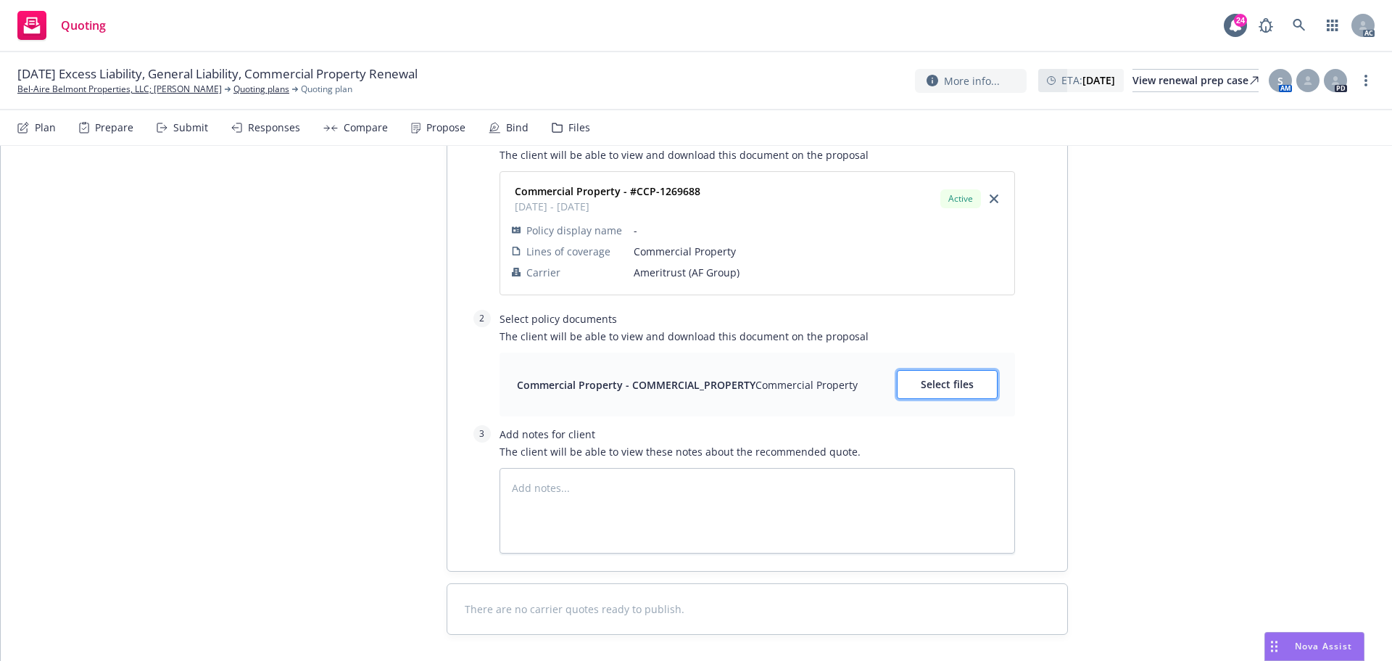
click at [964, 377] on span "Select files" at bounding box center [947, 384] width 53 height 14
type textarea "x"
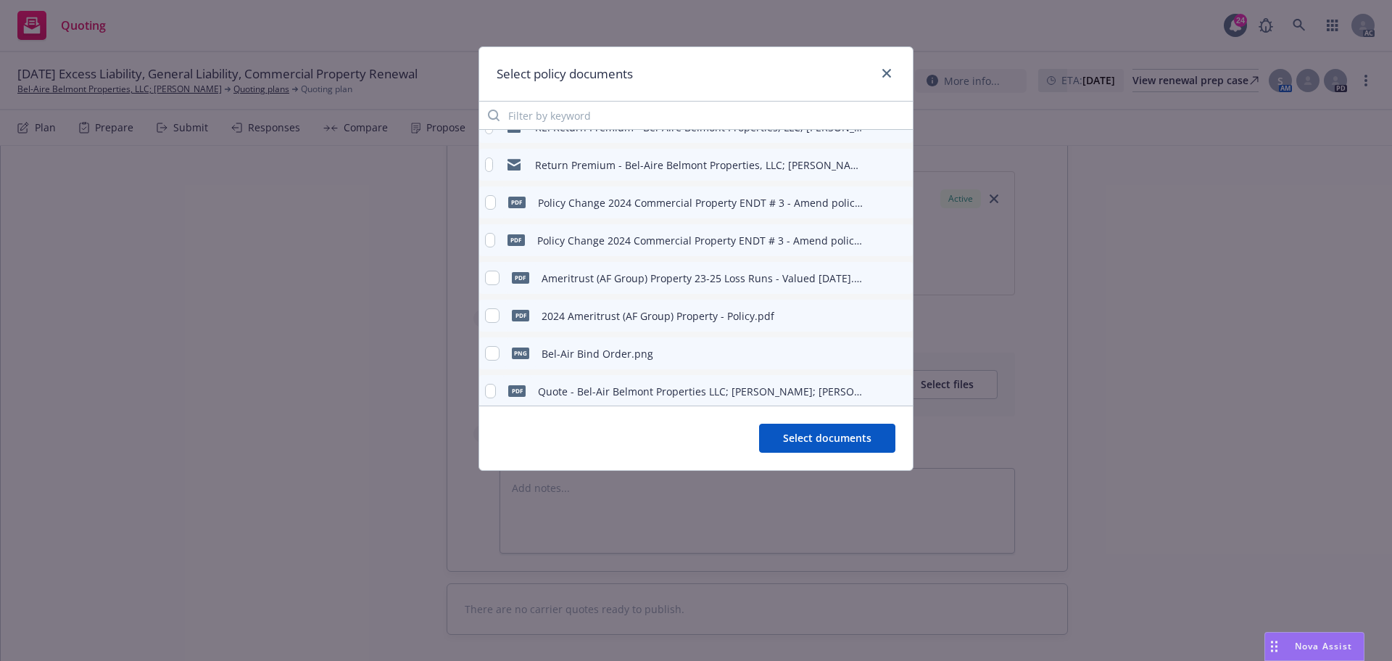
scroll to position [409, 0]
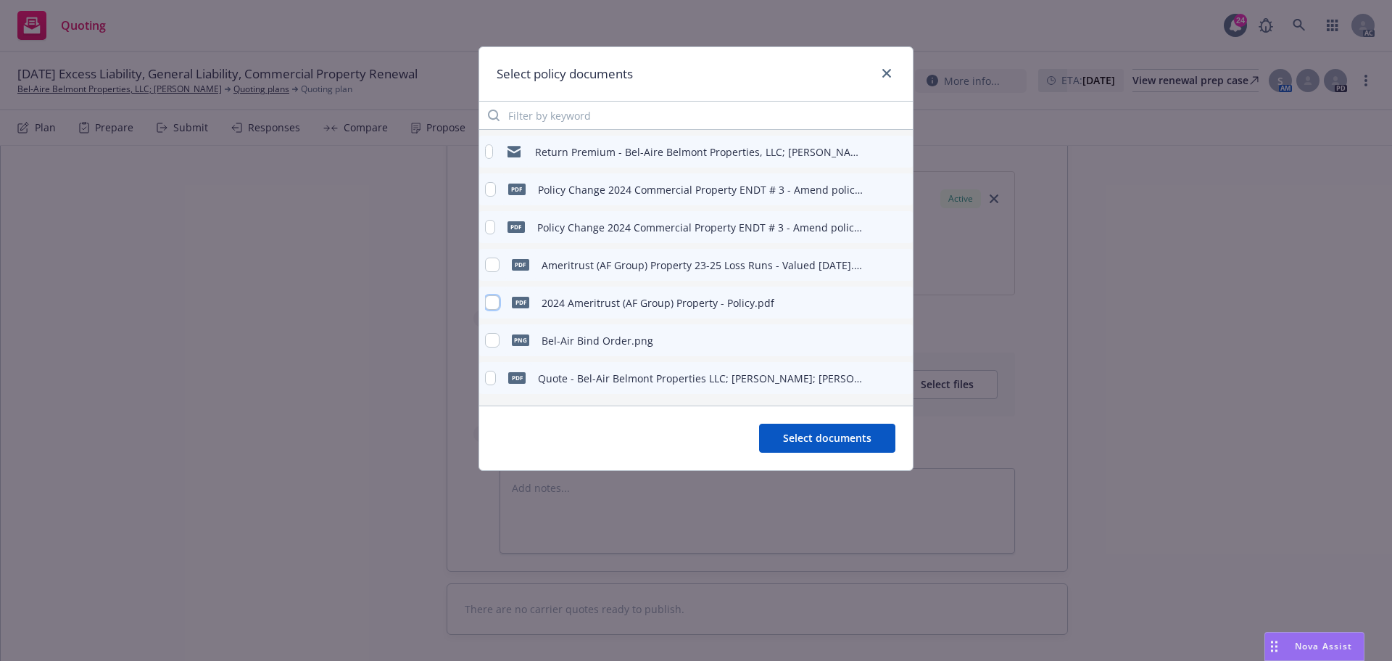
click at [492, 304] on input "checkbox" at bounding box center [492, 302] width 15 height 15
checkbox input "true"
click at [805, 444] on span "Select documents" at bounding box center [827, 438] width 88 height 14
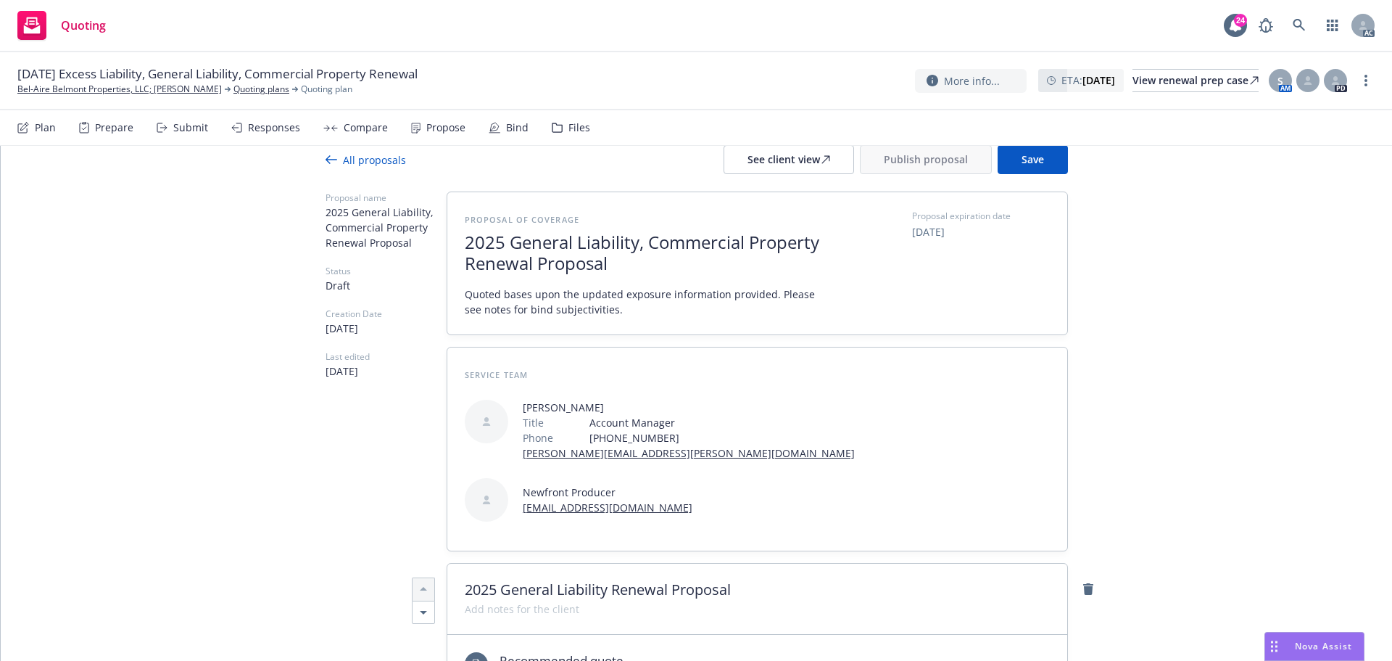
scroll to position [0, 0]
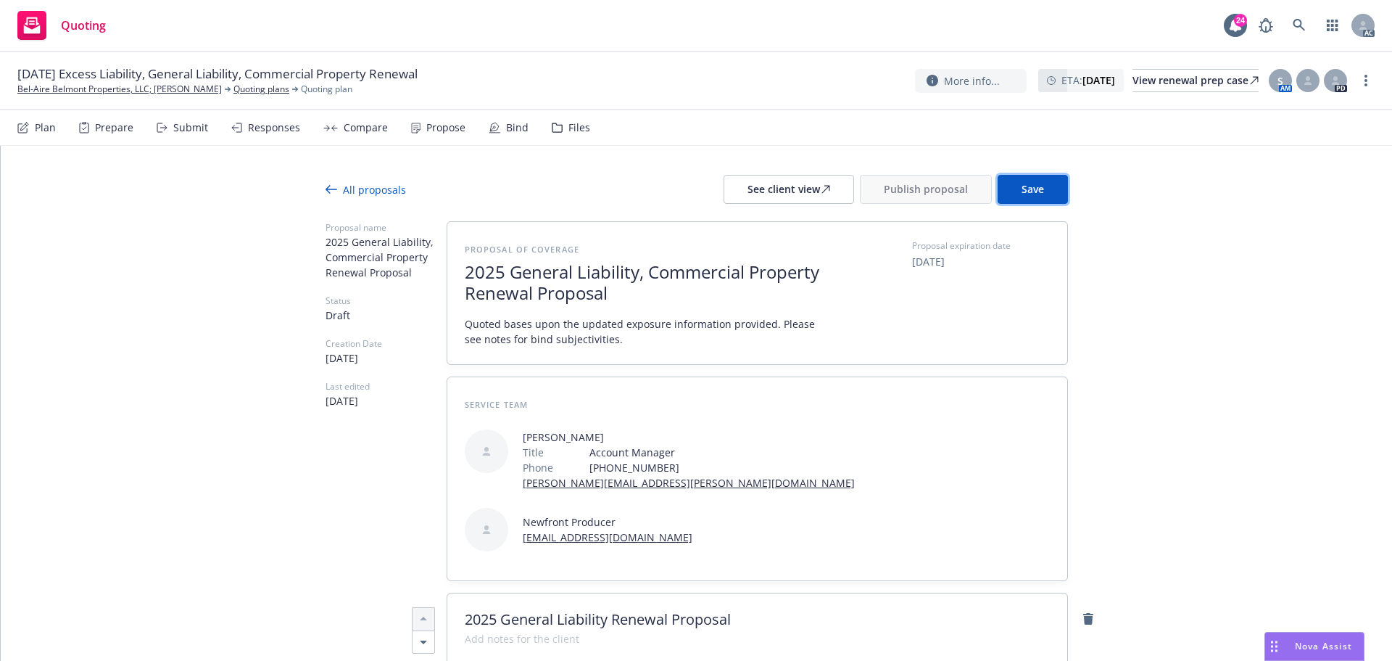
click at [1049, 197] on button "Save" at bounding box center [1033, 189] width 70 height 29
click at [766, 194] on div "See client view" at bounding box center [789, 189] width 83 height 28
click at [262, 140] on div "Responses" at bounding box center [265, 127] width 69 height 35
type textarea "x"
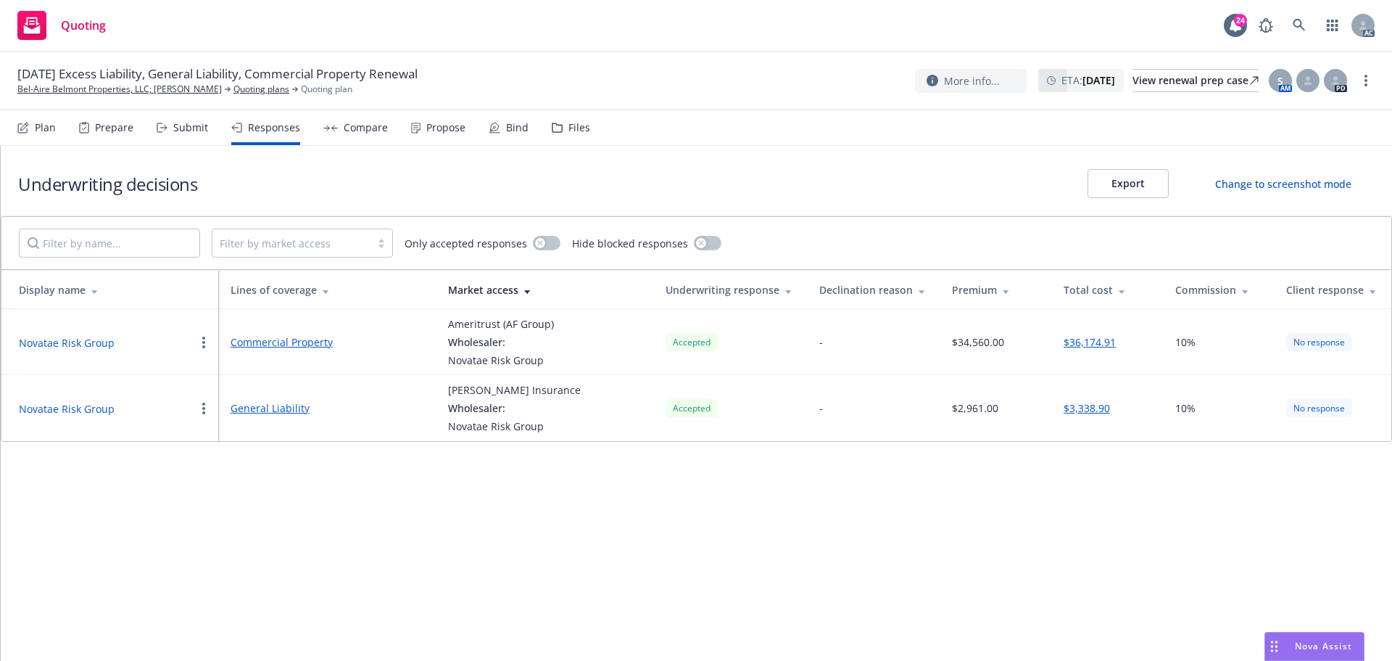
click at [70, 345] on button "Novatae Risk Group" at bounding box center [67, 342] width 96 height 15
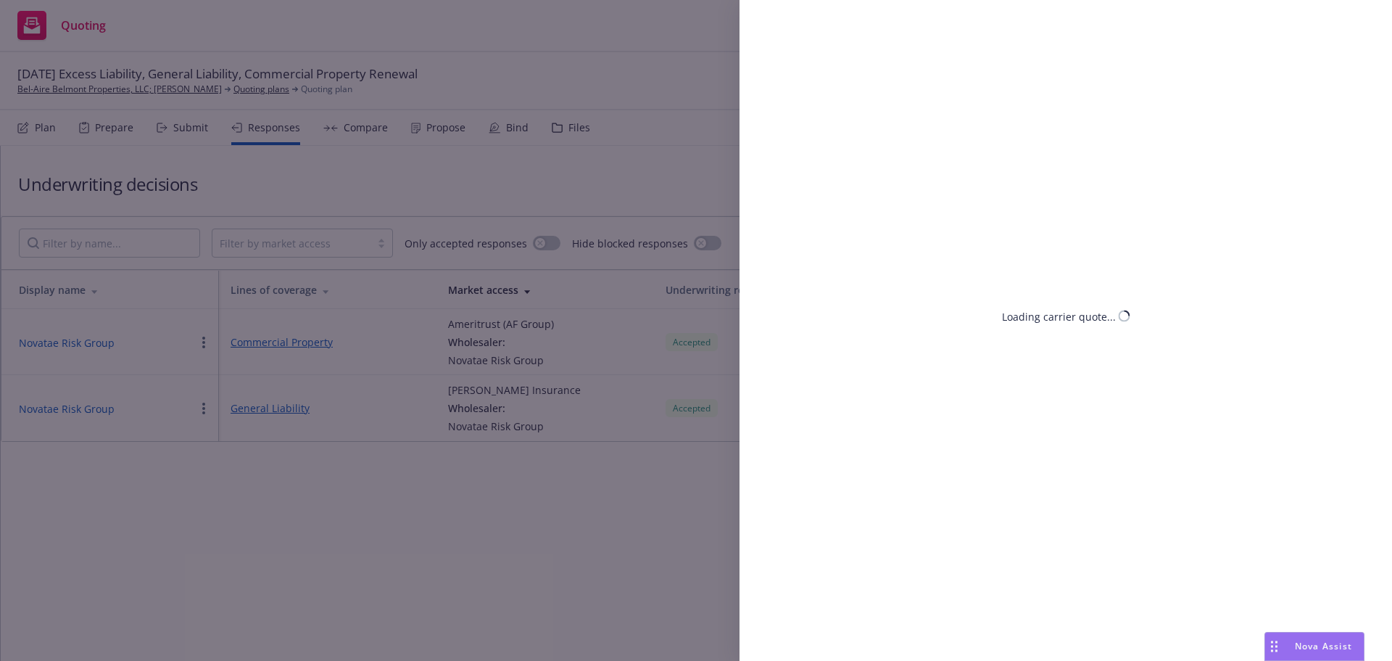
select select "CA"
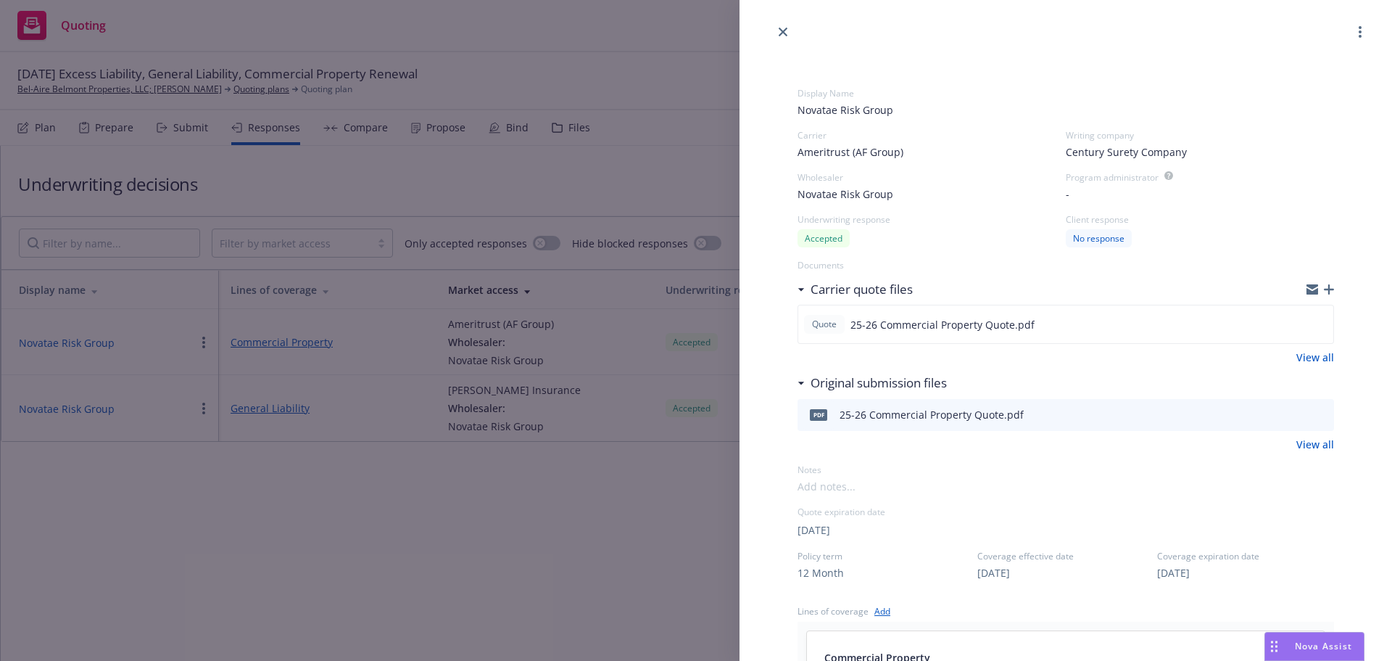
click at [627, 504] on div "Display Name Novatae Risk Group Carrier Ameritrust (AF Group) Writing company C…" at bounding box center [696, 330] width 1392 height 661
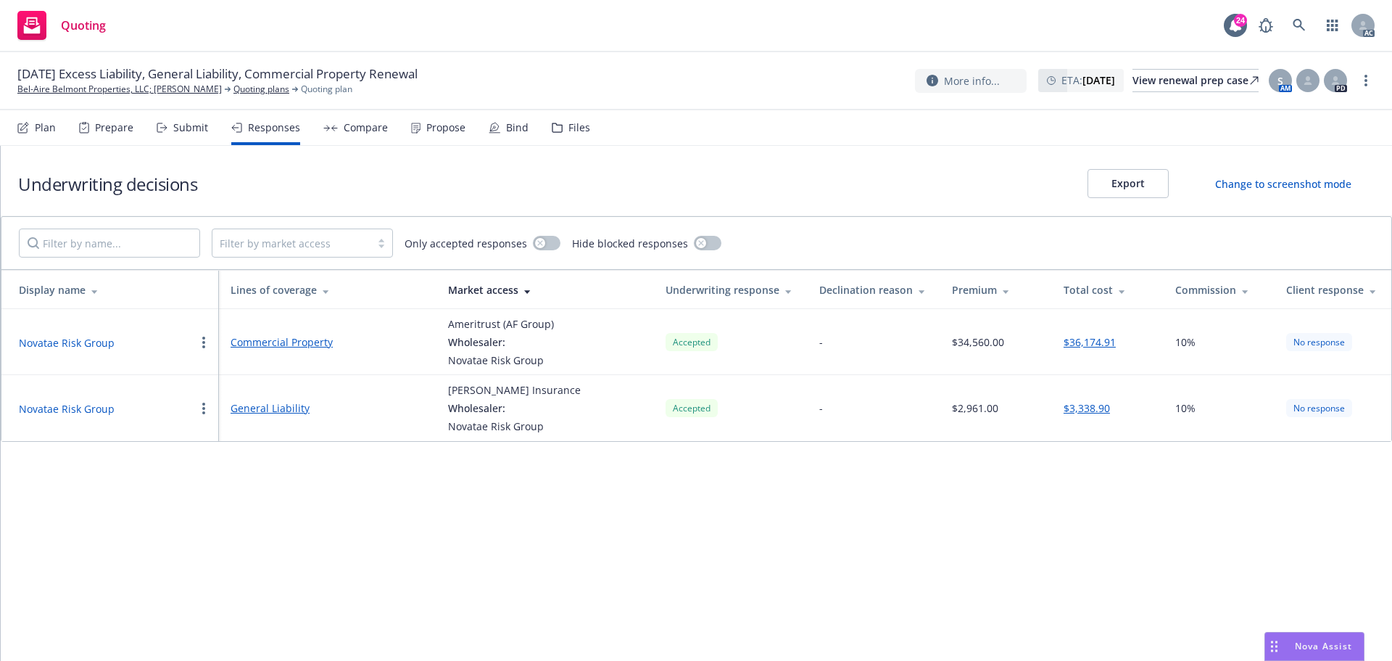
click at [365, 433] on td "General Liability" at bounding box center [328, 408] width 218 height 66
click at [83, 340] on button "Novatae Risk Group" at bounding box center [67, 342] width 96 height 15
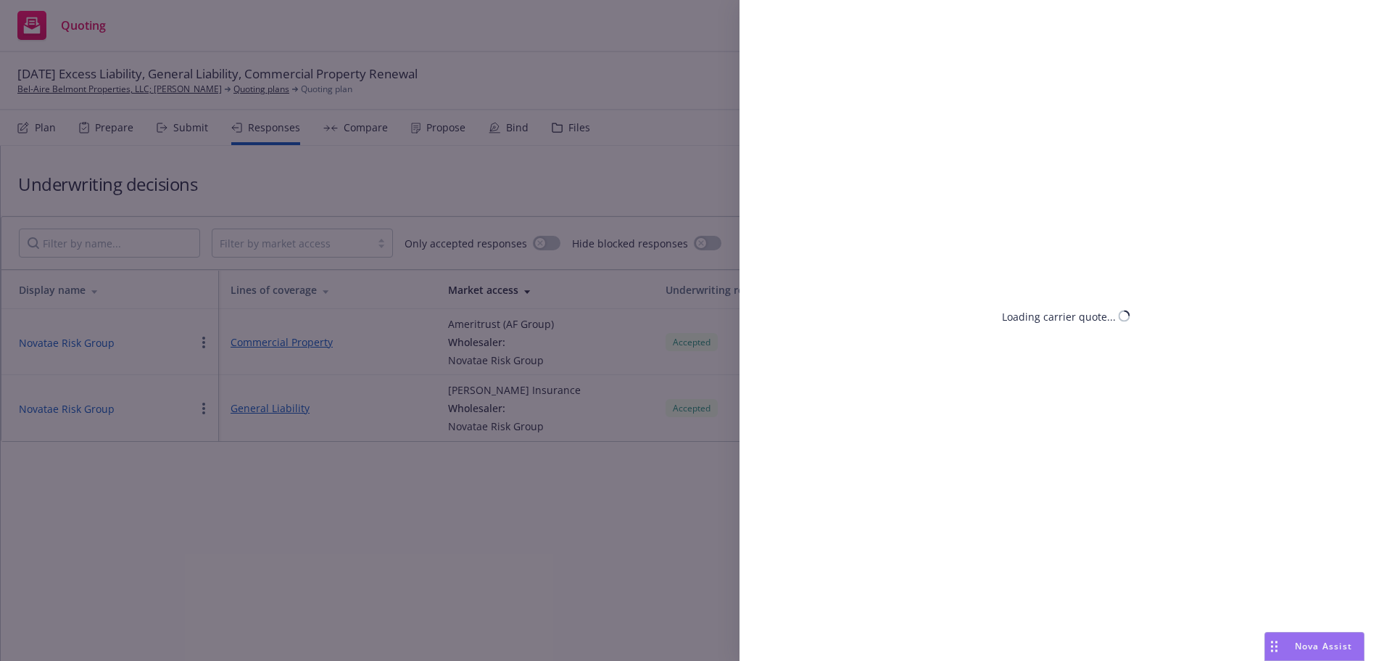
select select "CA"
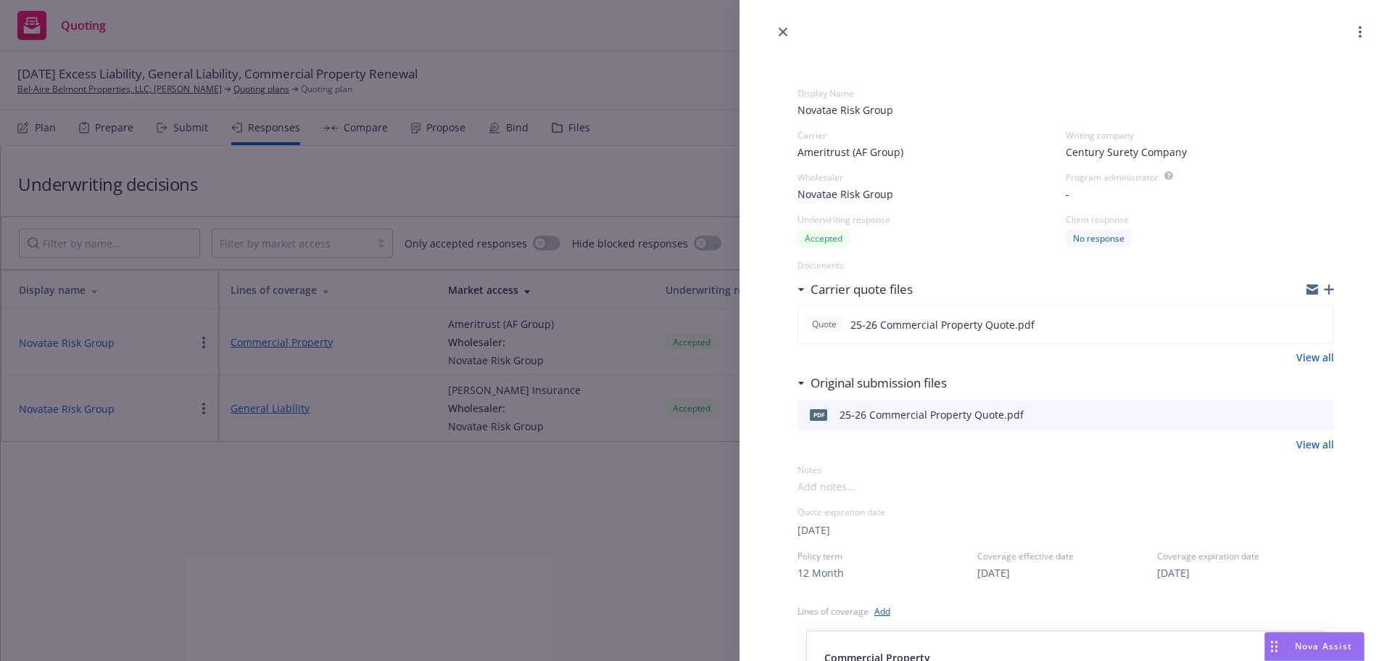
click at [1228, 524] on div "[DATE]" at bounding box center [1066, 529] width 537 height 17
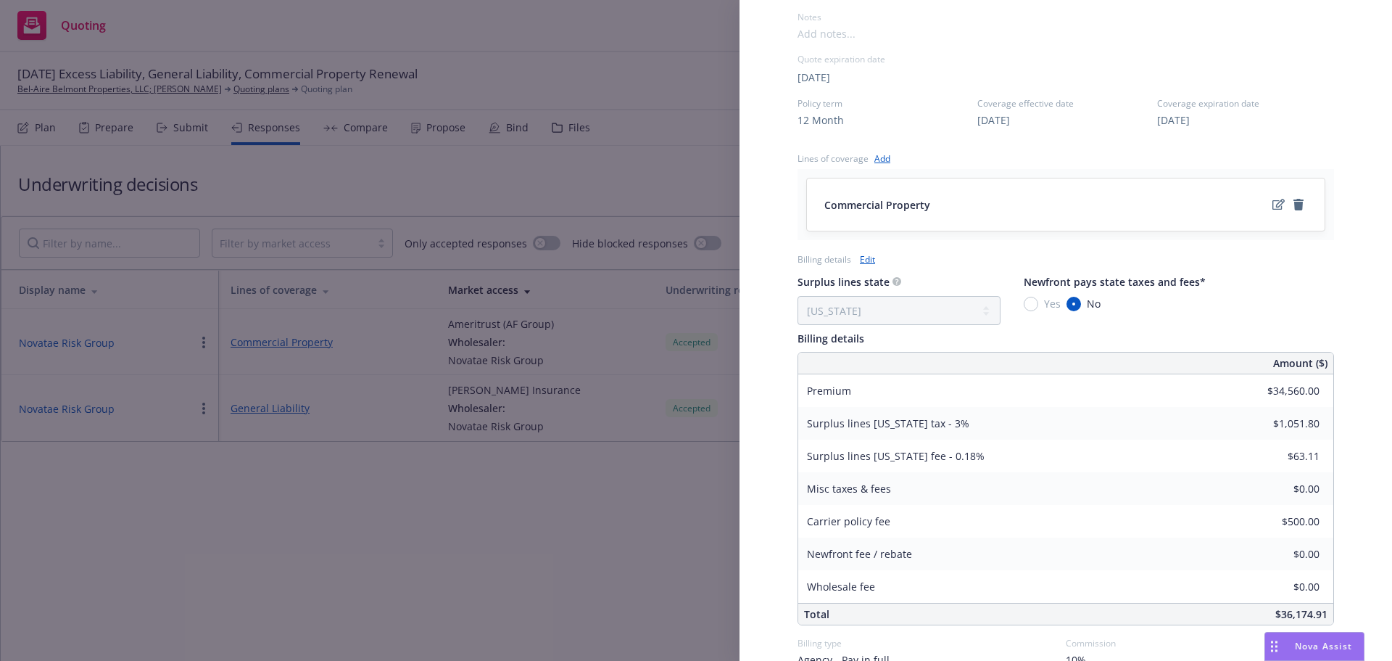
scroll to position [529, 0]
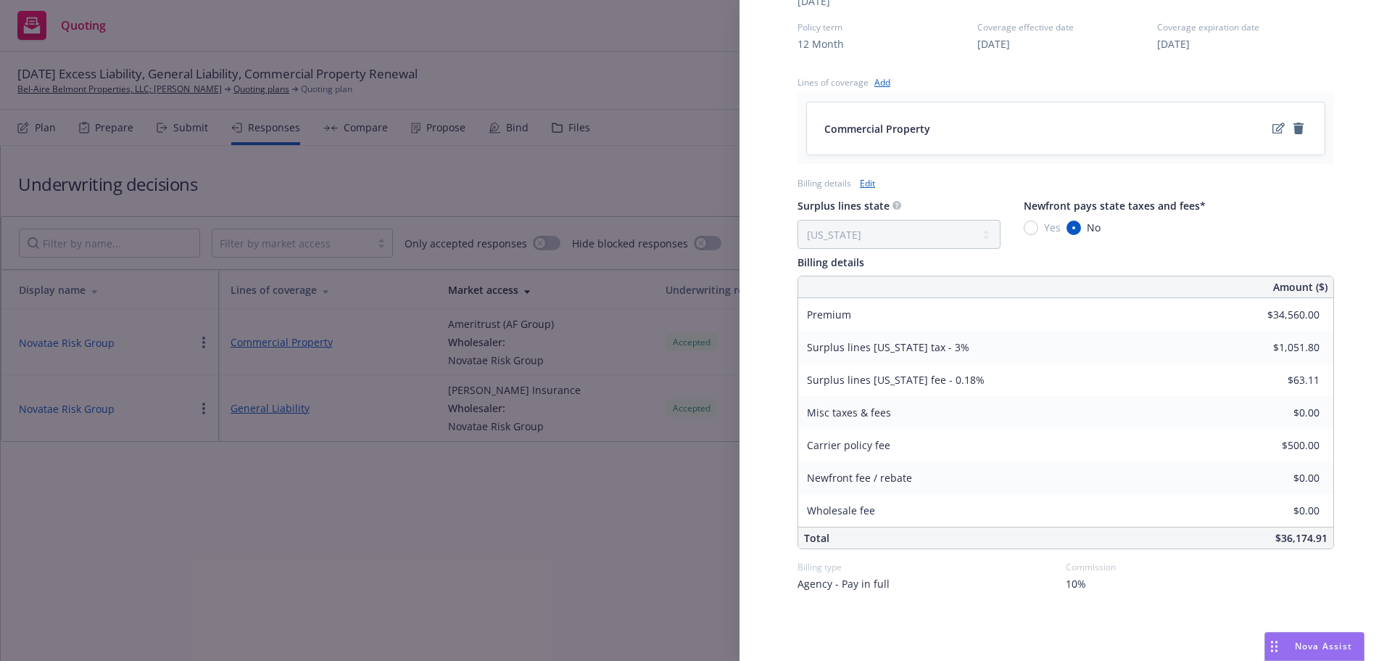
click at [606, 538] on div "Display Name Novatae Risk Group Carrier Ameritrust (AF Group) Writing company C…" at bounding box center [696, 330] width 1392 height 661
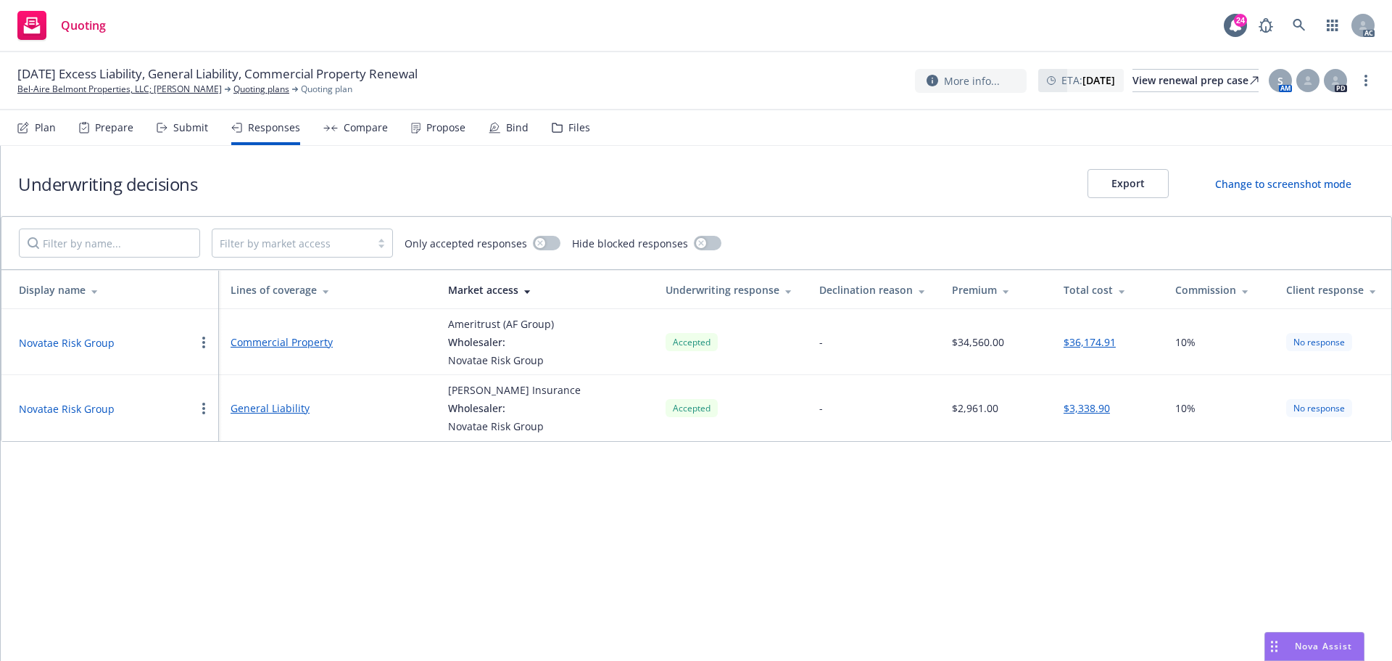
click at [51, 343] on button "Novatae Risk Group" at bounding box center [67, 342] width 96 height 15
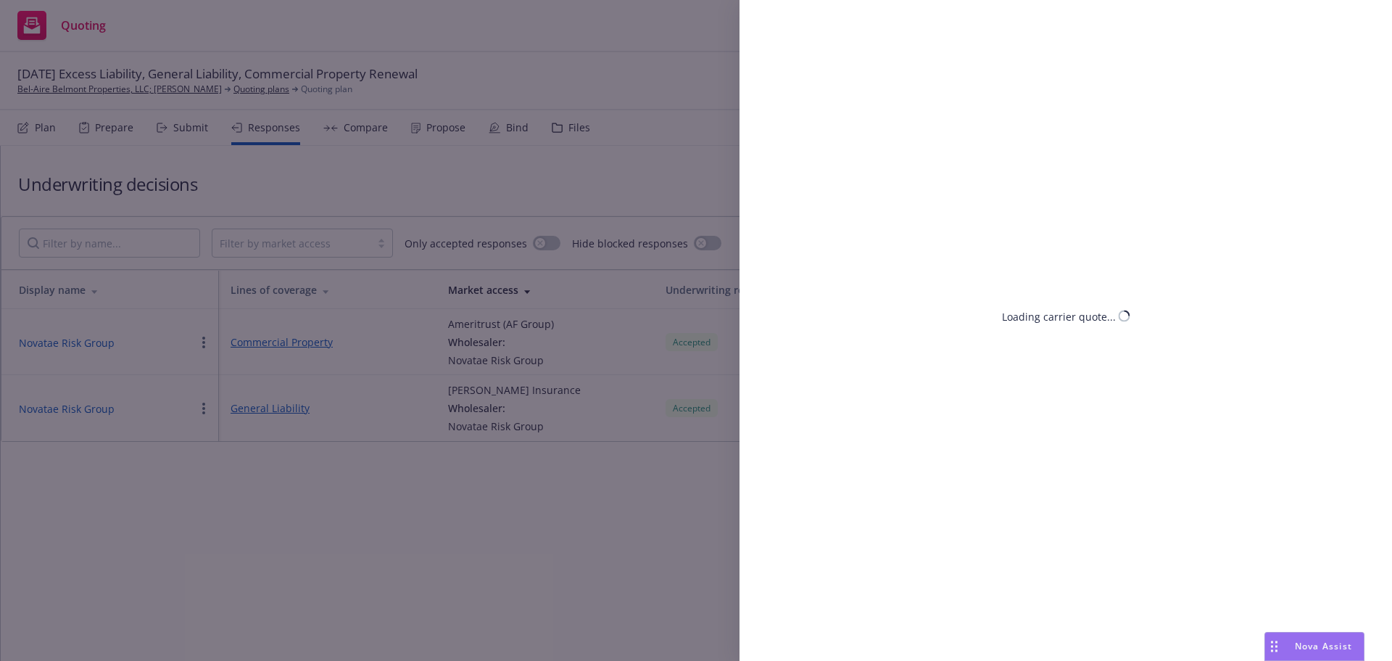
select select "CA"
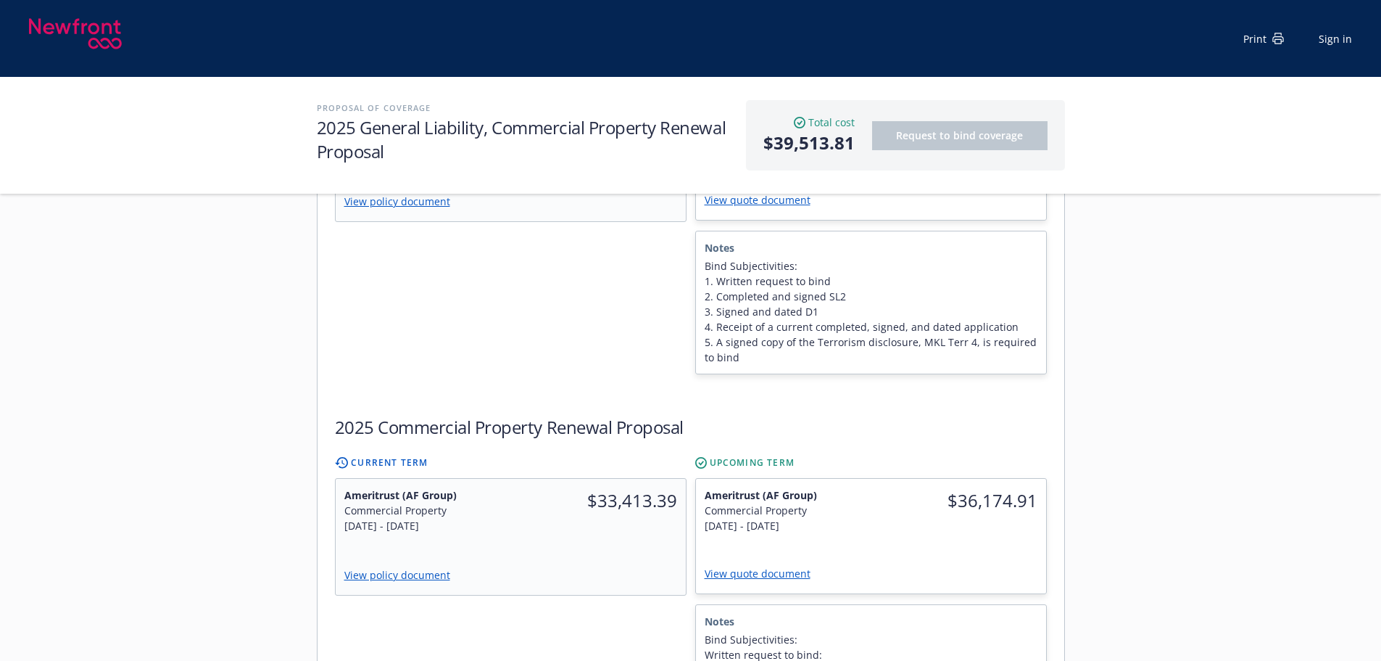
scroll to position [508, 0]
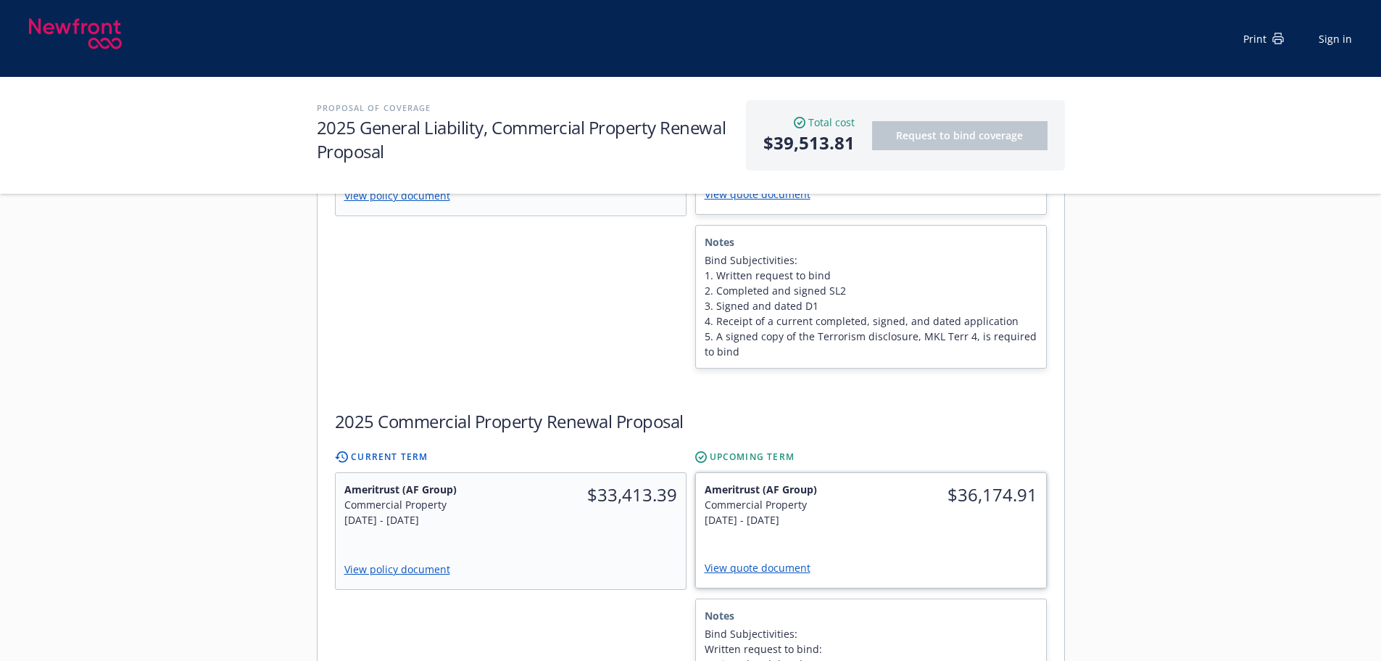
click at [780, 561] on link "View quote document" at bounding box center [763, 568] width 117 height 14
click at [497, 512] on div "10/22/2024 - 9/24/2025" at bounding box center [422, 519] width 159 height 15
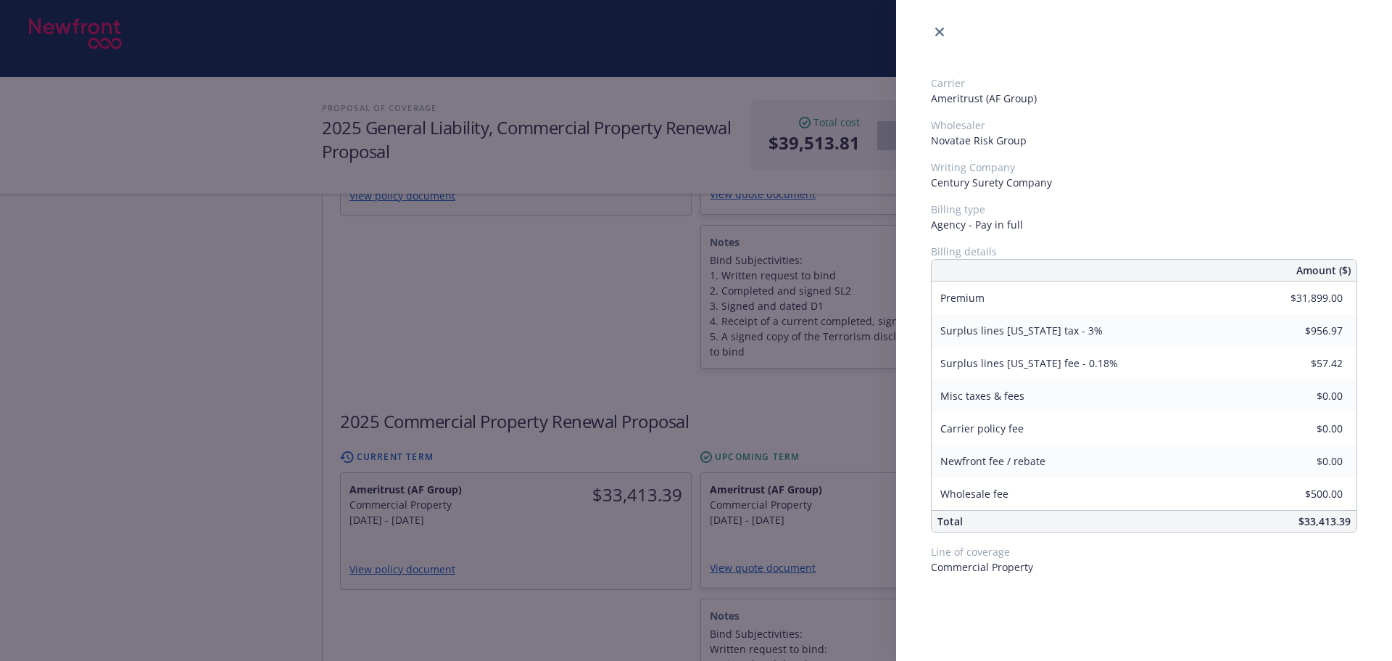
click at [838, 495] on div "Carrier Ameritrust (AF Group) Wholesaler Novatae Risk Group Writing Company Cen…" at bounding box center [696, 330] width 1392 height 661
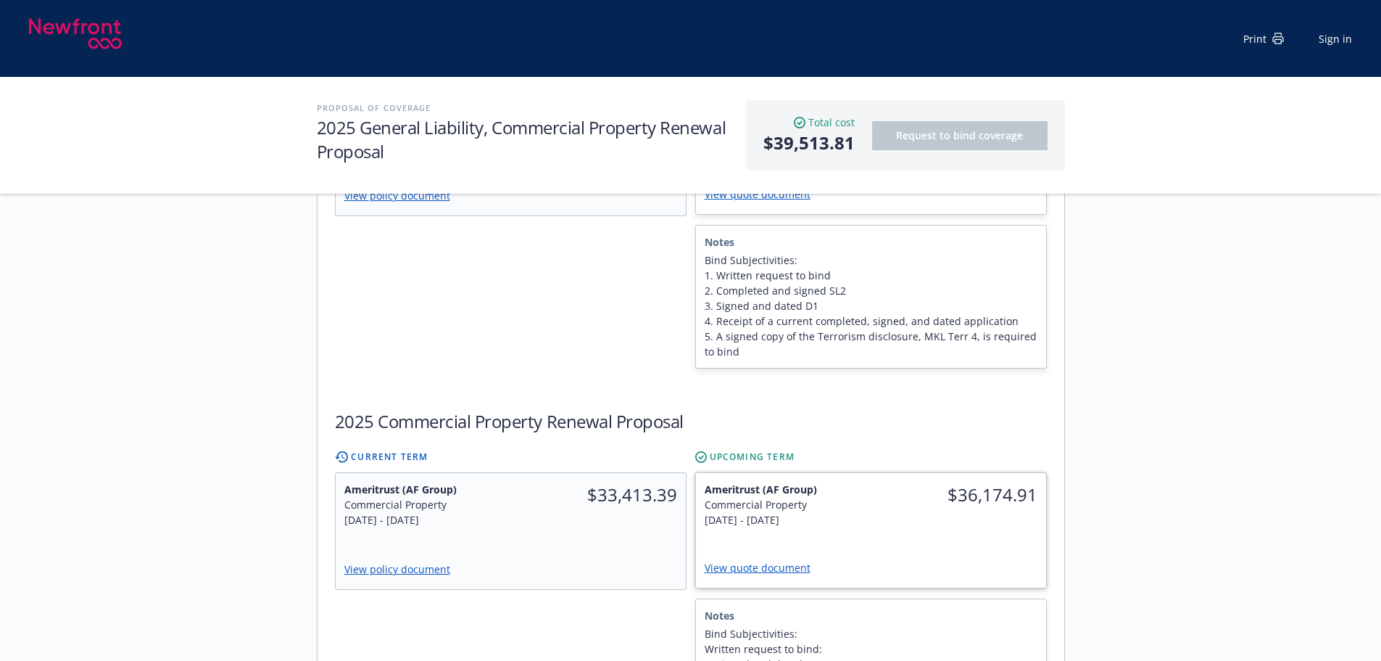
click at [908, 508] on div "$36,174.91" at bounding box center [958, 504] width 175 height 63
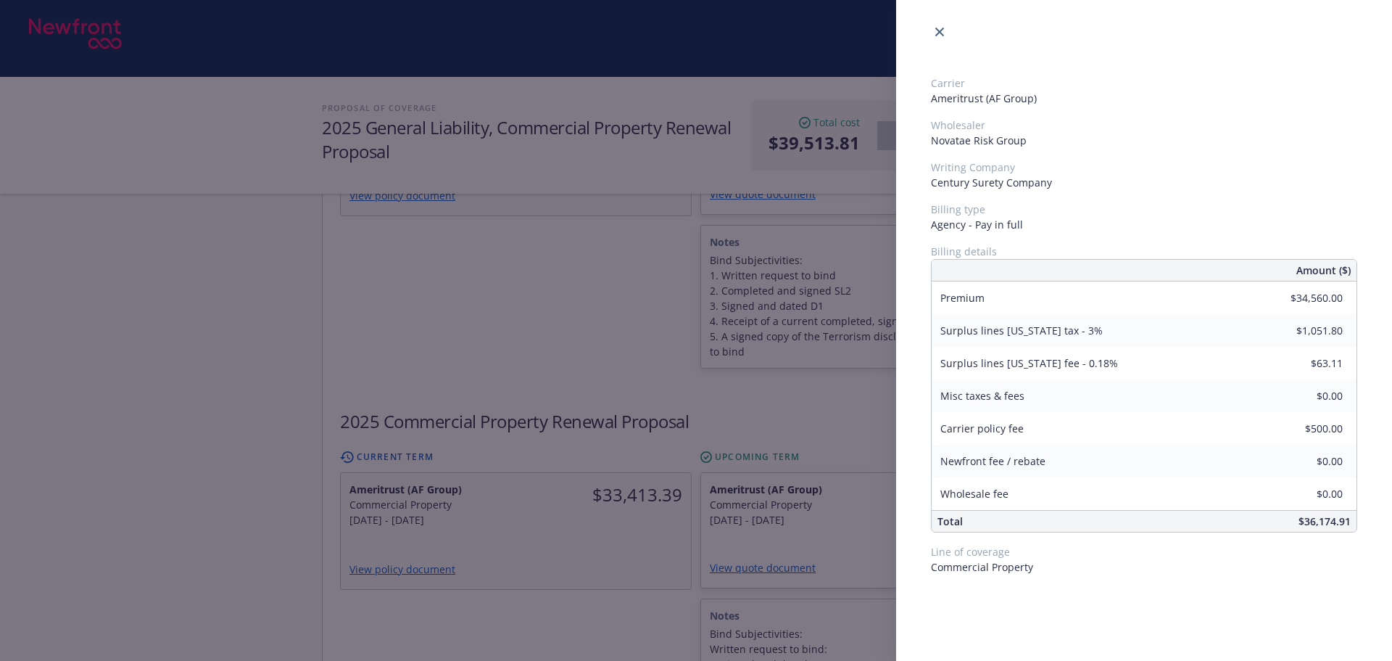
click at [647, 620] on div "Carrier Ameritrust (AF Group) Wholesaler Novatae Risk Group Writing Company Cen…" at bounding box center [696, 330] width 1392 height 661
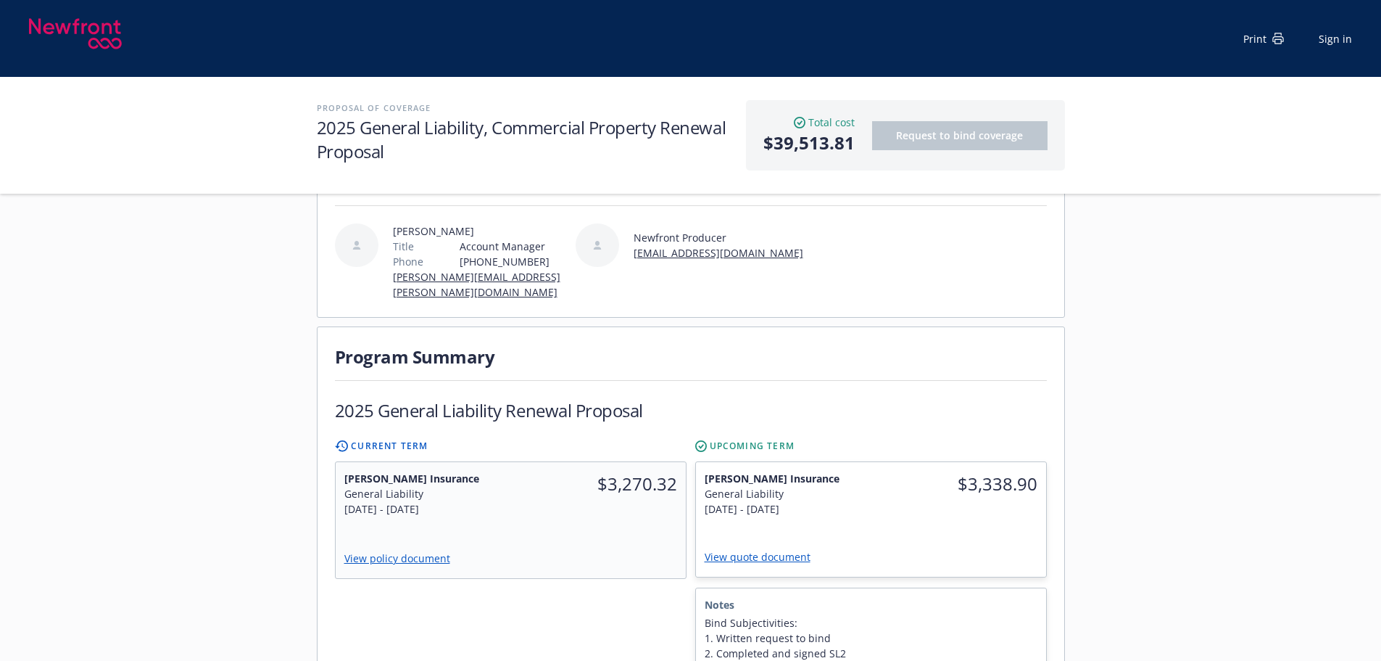
scroll to position [218, 0]
